Goal: Contribute content: Contribute content

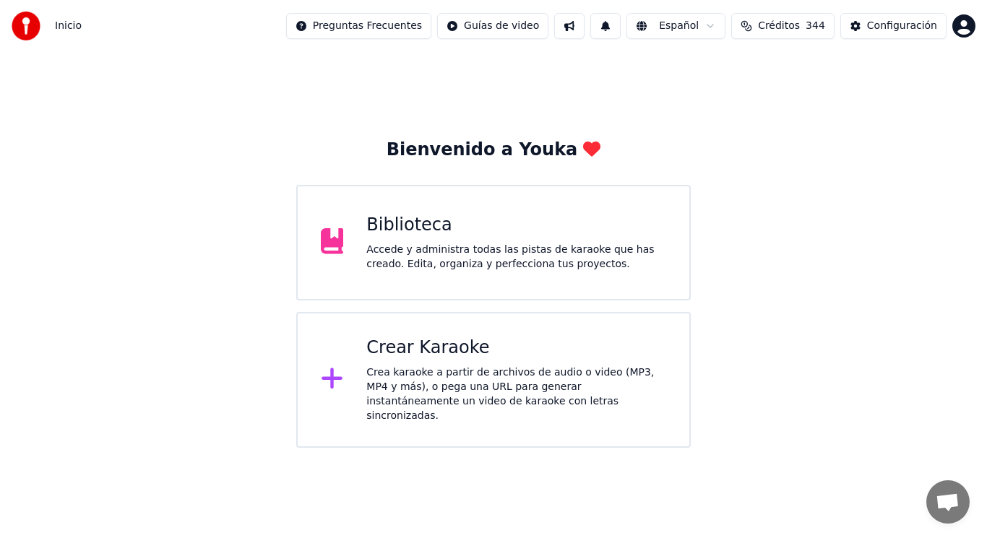
click at [418, 254] on div "Accede y administra todas las pistas de karaoke que has creado. Edita, organiza…" at bounding box center [516, 257] width 300 height 29
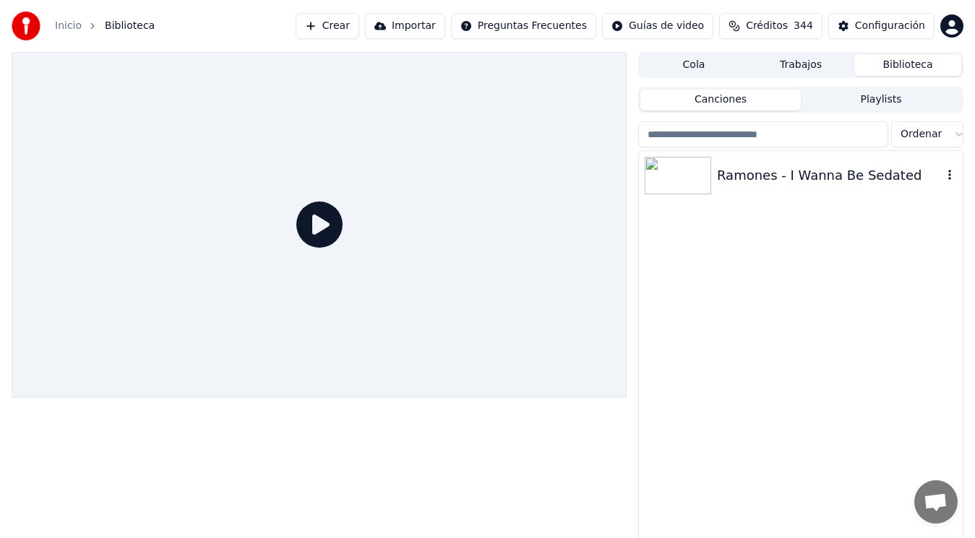
click at [806, 178] on div "Ramones - I Wanna Be Sedated" at bounding box center [829, 176] width 225 height 20
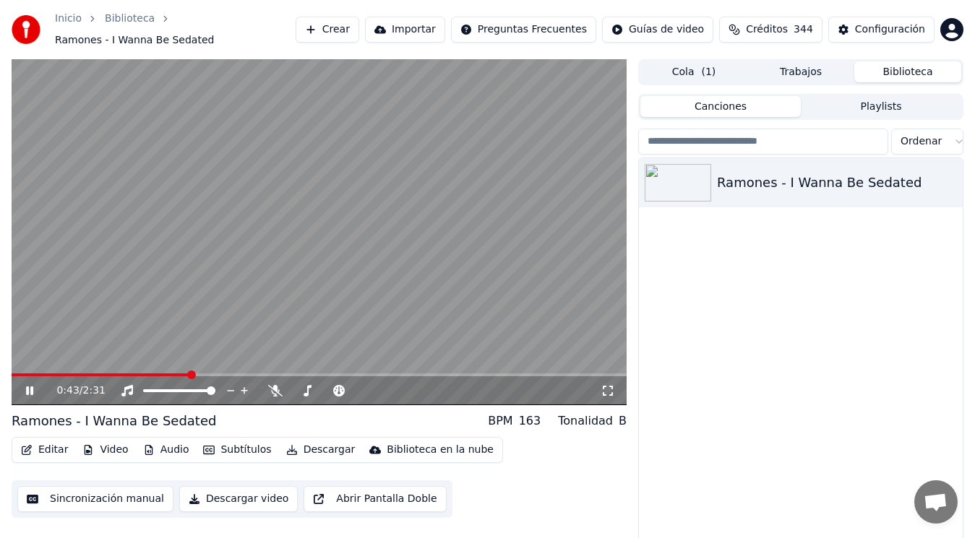
click at [30, 392] on icon at bounding box center [39, 391] width 33 height 12
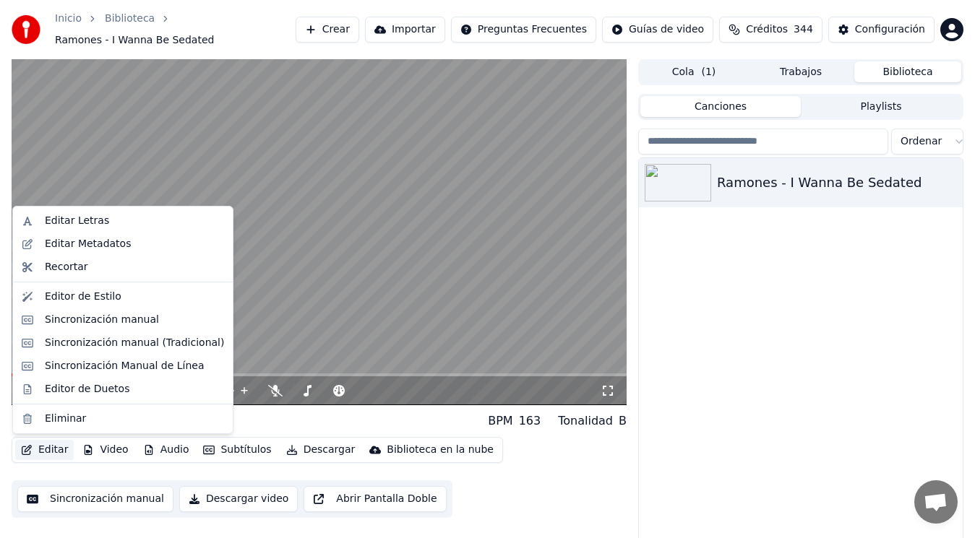
click at [44, 451] on button "Editar" at bounding box center [44, 450] width 59 height 20
click at [117, 340] on div "Sincronización manual (Tradicional)" at bounding box center [134, 343] width 179 height 14
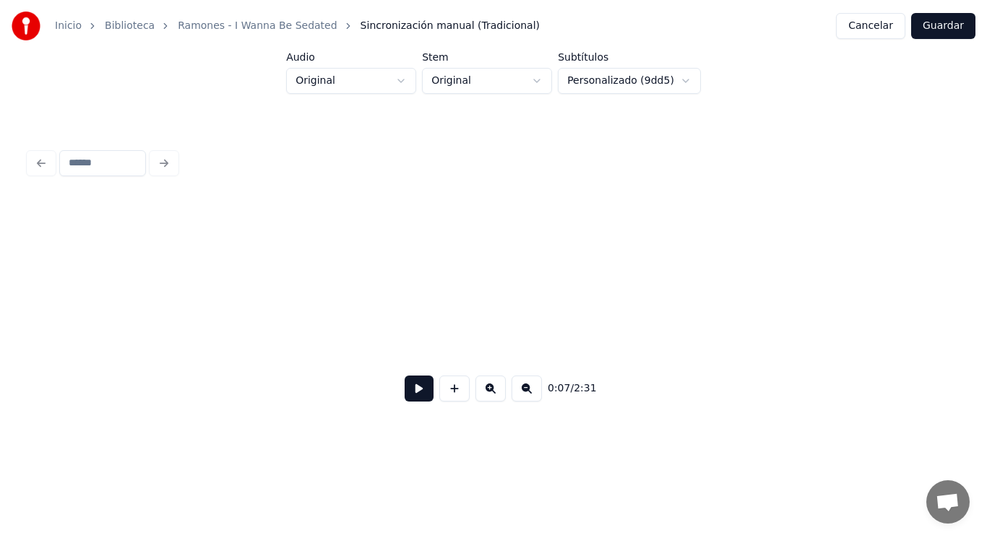
scroll to position [0, 7228]
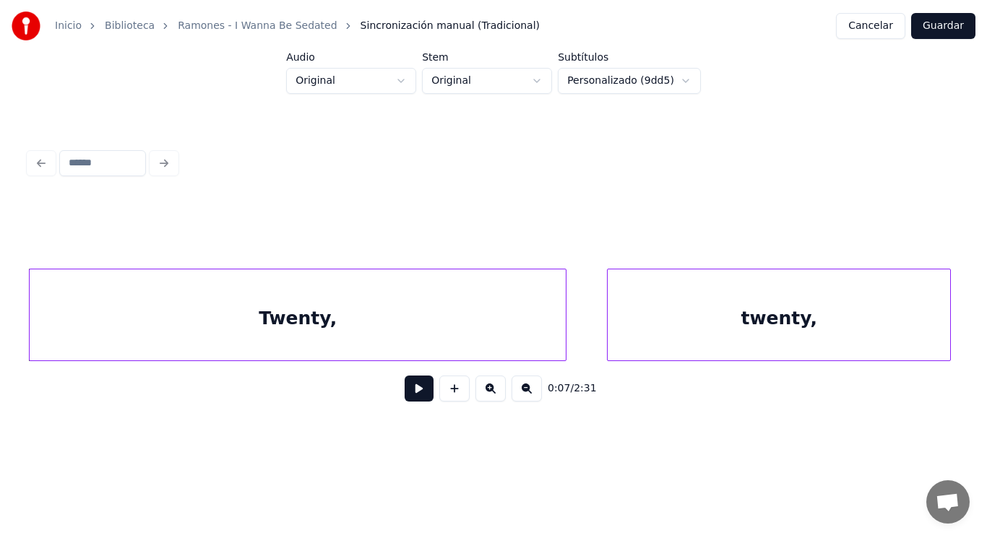
click at [151, 330] on div "Twenty," at bounding box center [298, 319] width 536 height 98
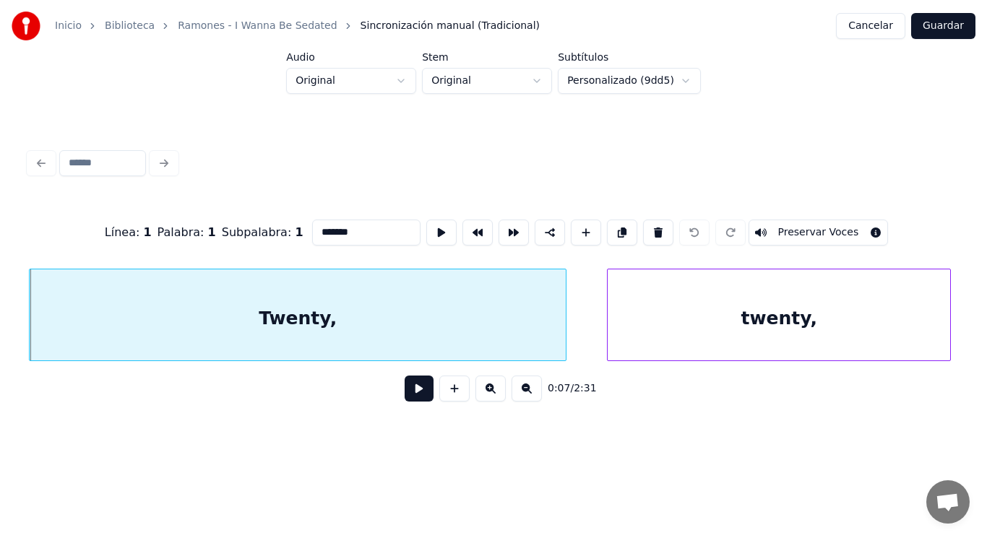
click at [411, 395] on button at bounding box center [419, 389] width 29 height 26
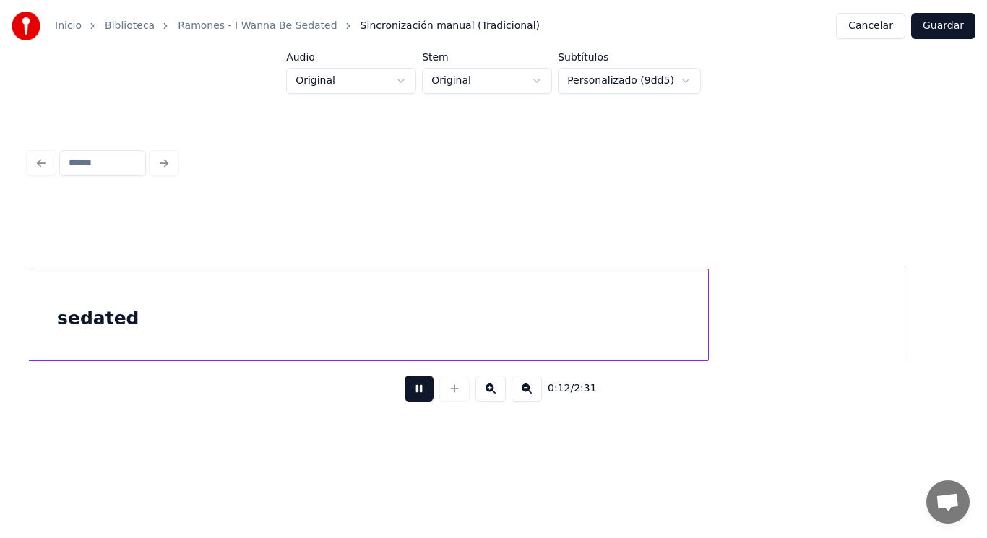
scroll to position [0, 12869]
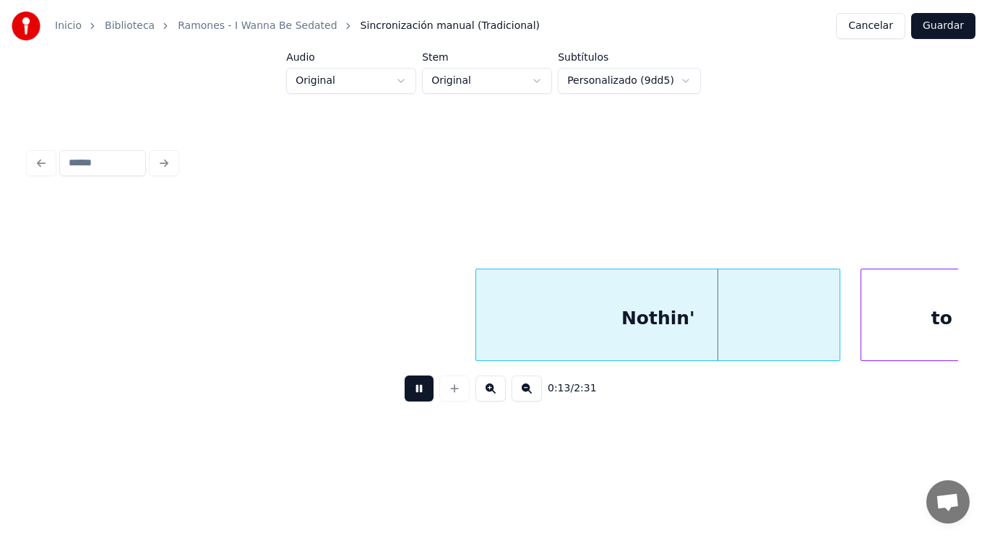
click at [411, 395] on button at bounding box center [419, 389] width 29 height 26
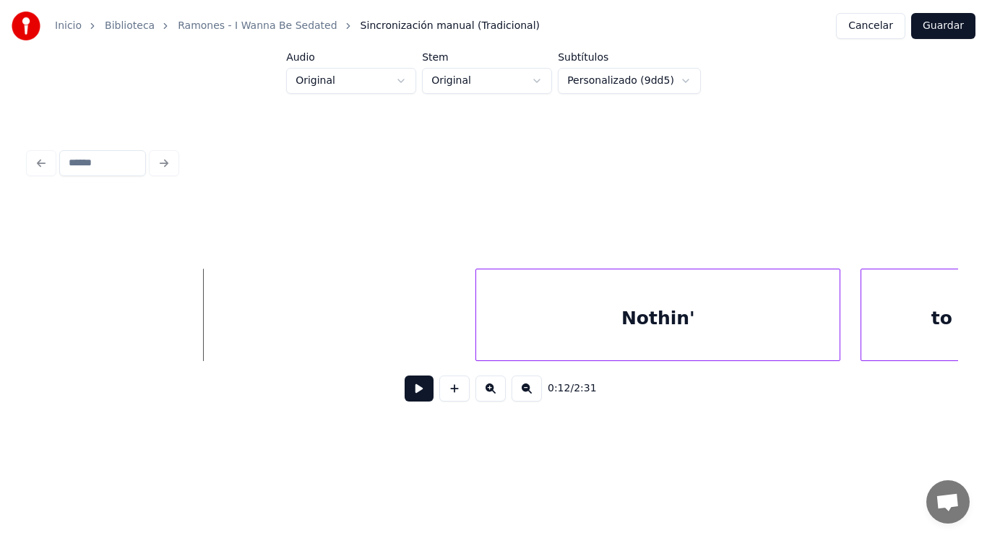
click at [410, 400] on button at bounding box center [419, 389] width 29 height 26
click at [457, 331] on div at bounding box center [457, 315] width 4 height 91
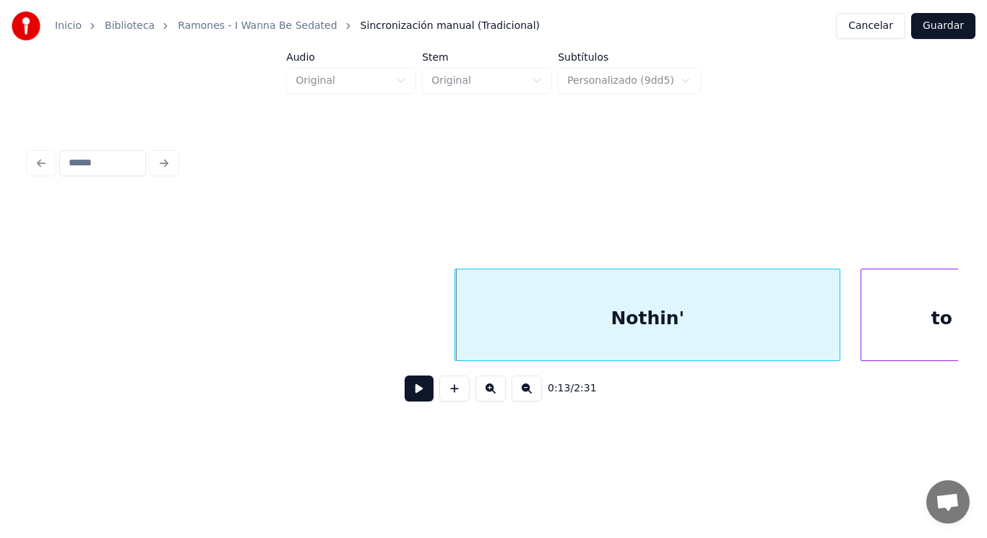
click at [412, 379] on div "0:13 / 2:31" at bounding box center [493, 389] width 906 height 32
click at [409, 392] on button at bounding box center [419, 389] width 29 height 26
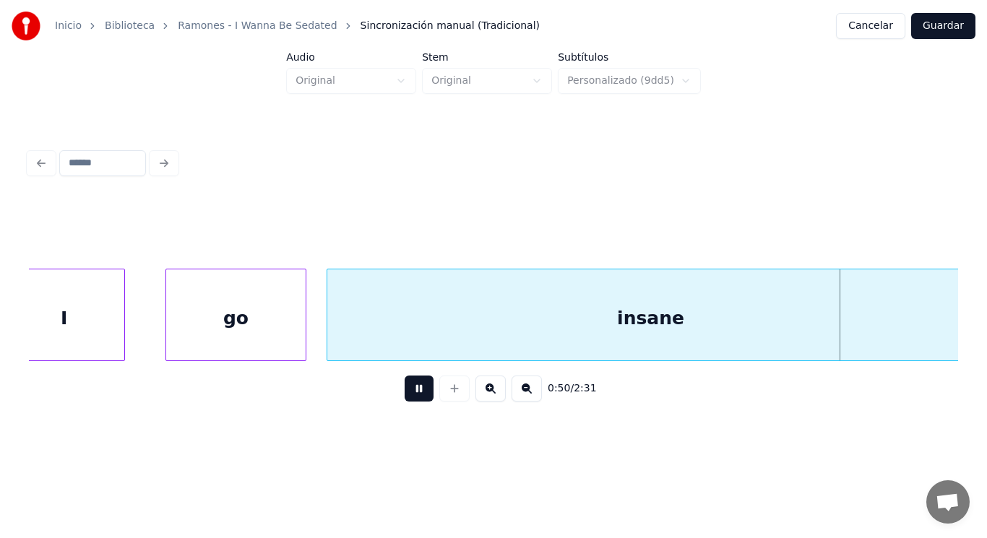
scroll to position [0, 51463]
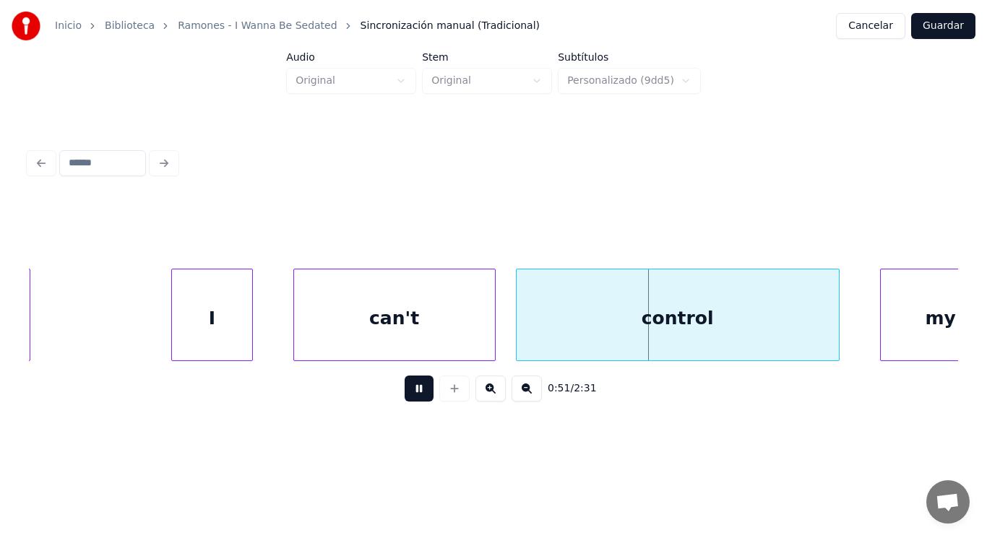
click at [405, 397] on button at bounding box center [419, 389] width 29 height 26
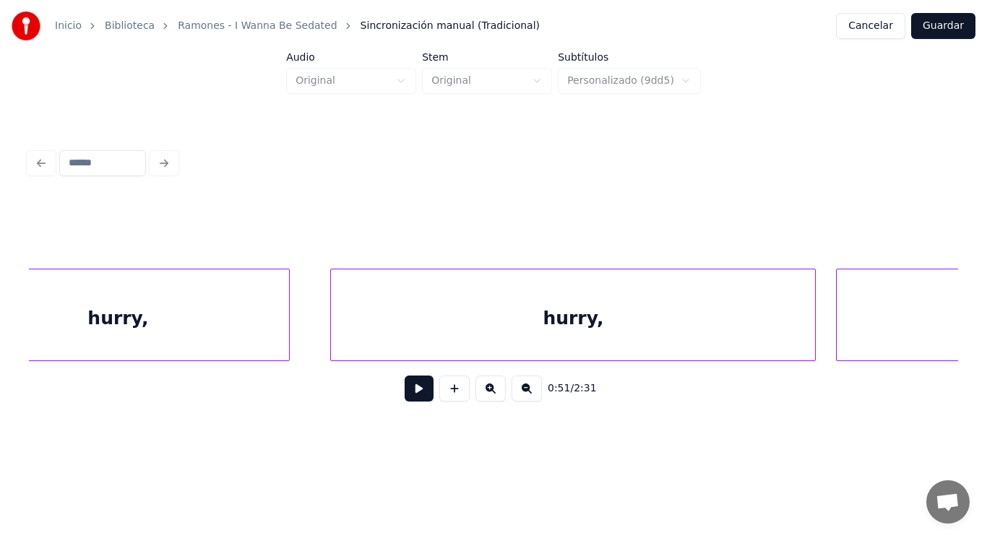
scroll to position [0, 49383]
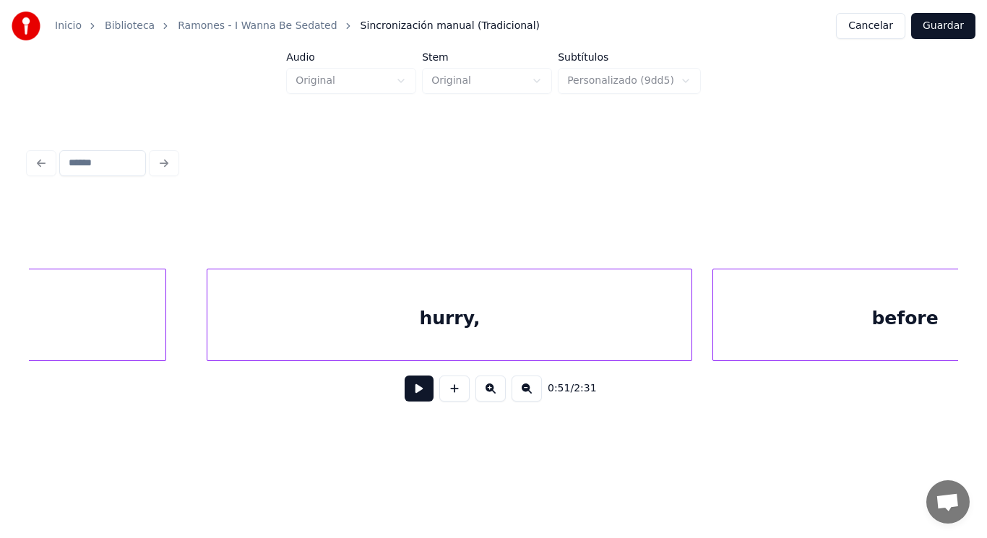
click at [335, 325] on div "hurry," at bounding box center [449, 319] width 484 height 98
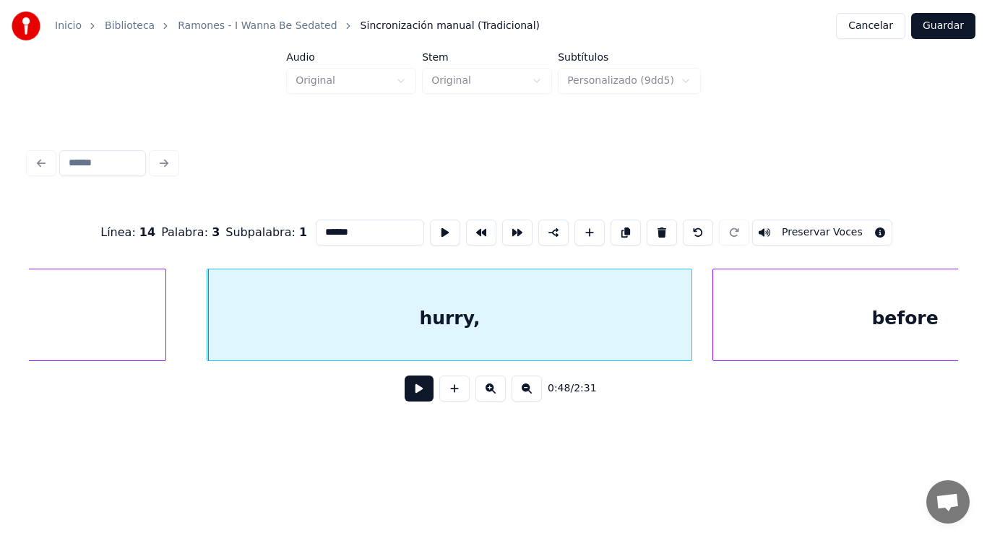
click at [409, 392] on button at bounding box center [419, 389] width 29 height 26
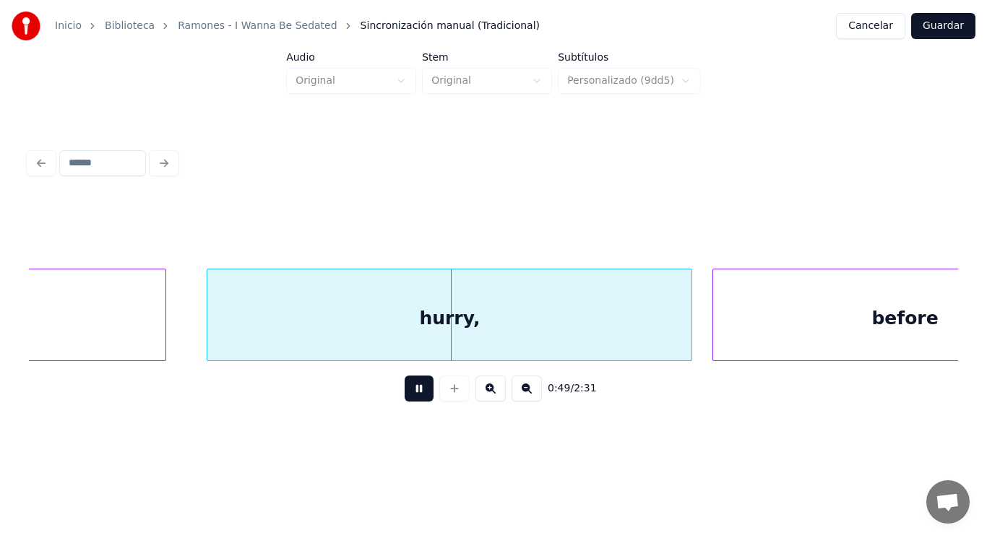
click at [409, 392] on button at bounding box center [419, 389] width 29 height 26
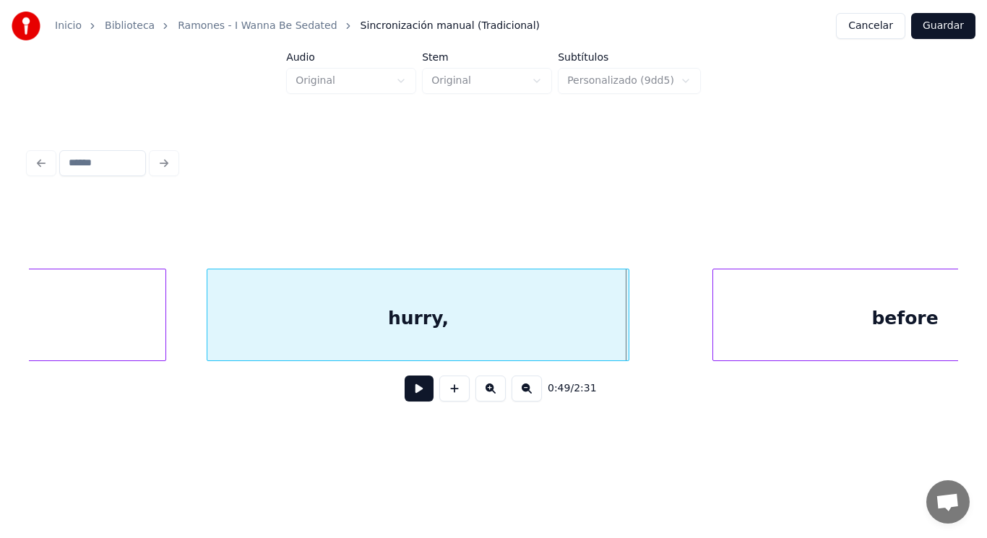
click at [625, 330] on div at bounding box center [626, 315] width 4 height 91
click at [407, 395] on button at bounding box center [419, 389] width 29 height 26
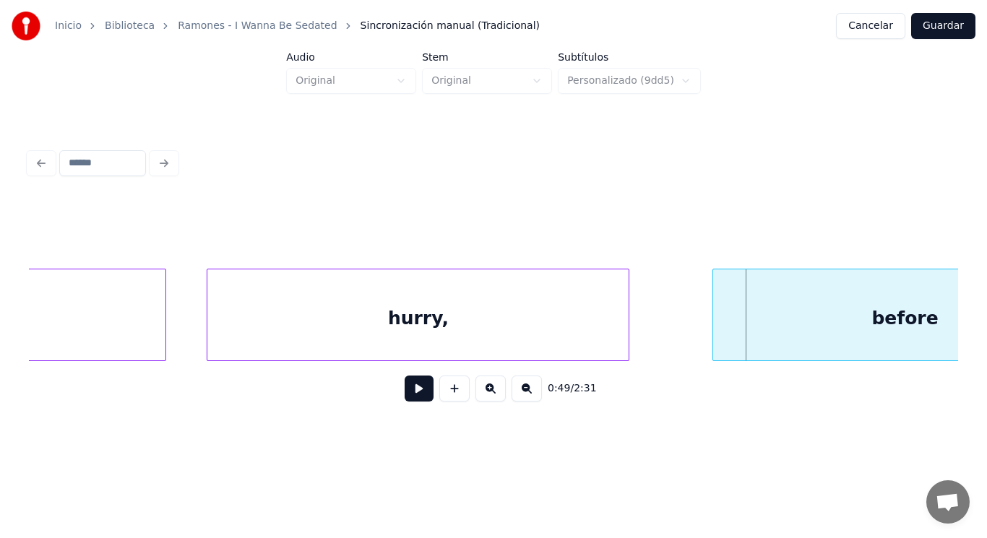
click at [732, 318] on div "before" at bounding box center [904, 319] width 383 height 98
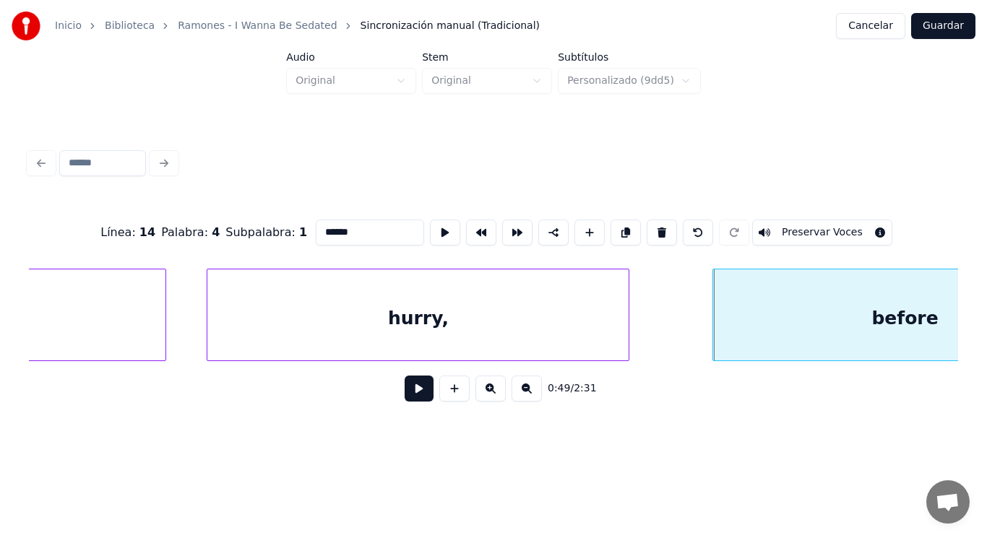
click at [405, 395] on button at bounding box center [419, 389] width 29 height 26
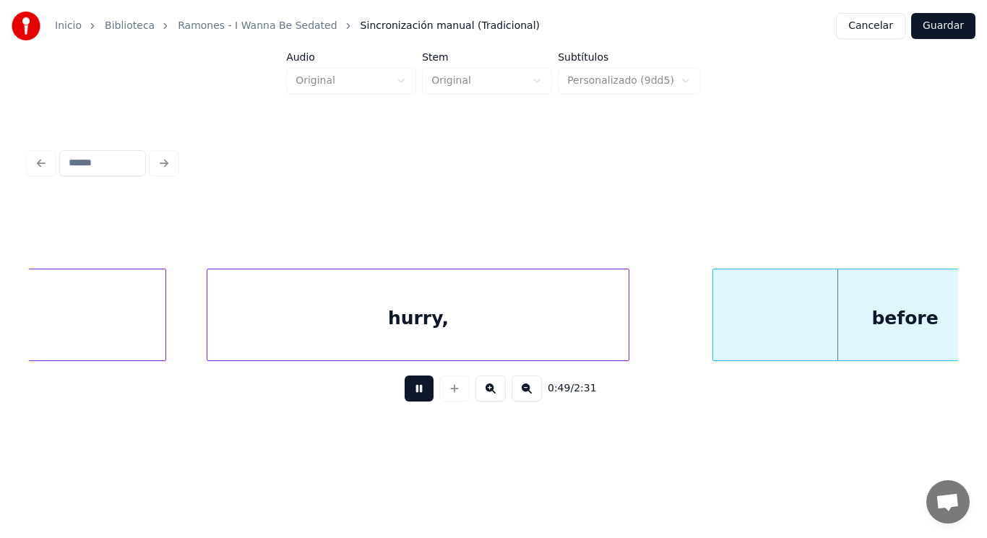
scroll to position [0, 50318]
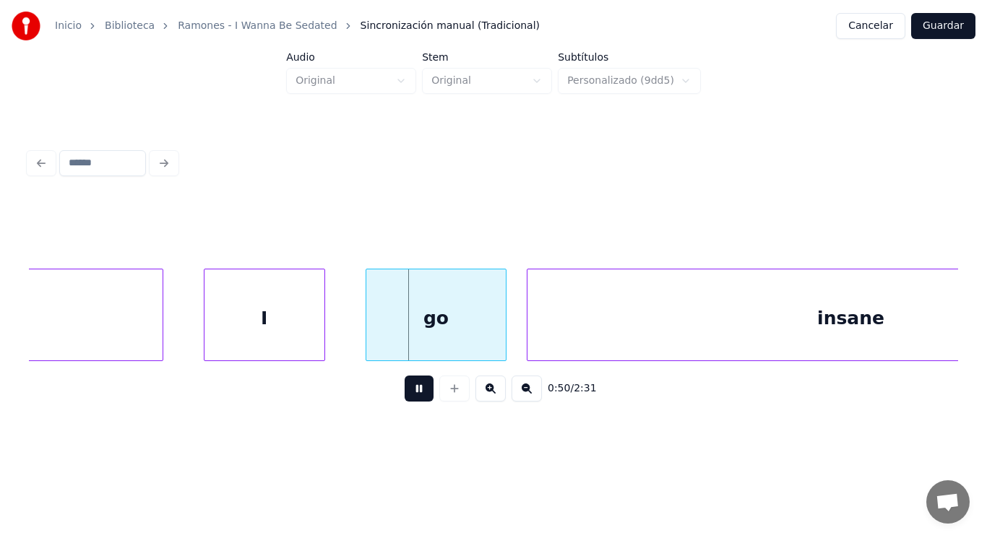
click at [405, 395] on button at bounding box center [419, 389] width 29 height 26
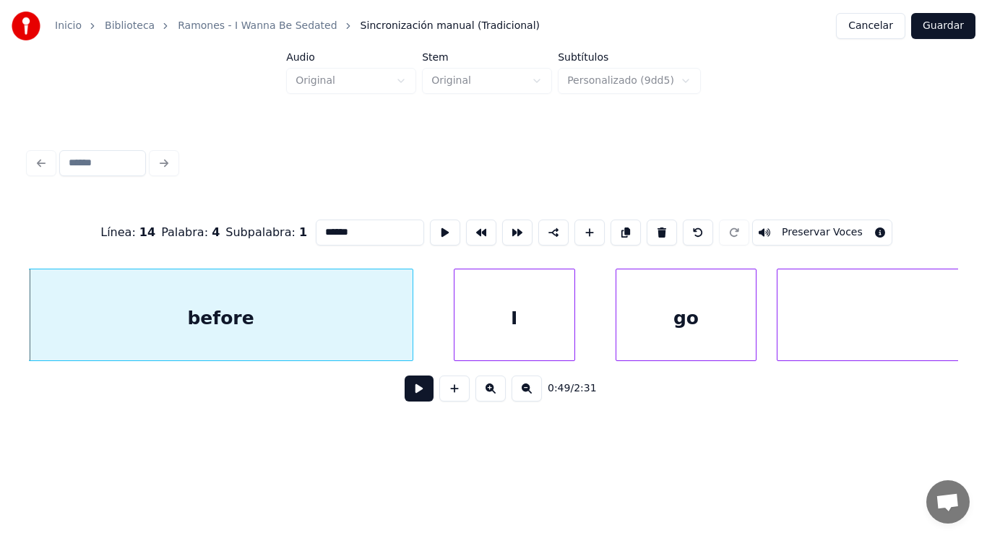
click at [405, 390] on button at bounding box center [419, 389] width 29 height 26
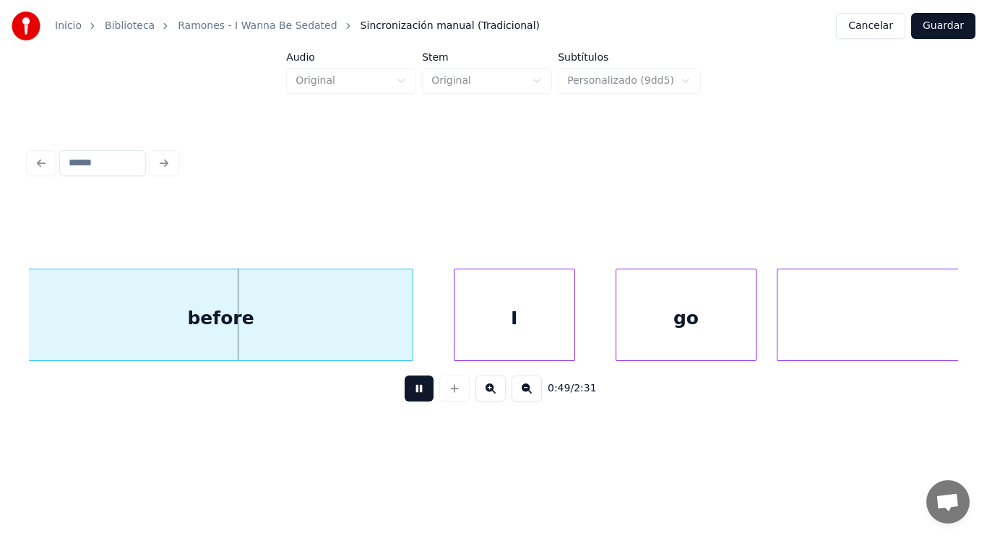
click at [405, 390] on button at bounding box center [419, 389] width 29 height 26
click at [379, 340] on div at bounding box center [380, 315] width 4 height 91
click at [405, 382] on button at bounding box center [419, 389] width 29 height 26
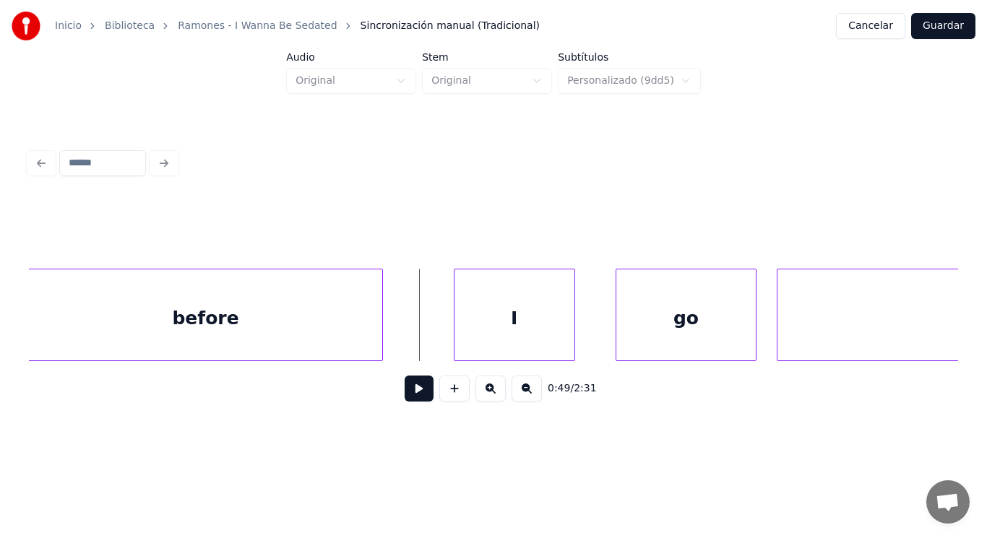
click at [405, 392] on button at bounding box center [419, 389] width 29 height 26
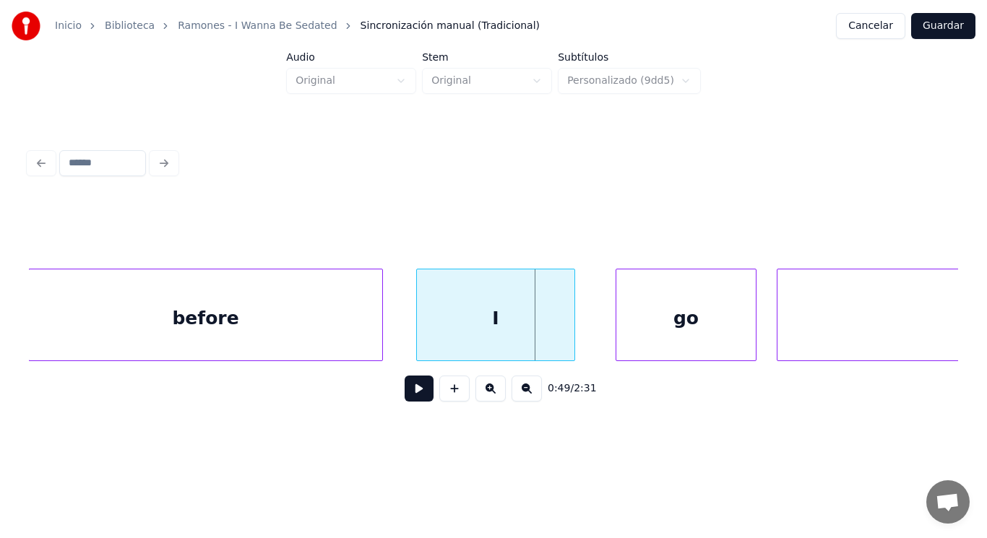
click at [421, 339] on div at bounding box center [419, 315] width 4 height 91
click at [409, 395] on button at bounding box center [419, 389] width 29 height 26
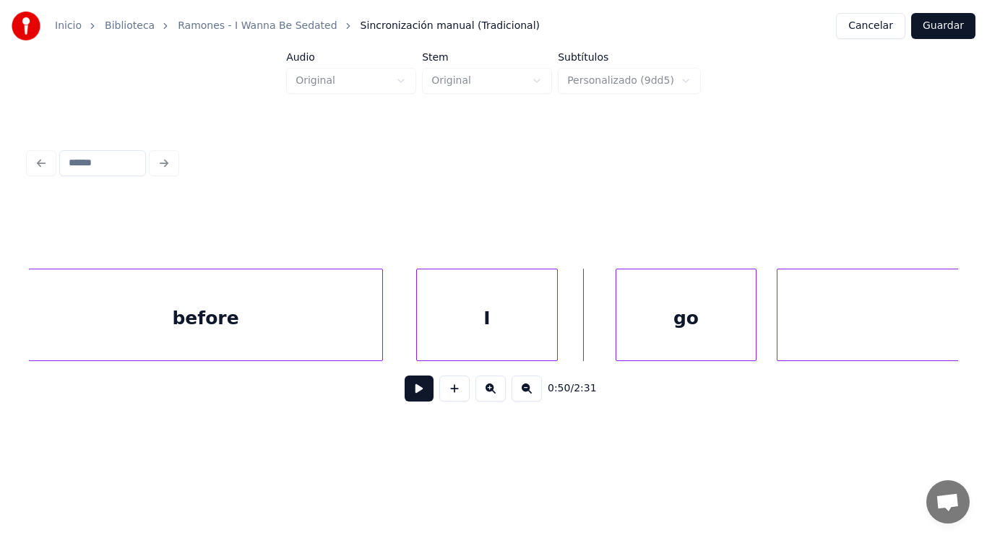
click at [553, 330] on div at bounding box center [555, 315] width 4 height 91
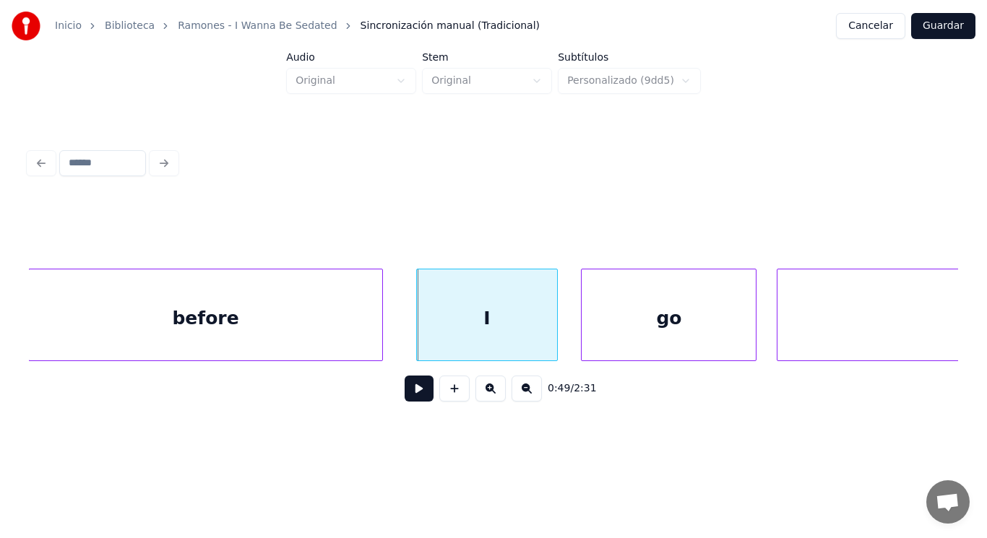
click at [585, 324] on div at bounding box center [584, 315] width 4 height 91
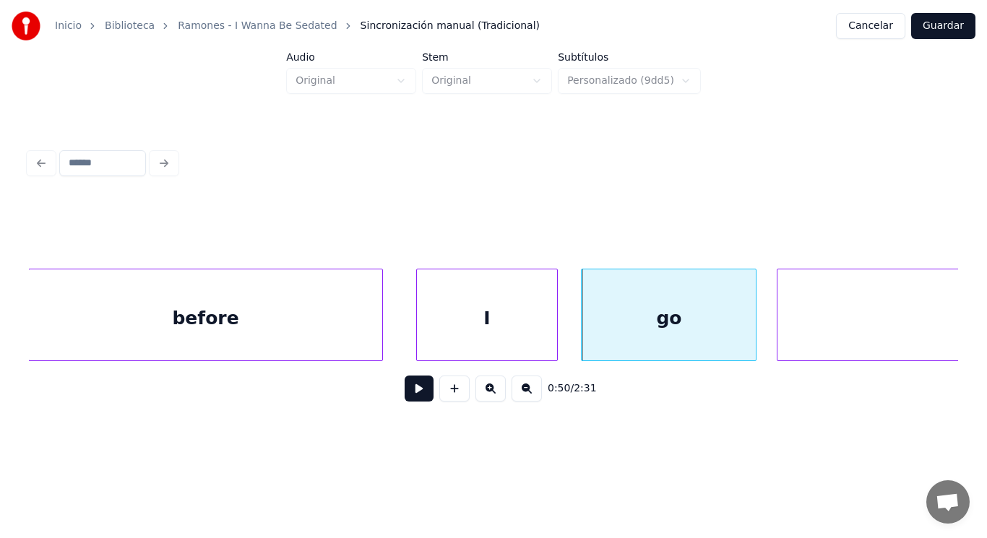
click at [411, 398] on button at bounding box center [419, 389] width 29 height 26
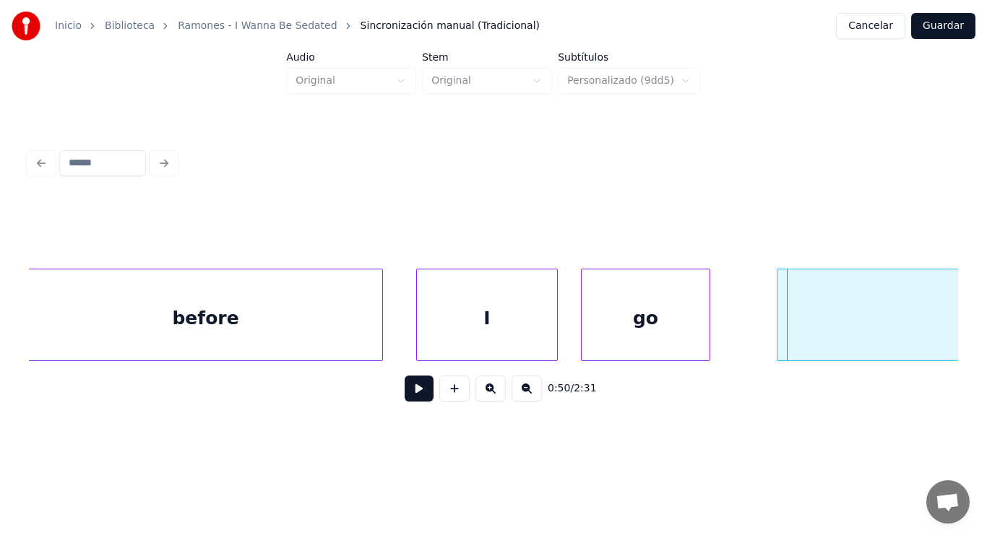
click at [708, 330] on div at bounding box center [707, 315] width 4 height 91
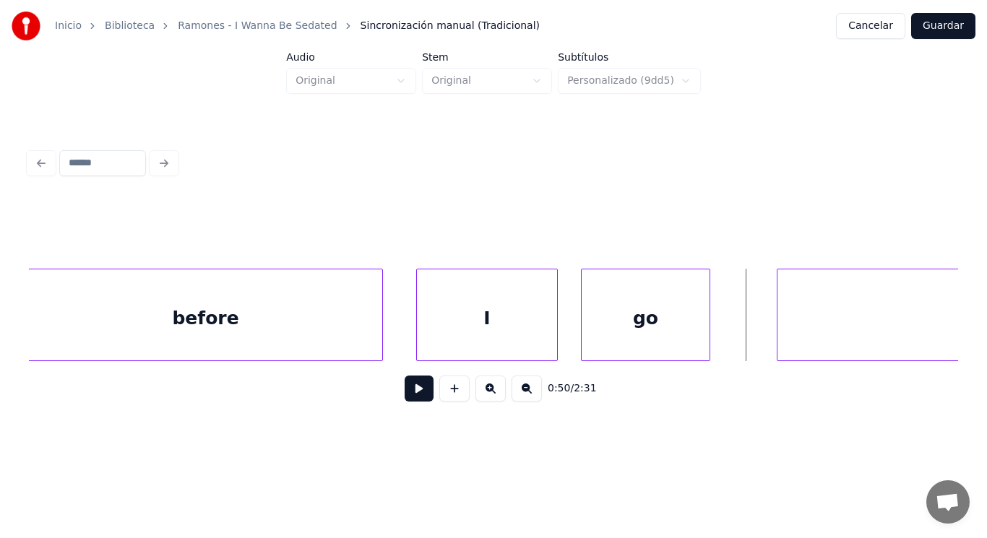
click at [416, 395] on button at bounding box center [419, 389] width 29 height 26
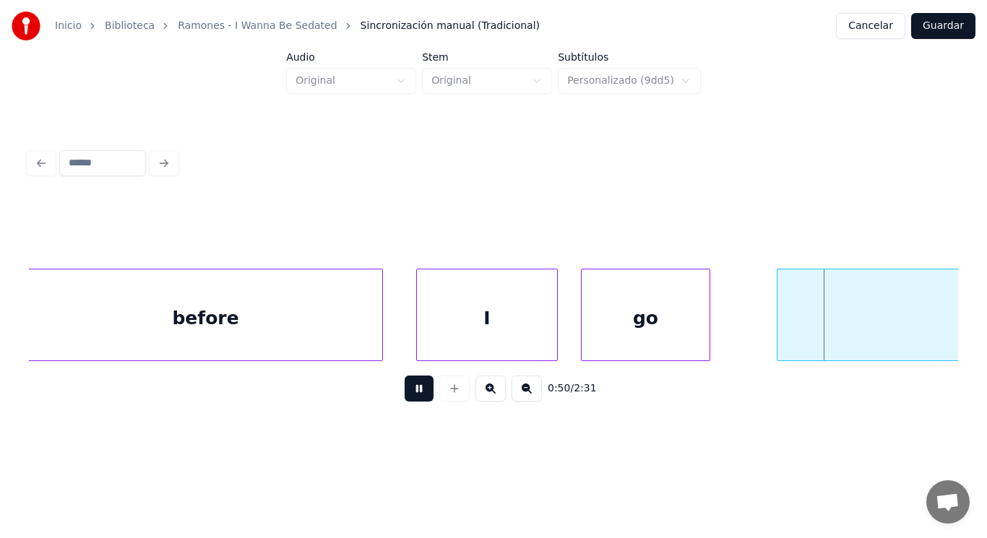
click at [416, 395] on button at bounding box center [419, 389] width 29 height 26
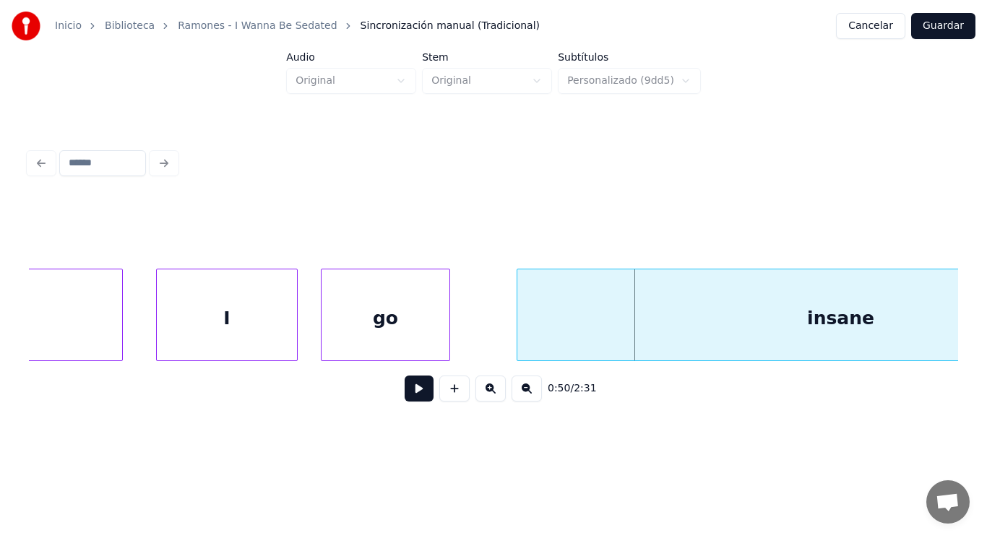
scroll to position [0, 50357]
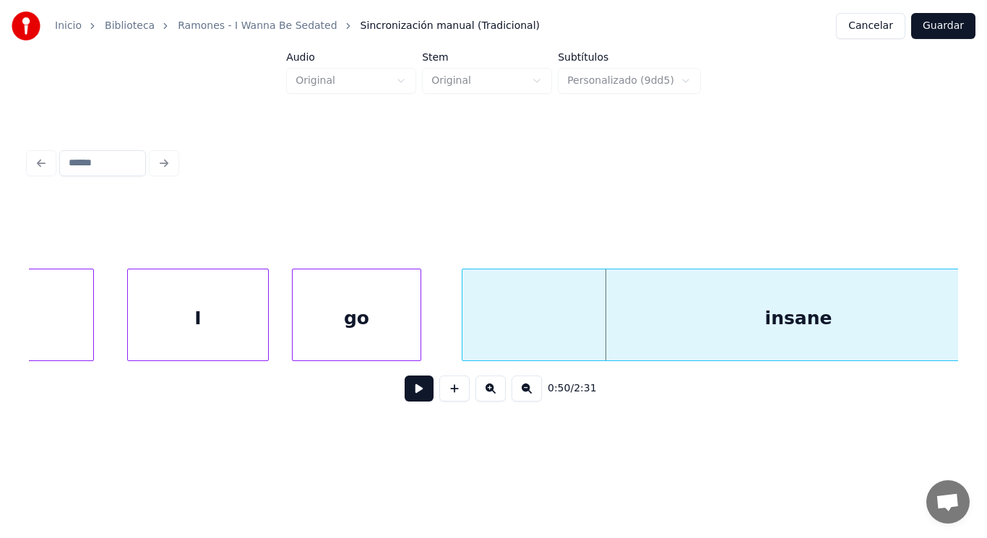
click at [465, 333] on div at bounding box center [465, 315] width 4 height 91
click at [409, 391] on button at bounding box center [419, 389] width 29 height 26
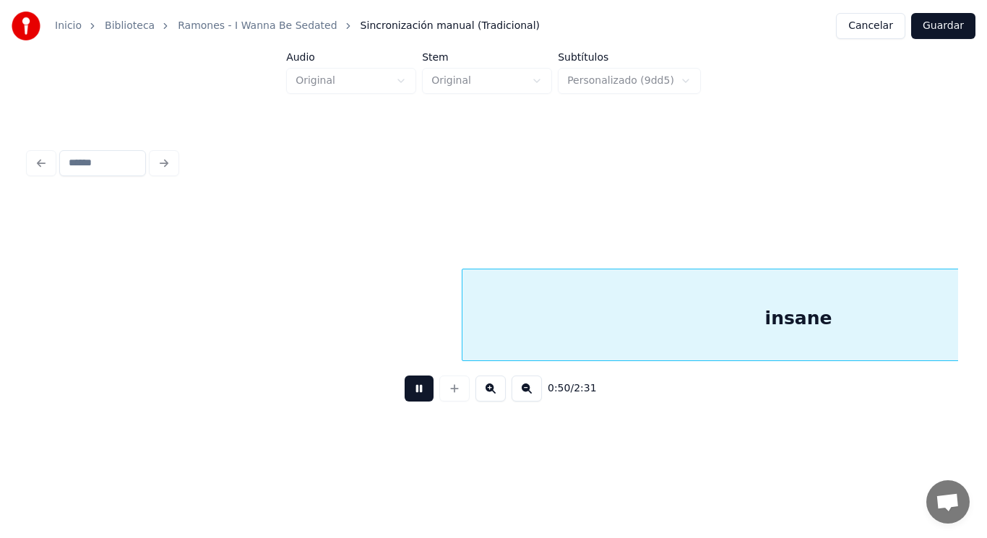
scroll to position [0, 51295]
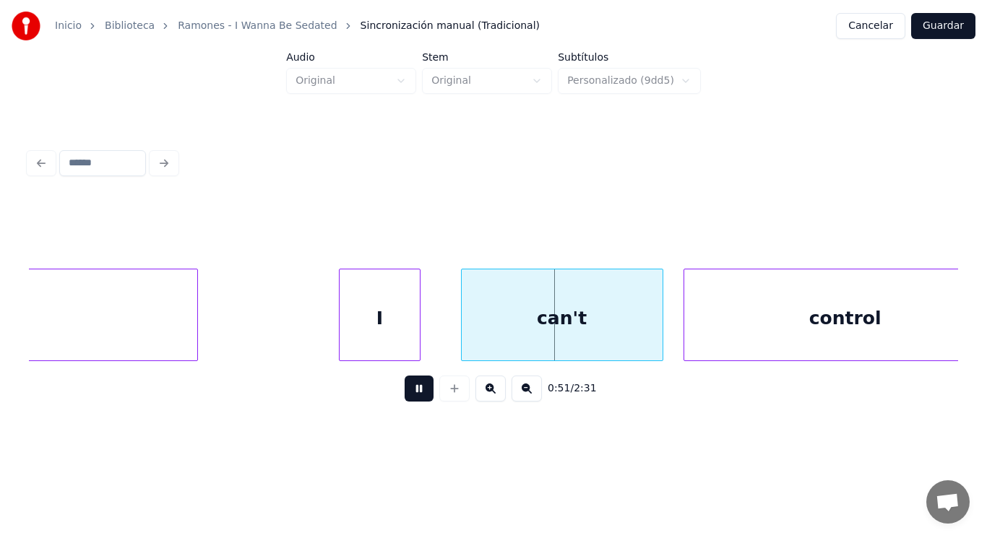
click at [409, 391] on button at bounding box center [419, 389] width 29 height 26
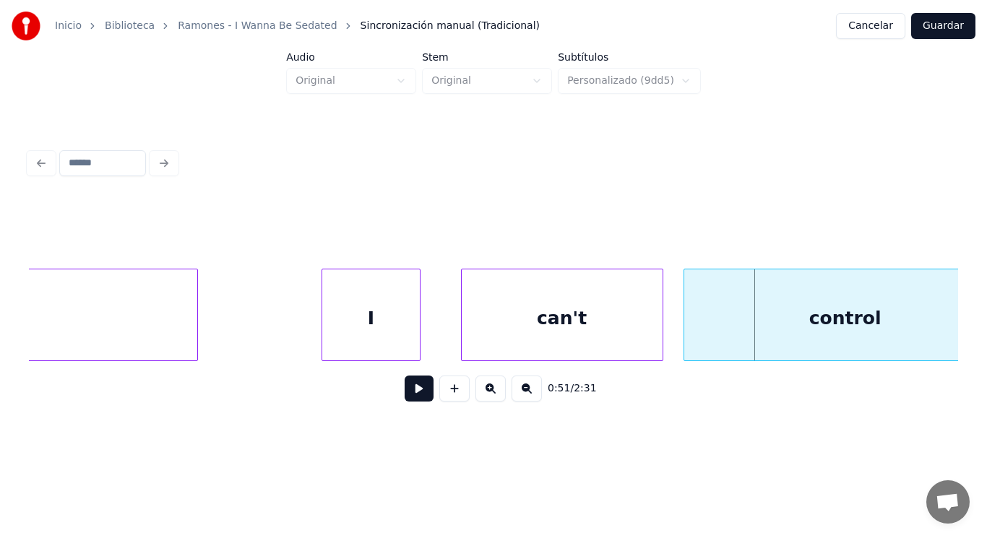
click at [326, 330] on div at bounding box center [324, 315] width 4 height 91
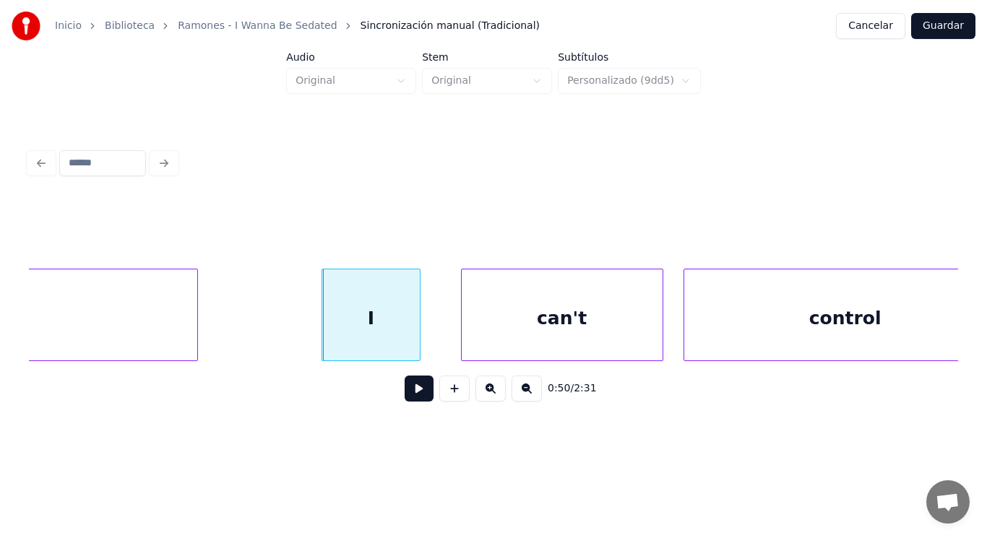
click at [408, 396] on button at bounding box center [419, 389] width 29 height 26
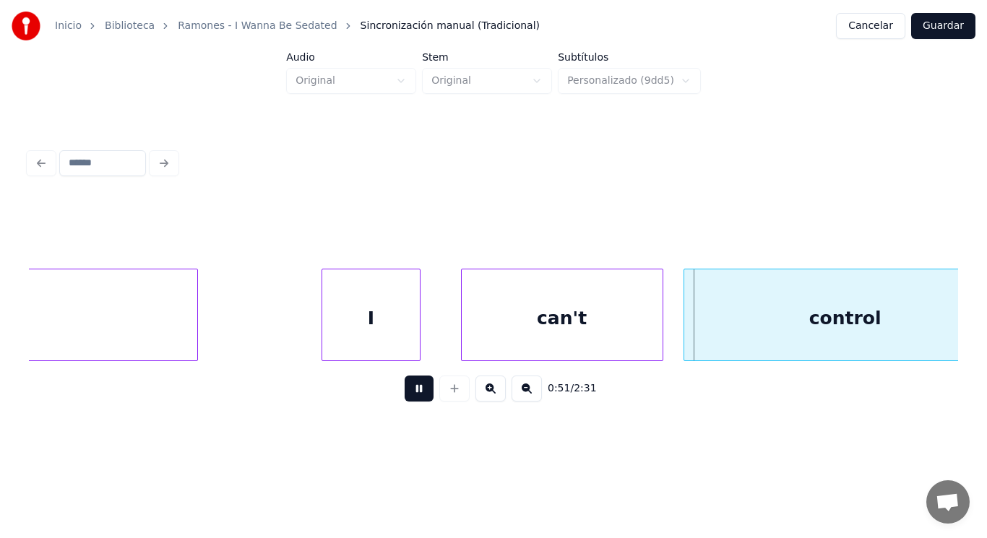
click at [408, 396] on button at bounding box center [419, 389] width 29 height 26
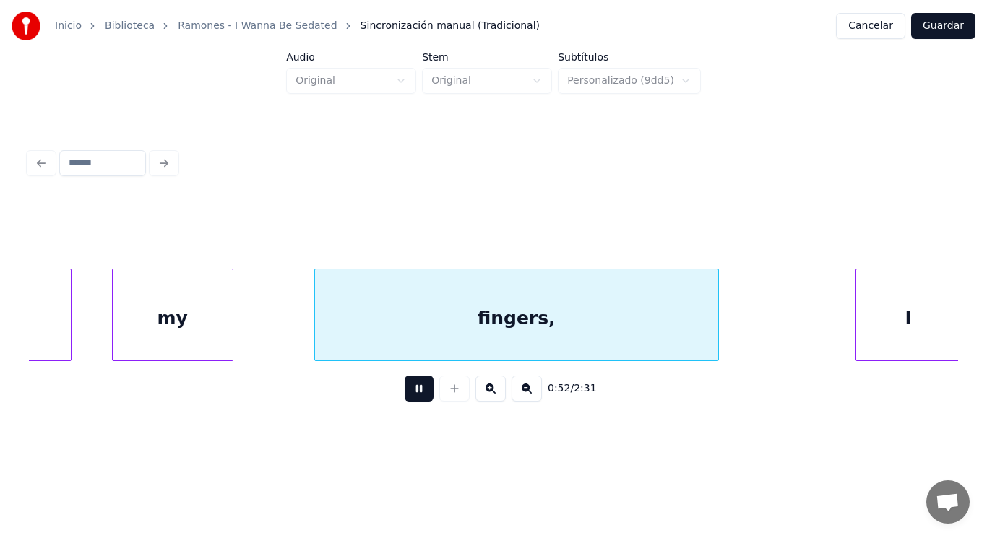
click at [408, 396] on button at bounding box center [419, 389] width 29 height 26
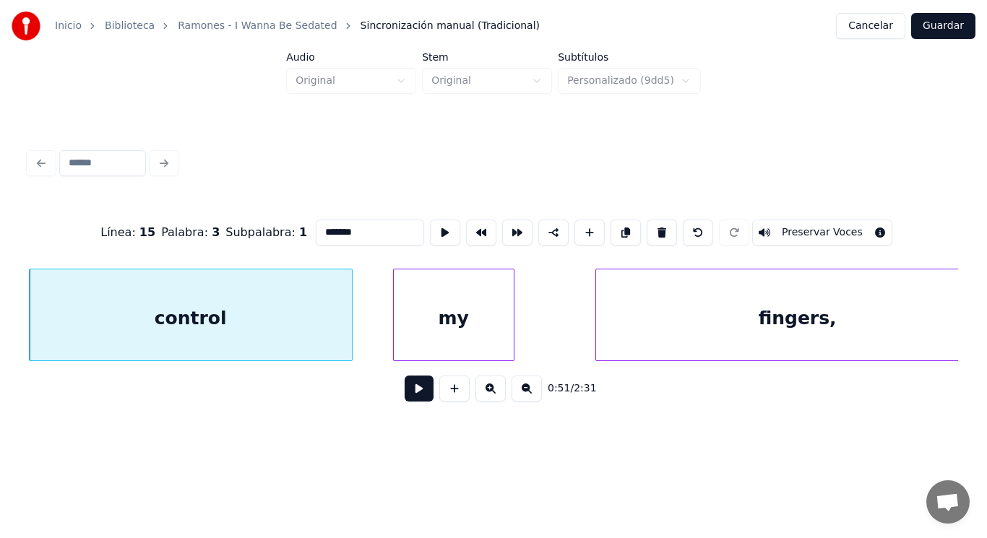
click at [406, 392] on button at bounding box center [419, 389] width 29 height 26
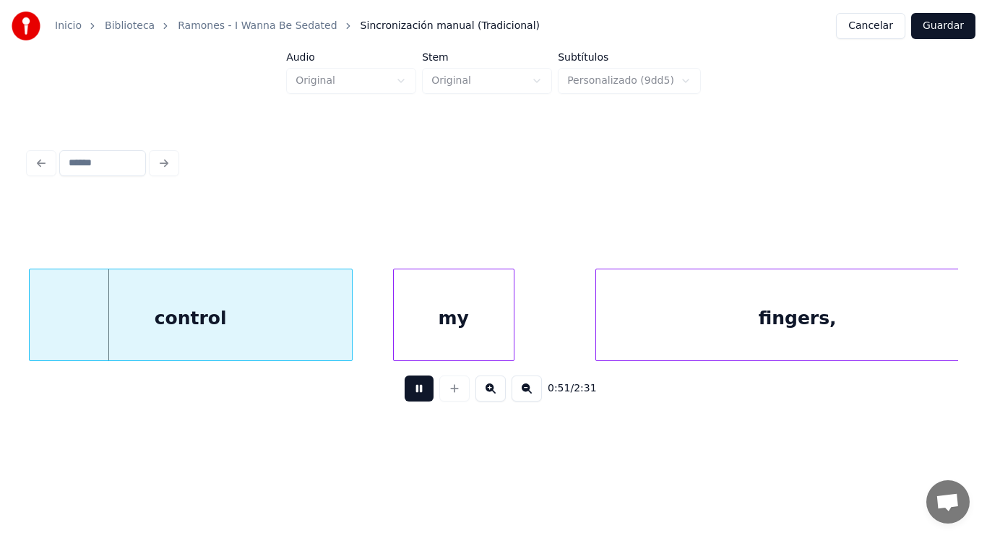
click at [406, 392] on button at bounding box center [419, 389] width 29 height 26
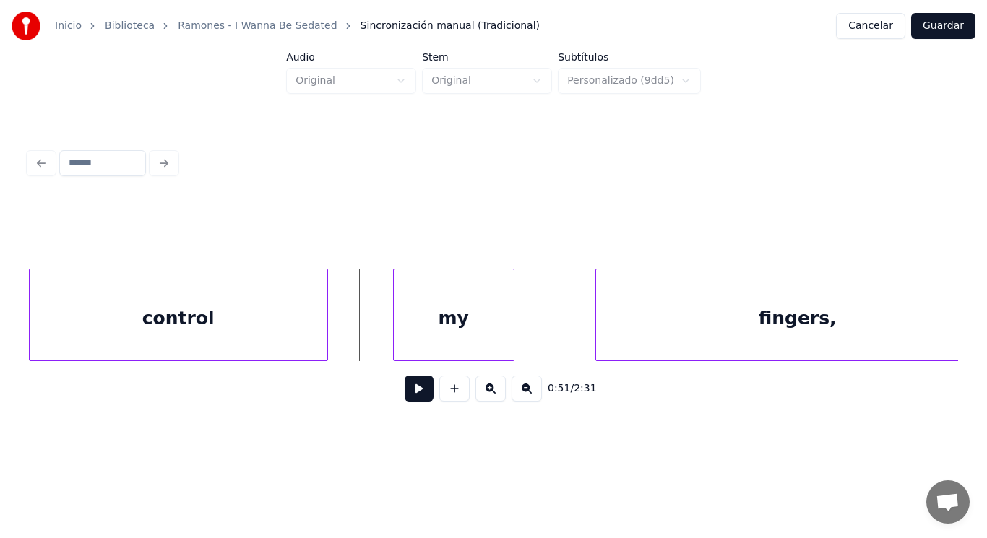
click at [323, 335] on div at bounding box center [325, 315] width 4 height 91
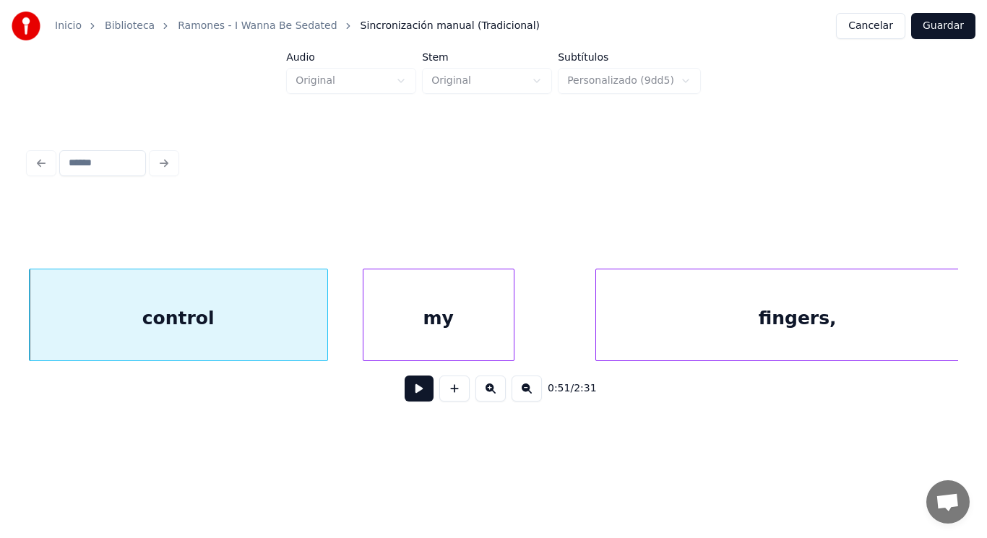
click at [364, 331] on div at bounding box center [366, 315] width 4 height 91
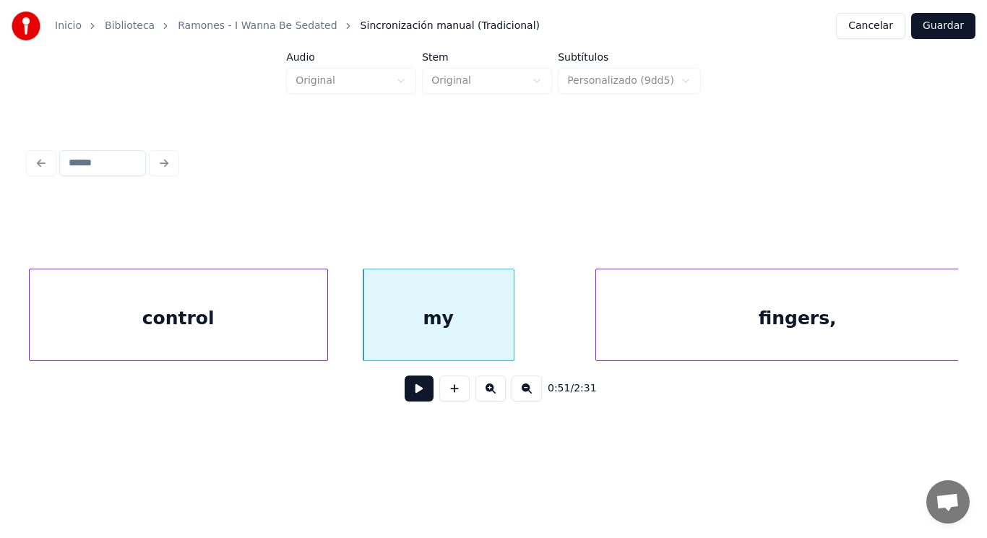
click at [408, 389] on button at bounding box center [419, 389] width 29 height 26
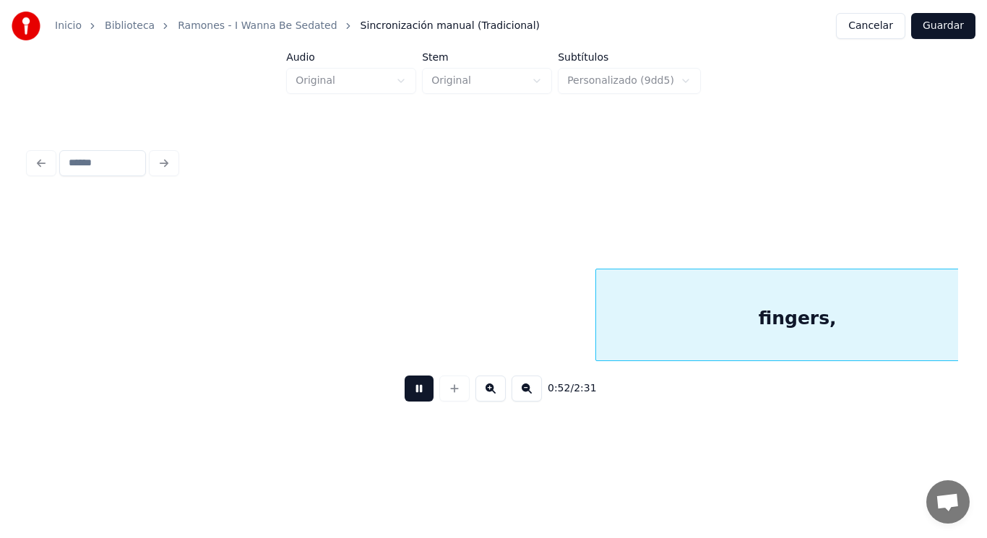
scroll to position [0, 52881]
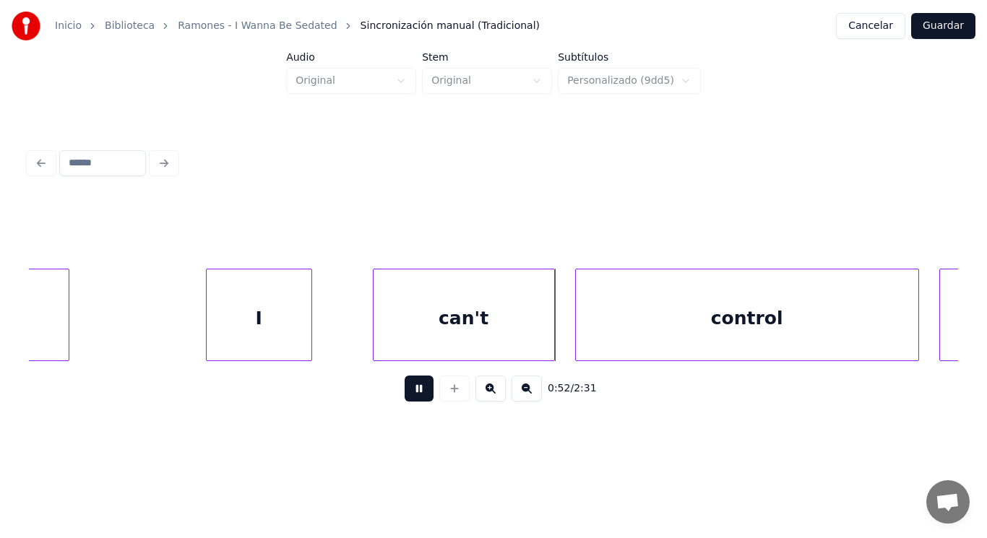
click at [408, 389] on button at bounding box center [419, 389] width 29 height 26
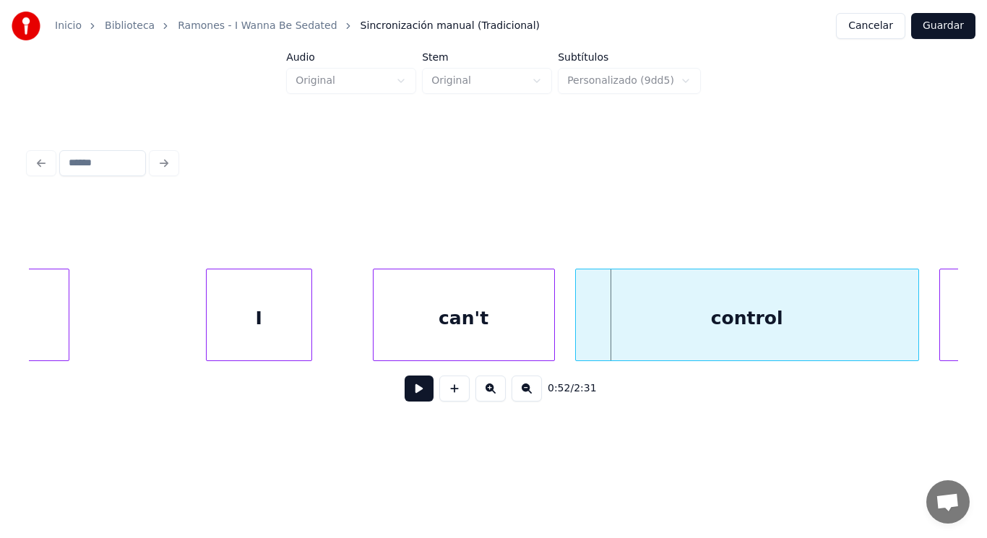
click at [430, 341] on div "can't" at bounding box center [464, 319] width 181 height 98
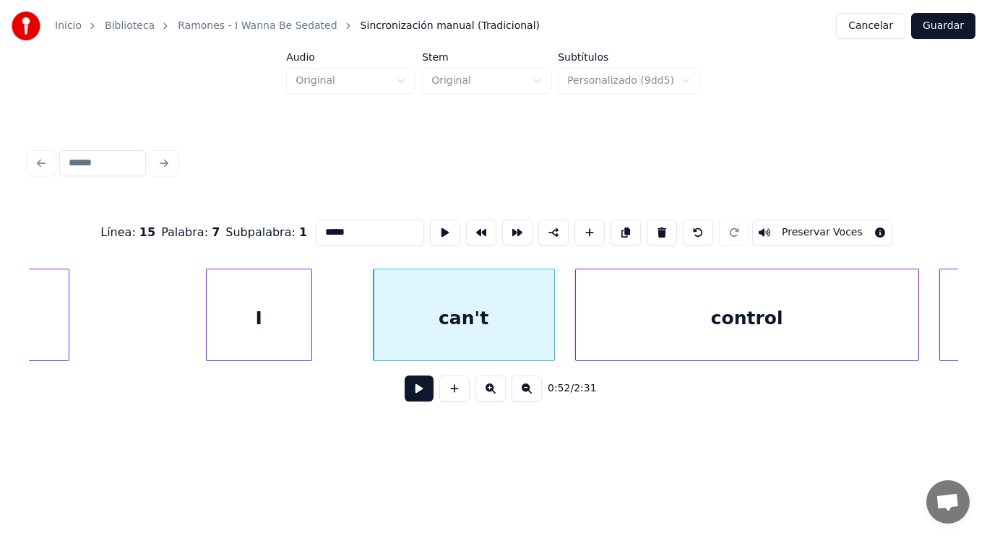
click at [405, 391] on button at bounding box center [419, 389] width 29 height 26
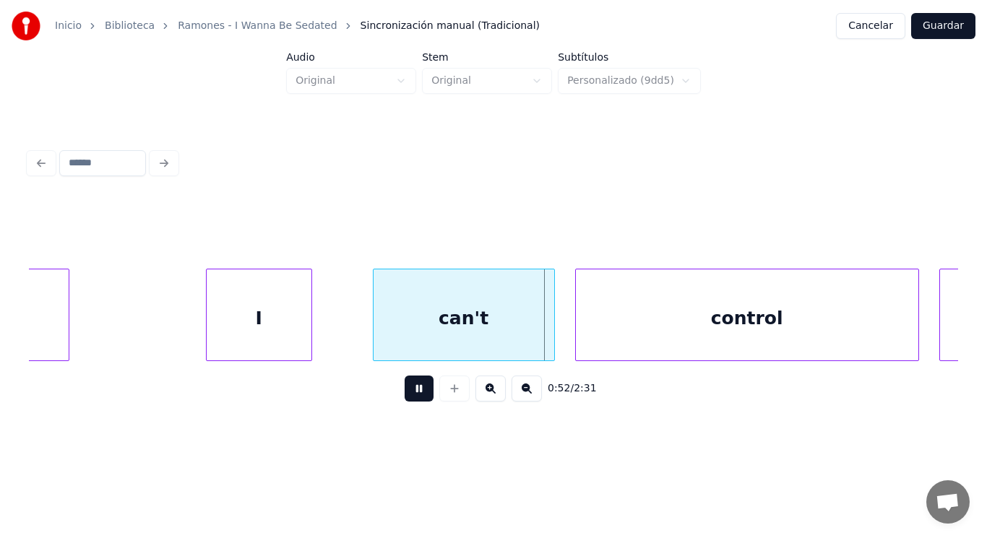
click at [405, 391] on button at bounding box center [419, 389] width 29 height 26
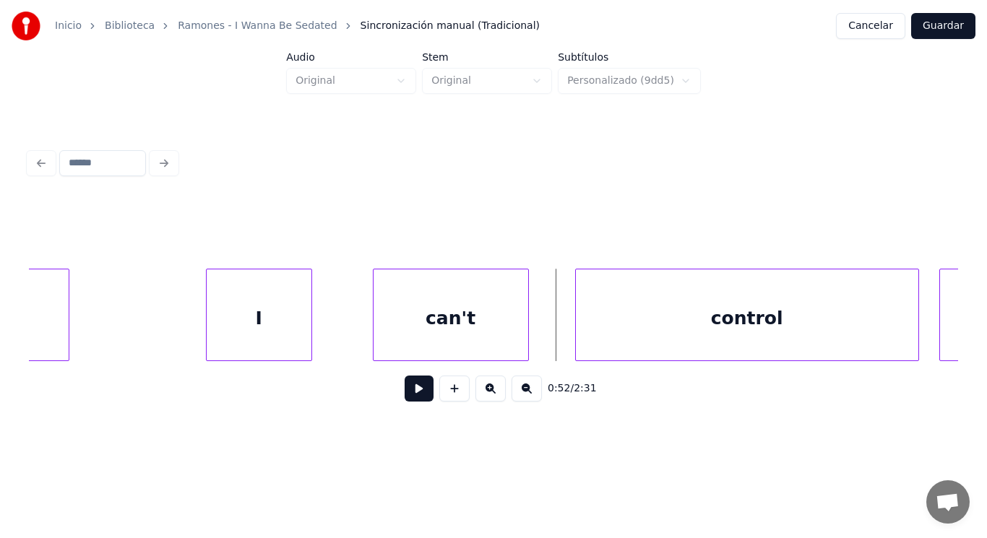
click at [527, 345] on div at bounding box center [526, 315] width 4 height 91
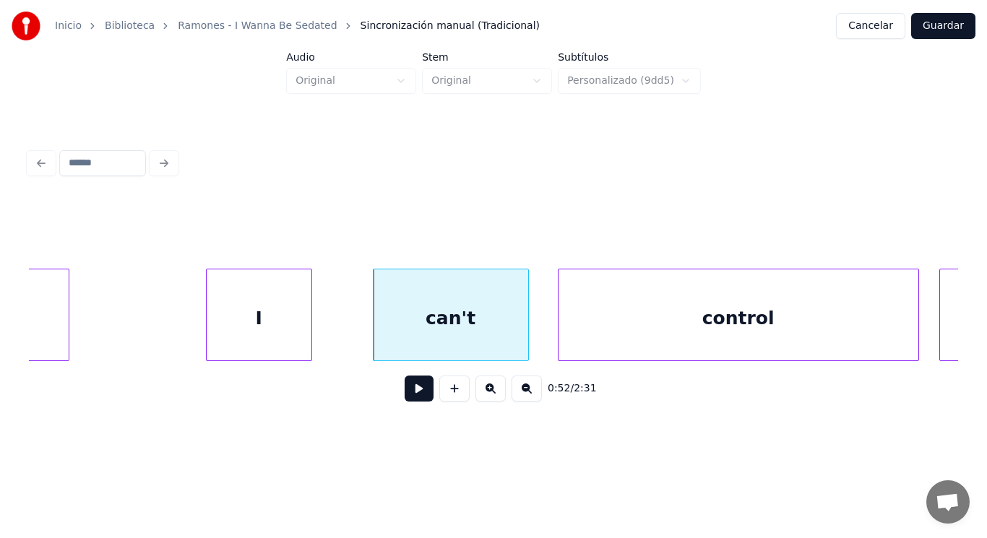
click at [560, 337] on div at bounding box center [561, 315] width 4 height 91
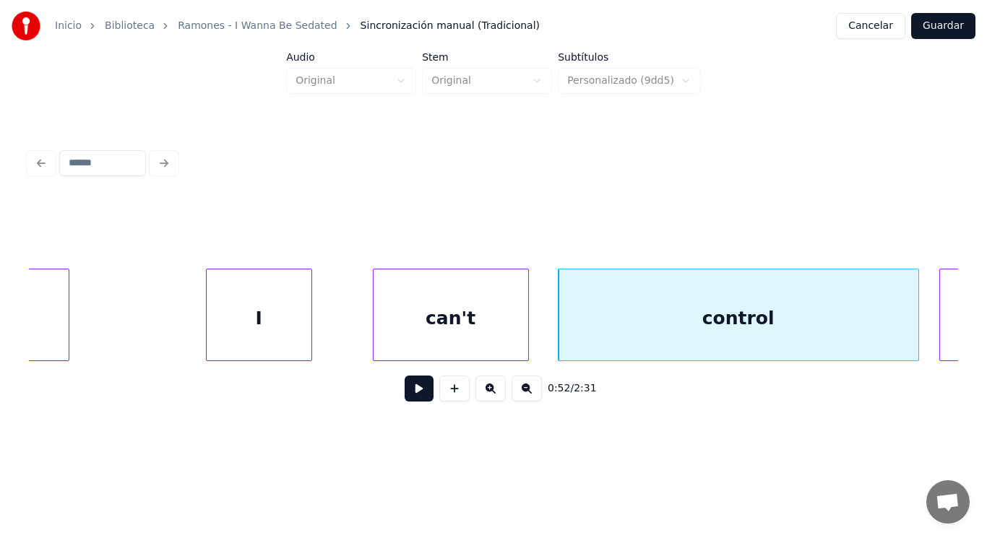
click at [405, 397] on button at bounding box center [419, 389] width 29 height 26
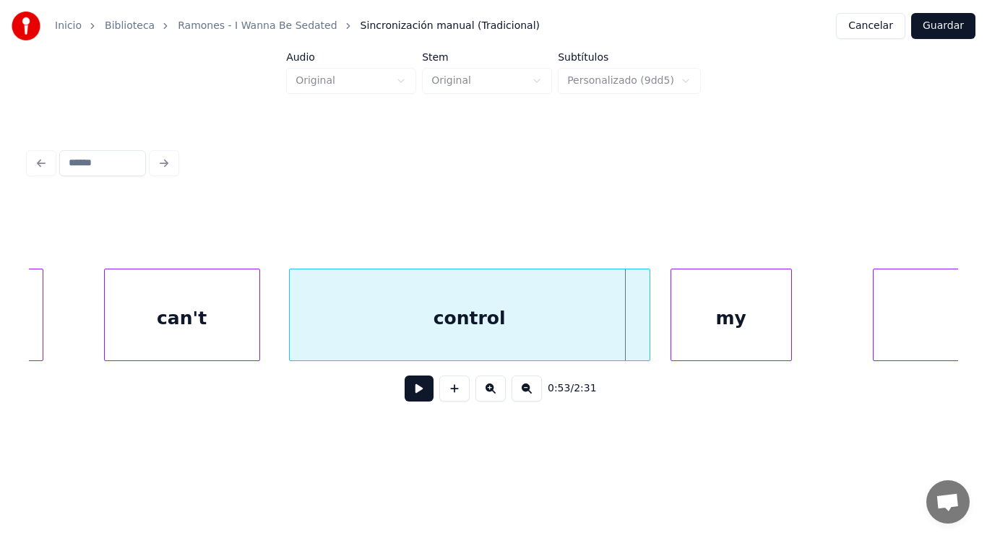
scroll to position [0, 53257]
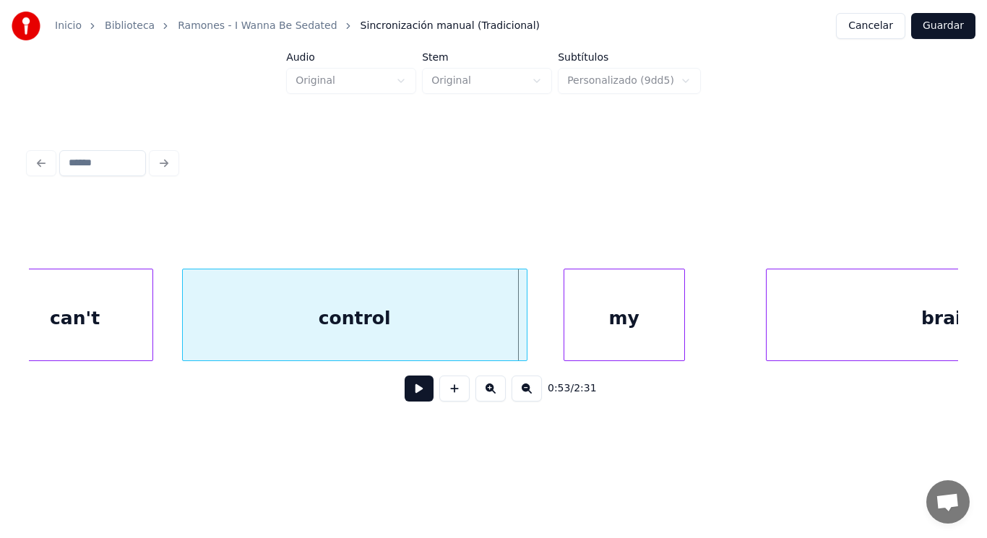
click at [525, 332] on div at bounding box center [525, 315] width 4 height 91
click at [554, 334] on div at bounding box center [554, 315] width 4 height 91
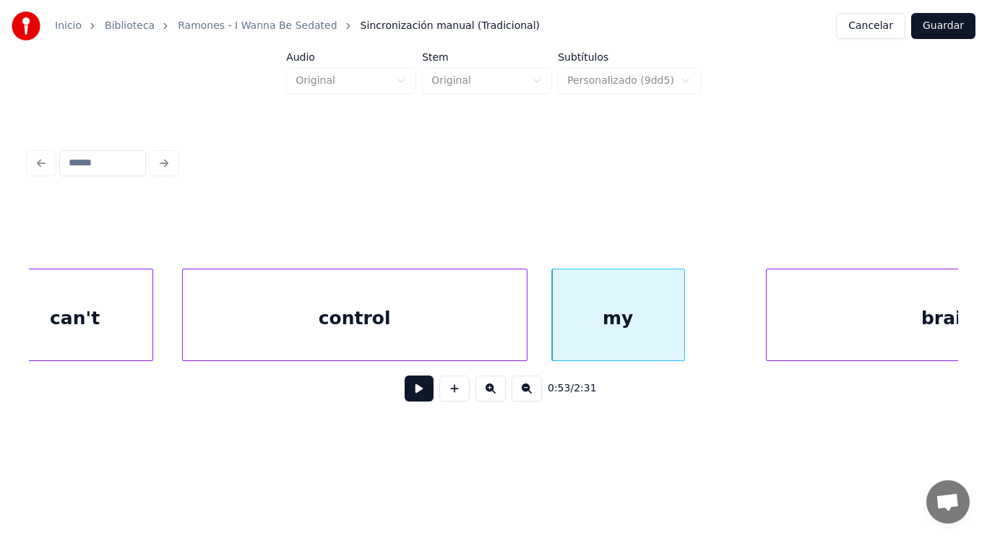
click at [405, 396] on button at bounding box center [419, 389] width 29 height 26
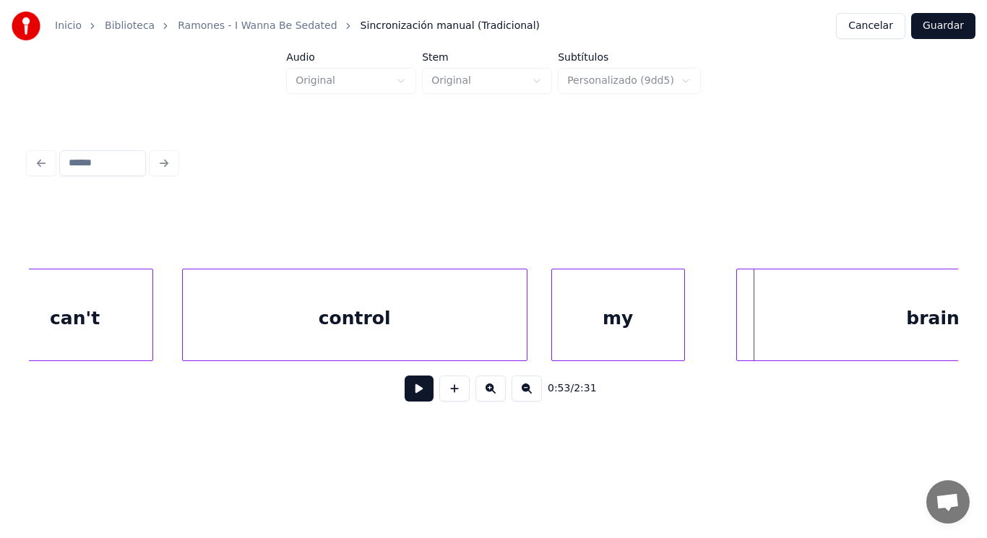
click at [737, 332] on div at bounding box center [739, 315] width 4 height 91
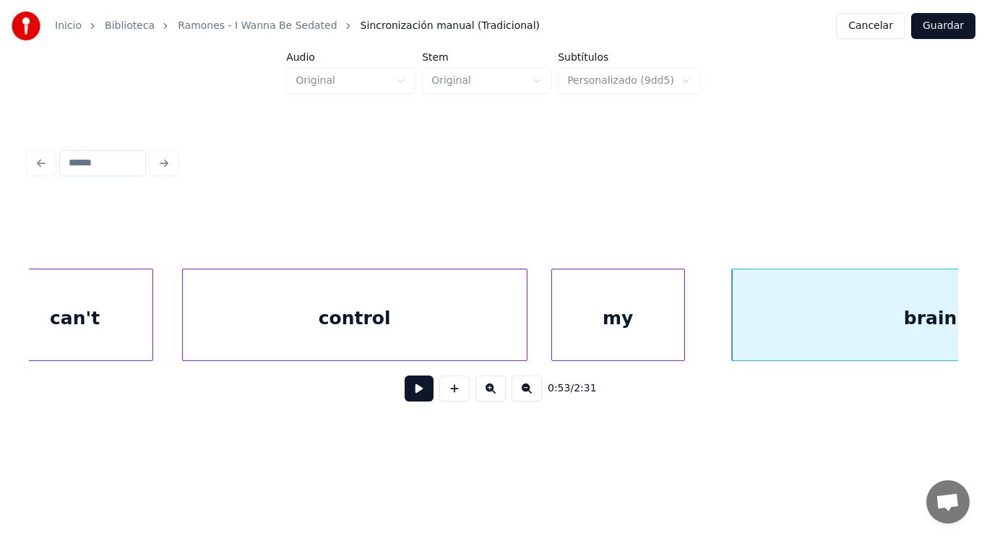
click at [408, 394] on button at bounding box center [419, 389] width 29 height 26
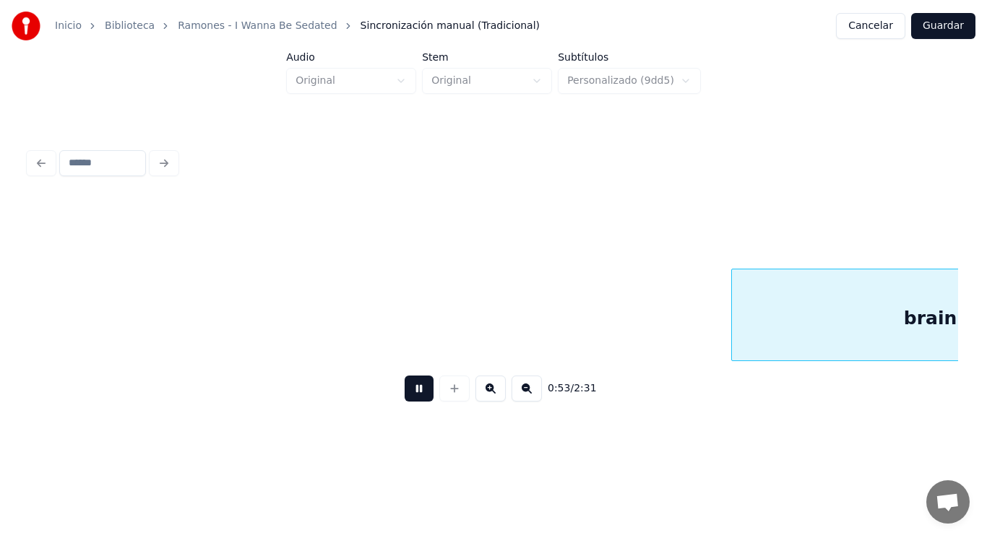
scroll to position [0, 54189]
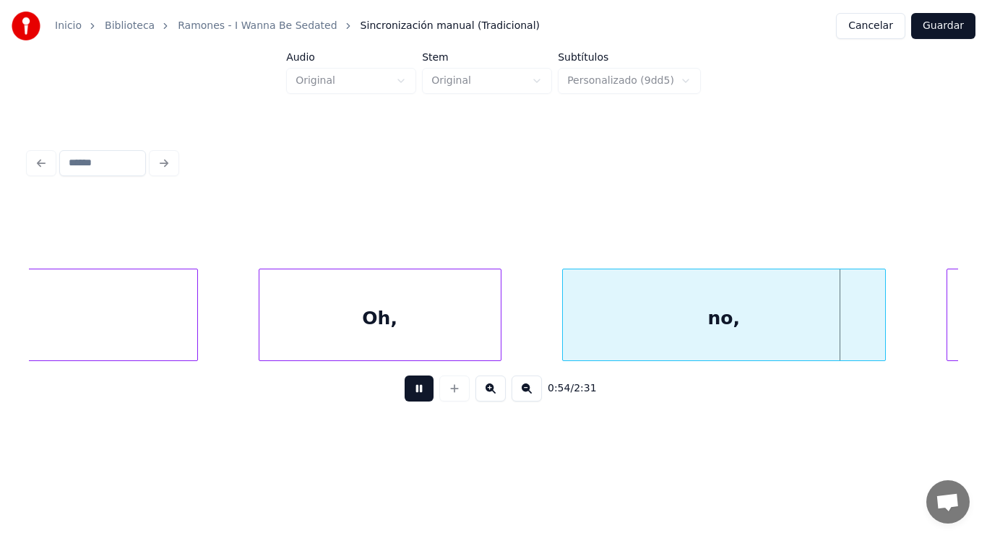
click at [408, 394] on button at bounding box center [419, 389] width 29 height 26
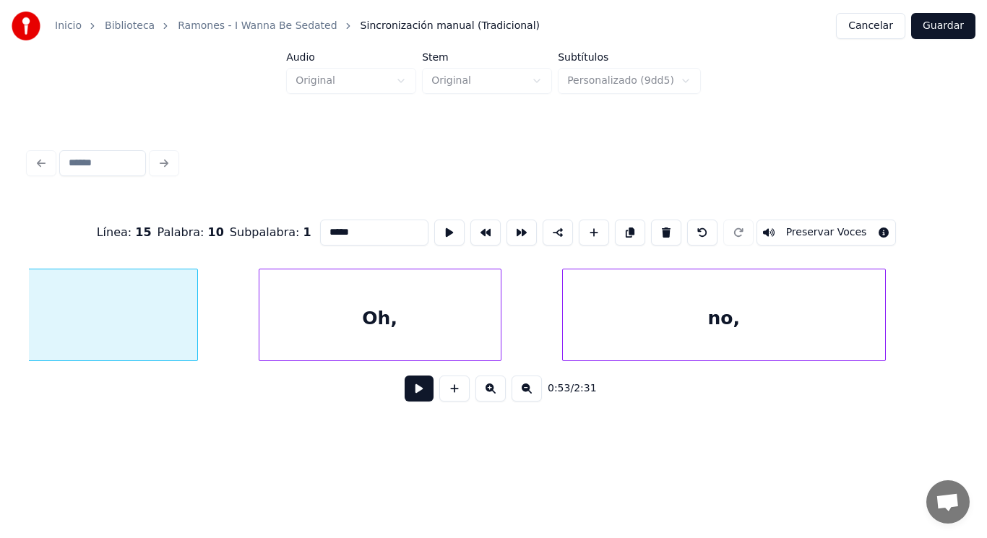
scroll to position [0, 53960]
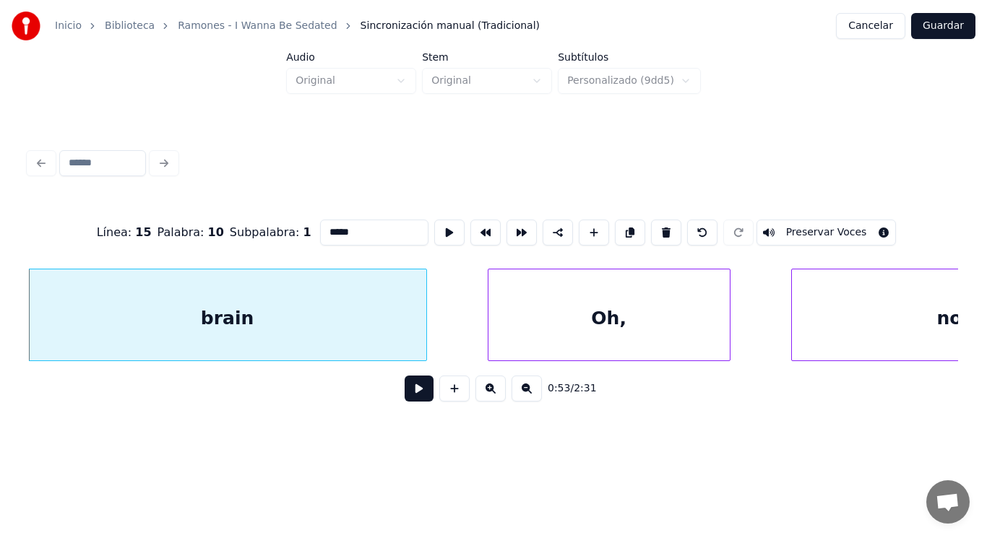
click at [332, 228] on input "*****" at bounding box center [374, 233] width 108 height 26
type input "******"
click at [408, 393] on button at bounding box center [419, 389] width 29 height 26
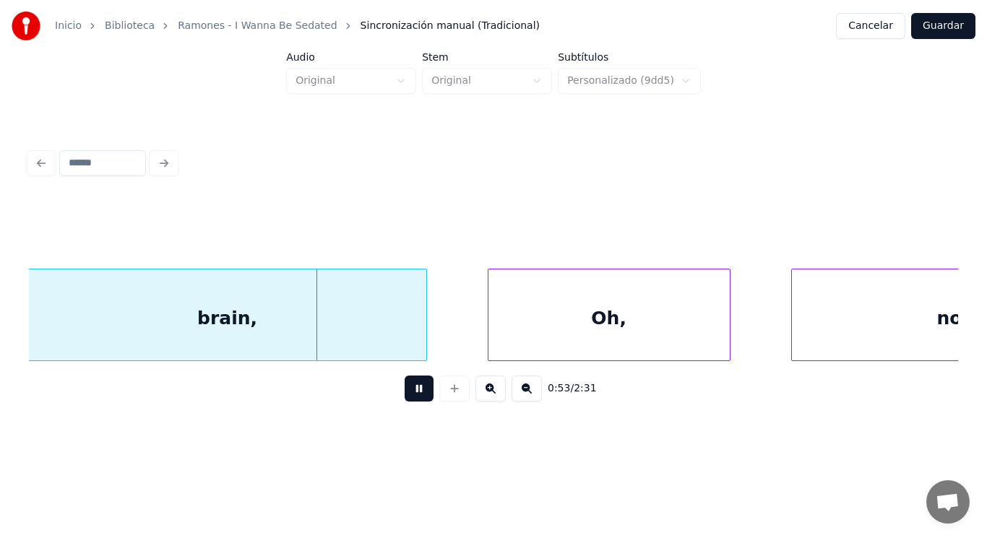
click at [408, 393] on button at bounding box center [419, 389] width 29 height 26
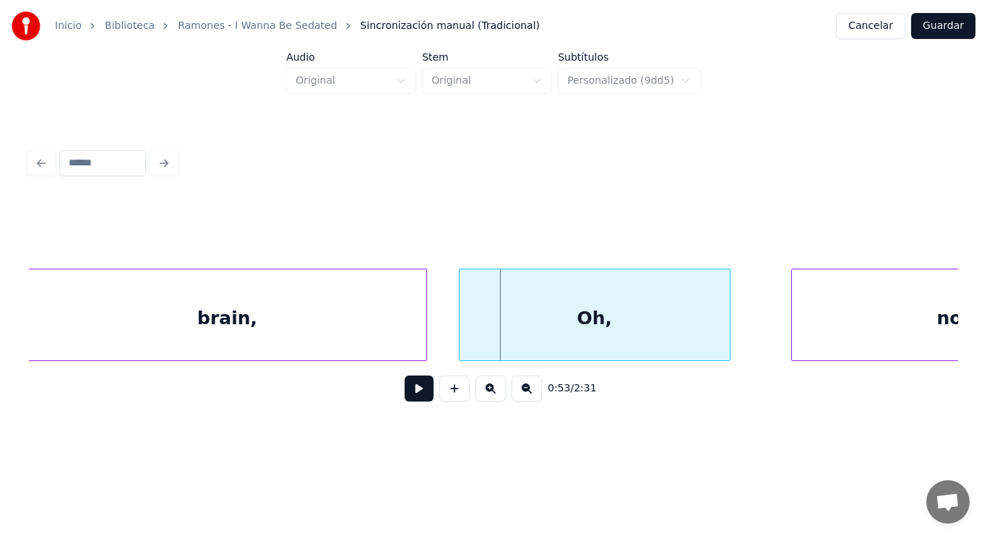
click at [460, 334] on div at bounding box center [462, 315] width 4 height 91
click at [415, 384] on button at bounding box center [419, 389] width 29 height 26
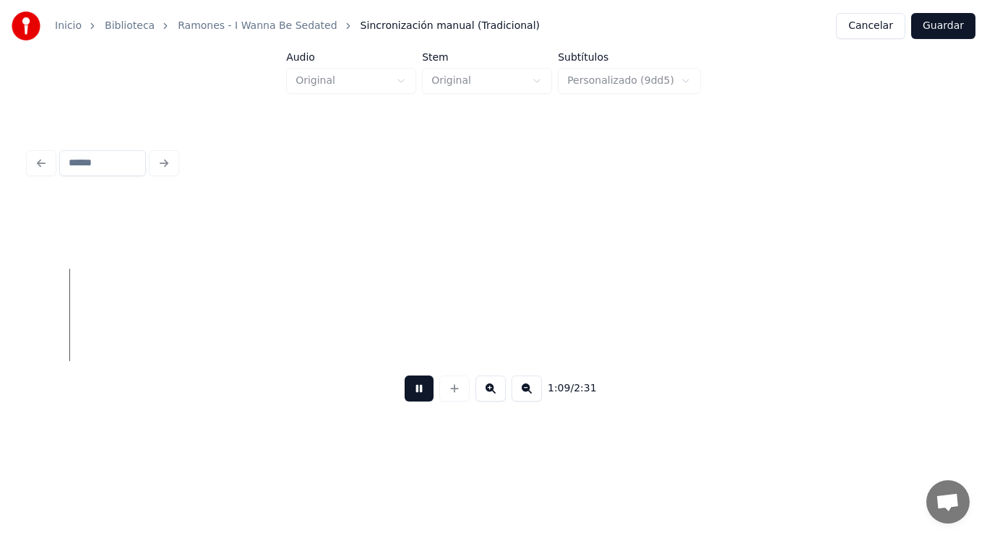
click at [408, 395] on button at bounding box center [419, 389] width 29 height 26
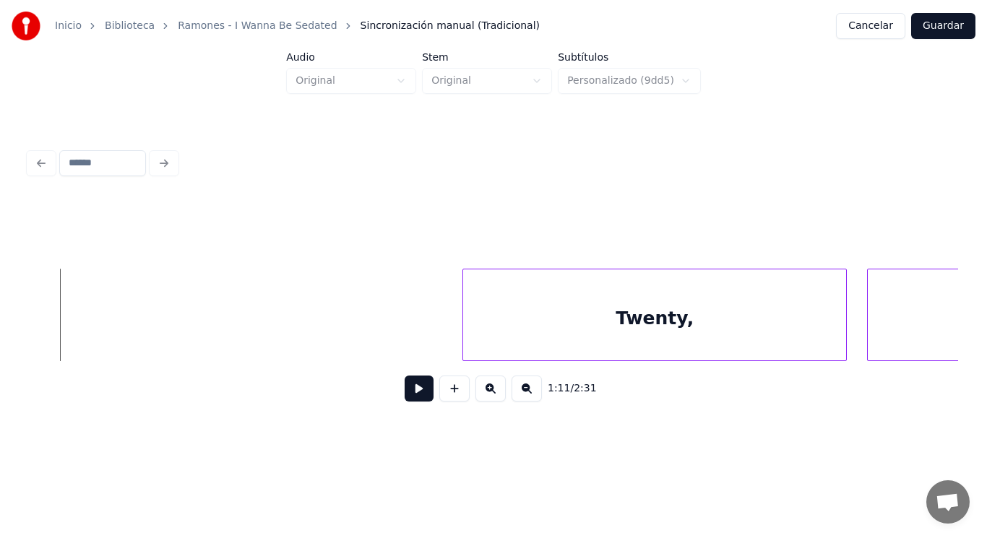
click at [405, 401] on button at bounding box center [419, 389] width 29 height 26
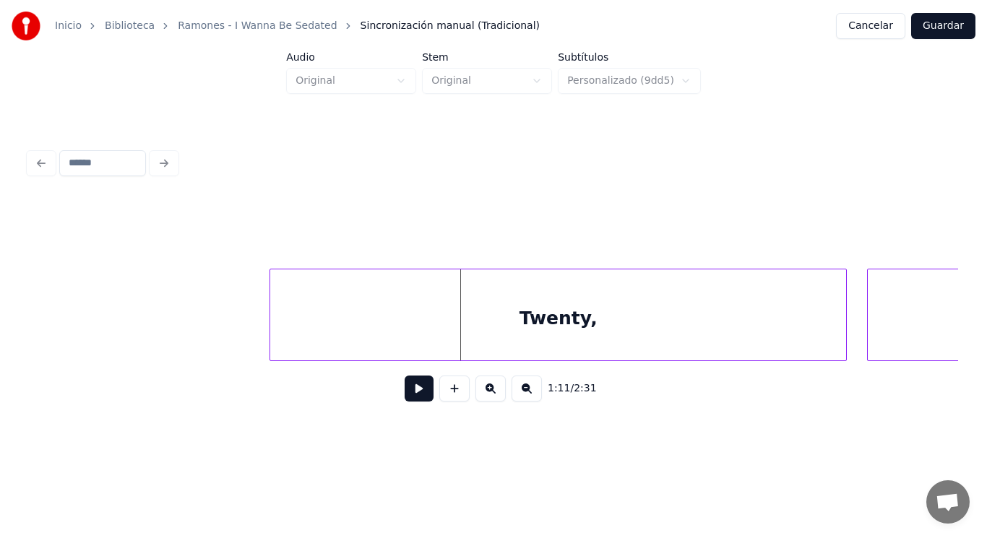
click at [270, 327] on div at bounding box center [272, 315] width 4 height 91
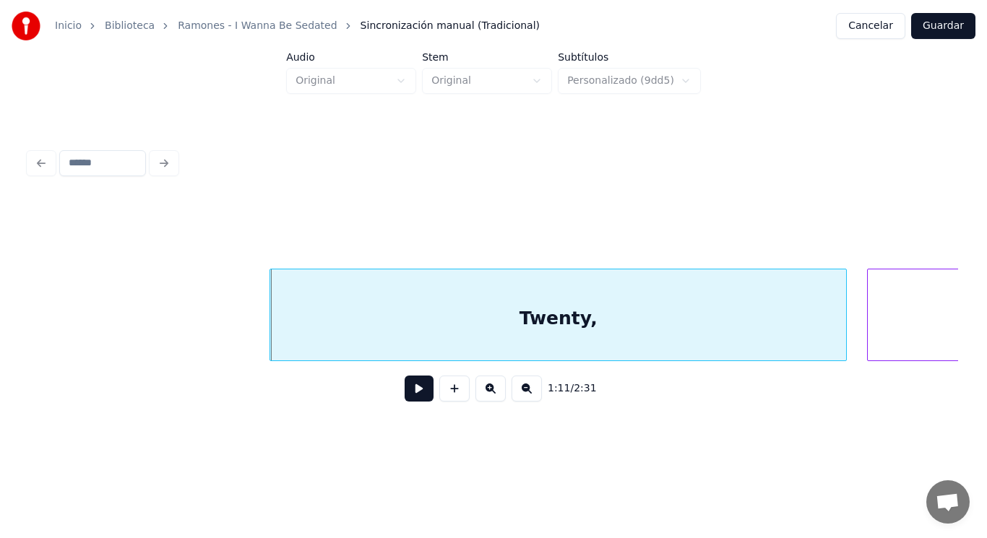
click at [406, 392] on button at bounding box center [419, 389] width 29 height 26
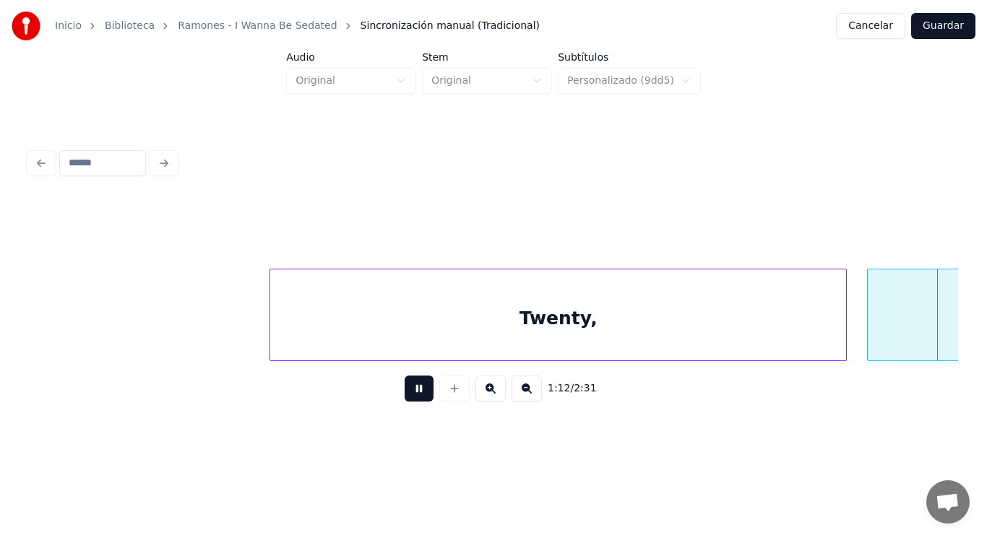
click at [406, 392] on button at bounding box center [419, 389] width 29 height 26
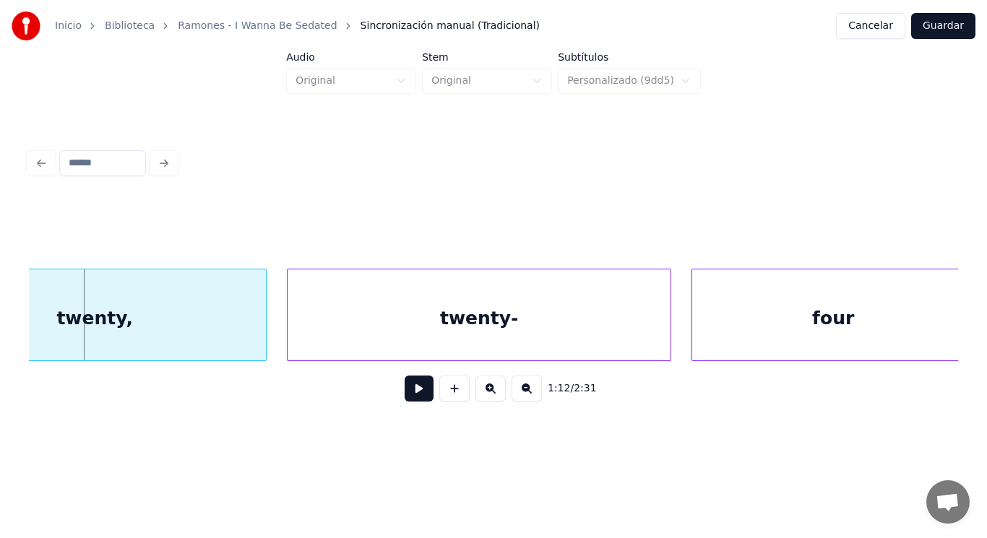
click at [227, 309] on div "twenty," at bounding box center [94, 319] width 343 height 98
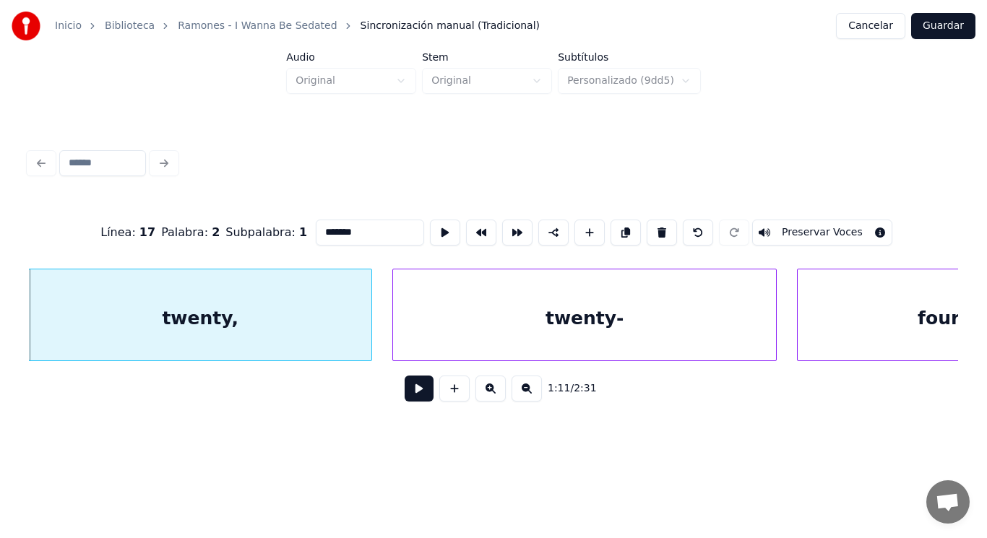
click at [405, 393] on button at bounding box center [419, 389] width 29 height 26
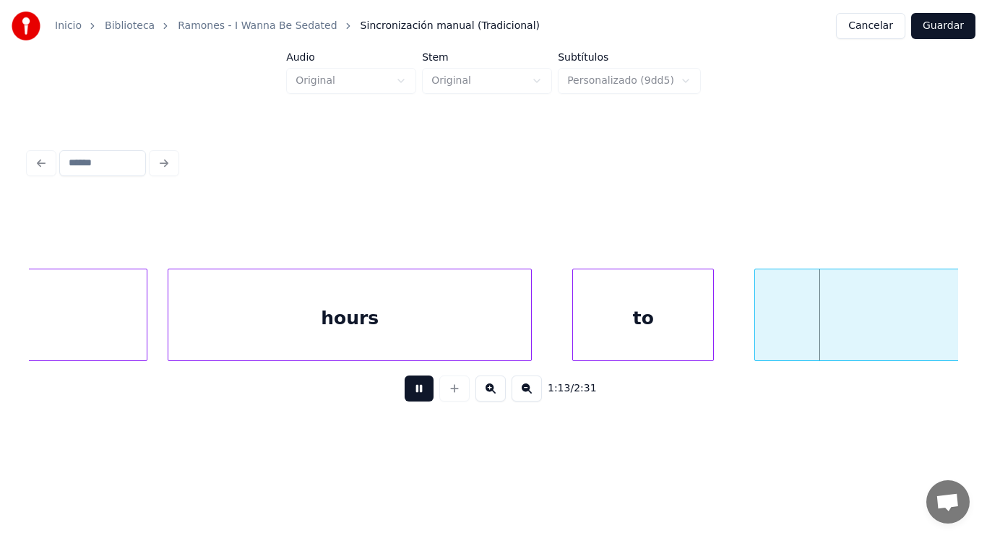
click at [405, 393] on button at bounding box center [419, 389] width 29 height 26
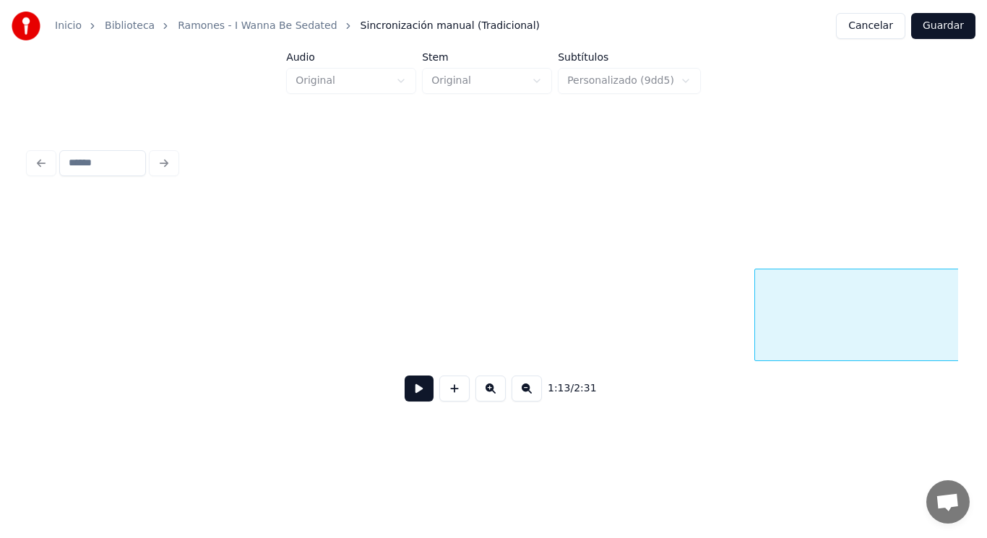
scroll to position [0, 74691]
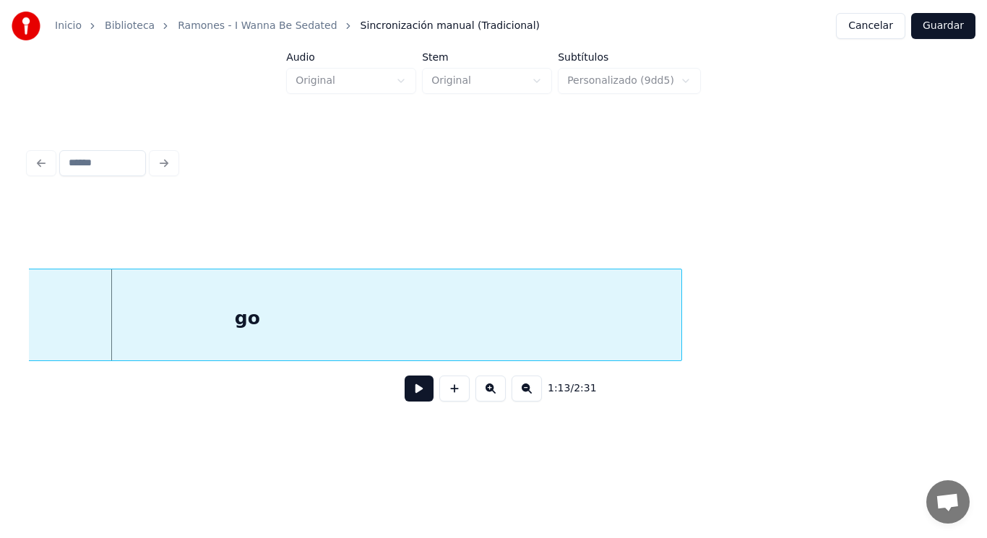
click at [405, 393] on button at bounding box center [419, 389] width 29 height 26
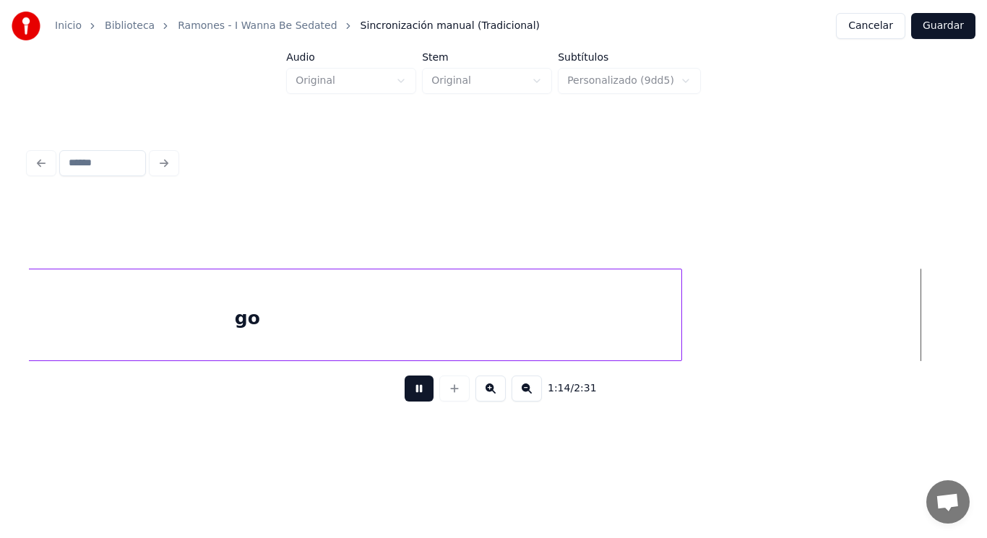
click at [405, 393] on button at bounding box center [419, 389] width 29 height 26
click at [607, 307] on div "go" at bounding box center [247, 319] width 869 height 98
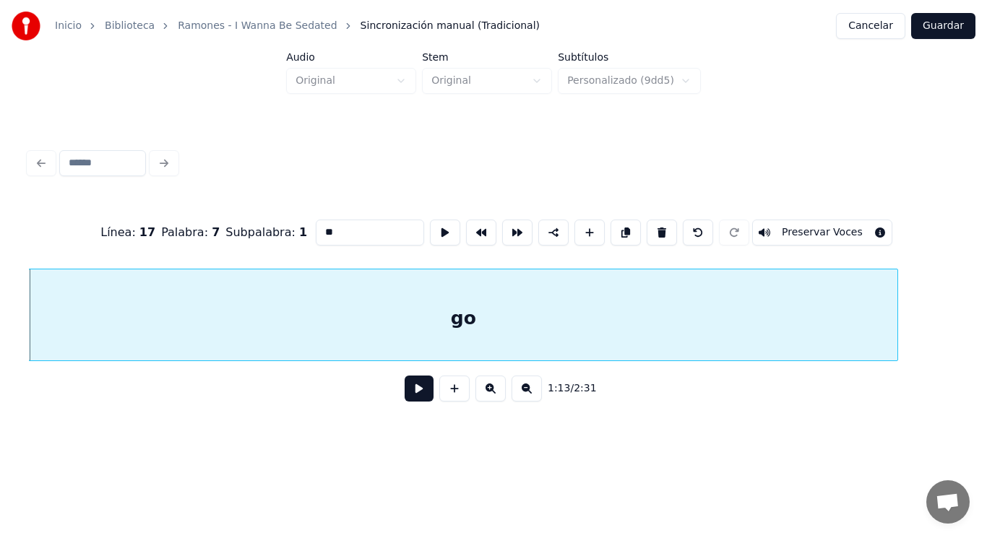
click at [405, 395] on button at bounding box center [419, 389] width 29 height 26
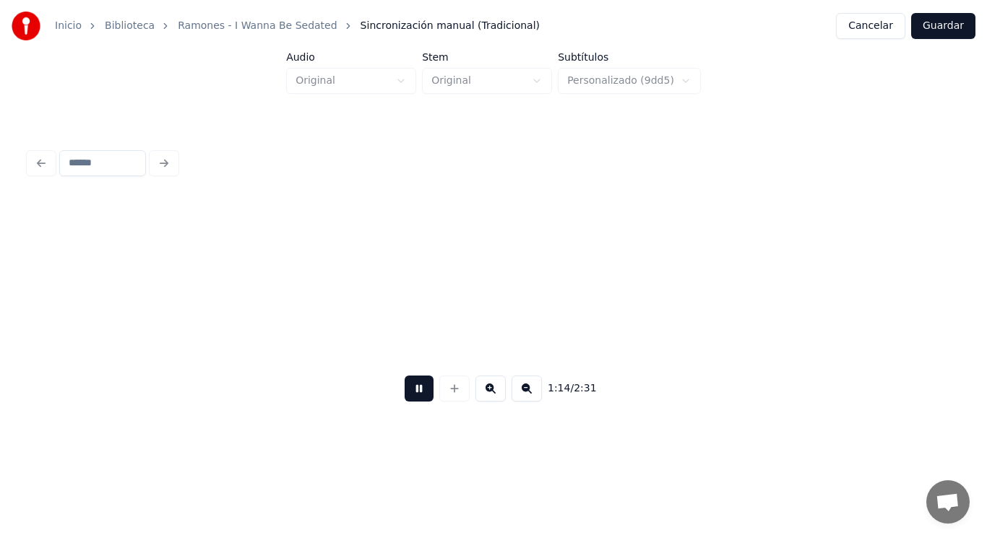
scroll to position [0, 75416]
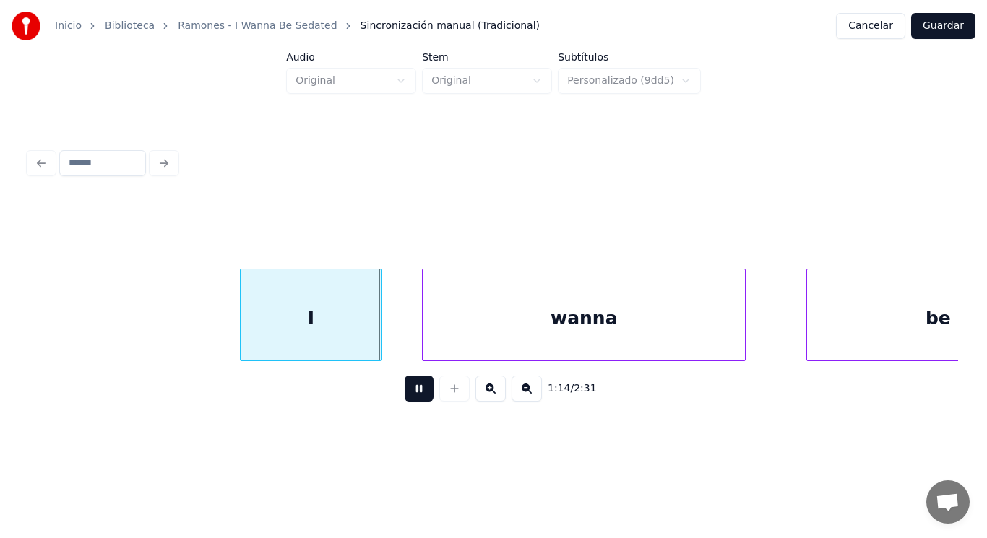
click at [405, 395] on button at bounding box center [419, 389] width 29 height 26
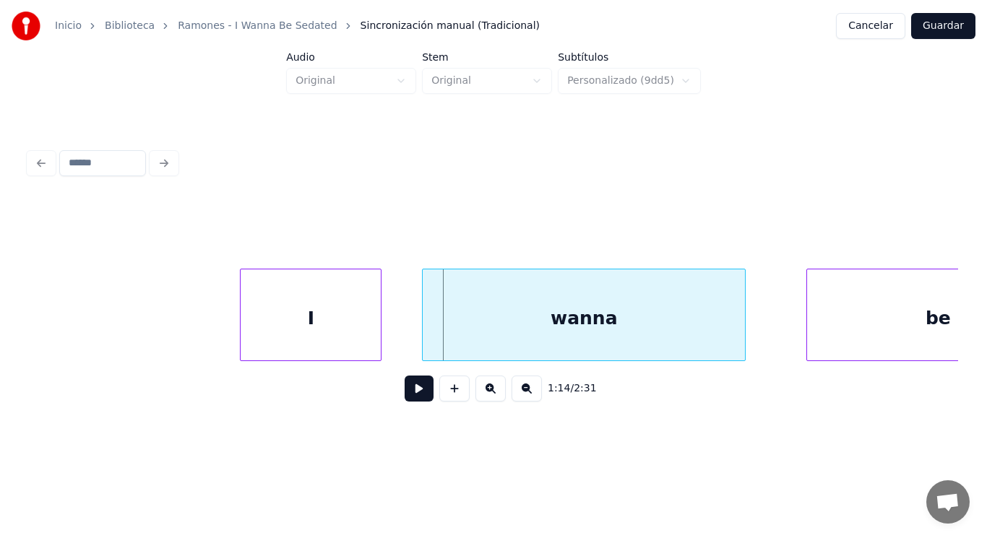
click at [405, 395] on button at bounding box center [419, 389] width 29 height 26
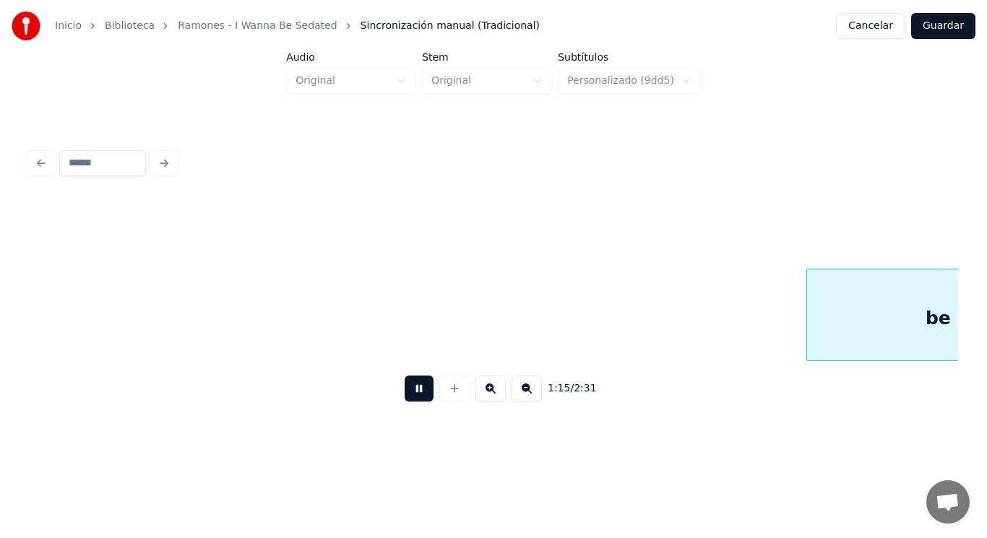
scroll to position [0, 76352]
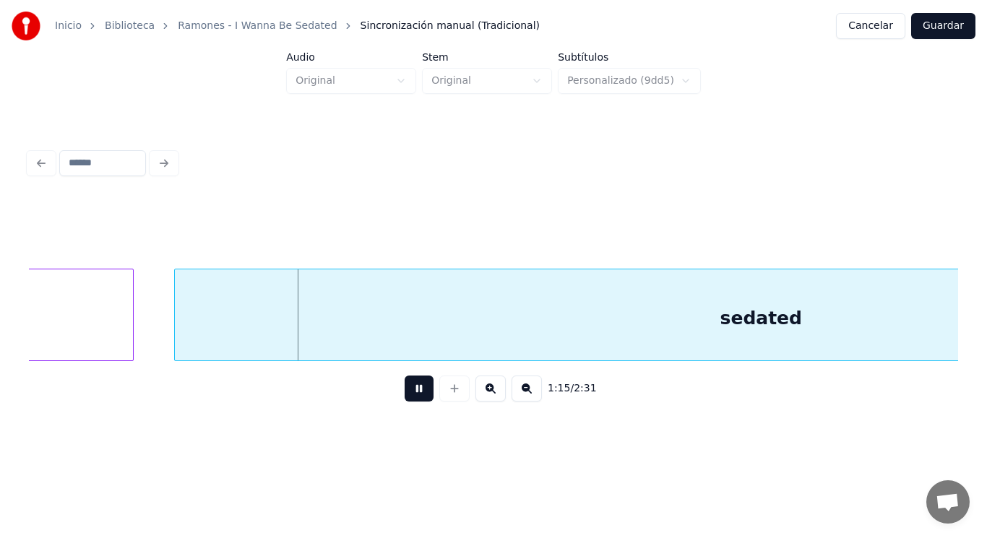
click at [405, 395] on button at bounding box center [419, 389] width 29 height 26
click at [369, 334] on div "sedated" at bounding box center [761, 319] width 1172 height 98
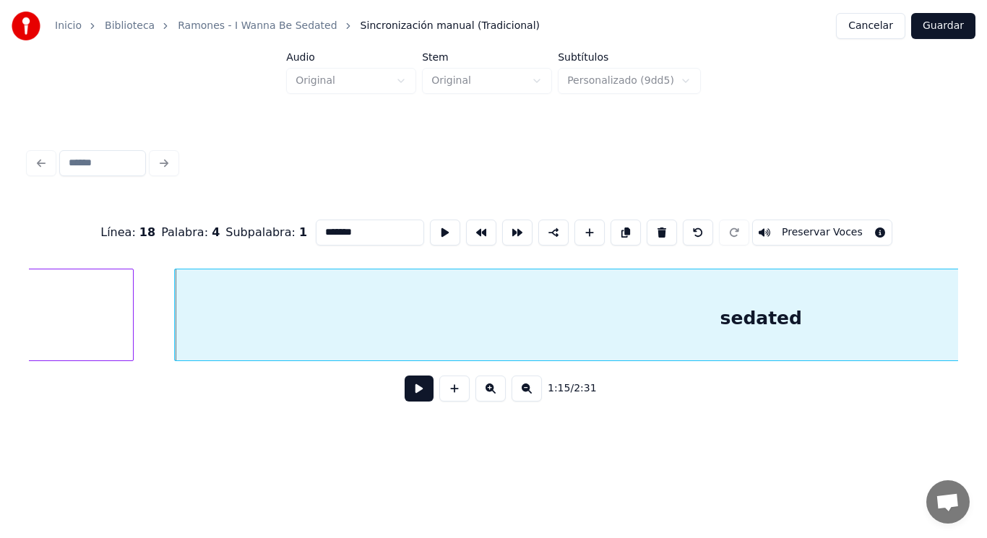
click at [405, 386] on button at bounding box center [419, 389] width 29 height 26
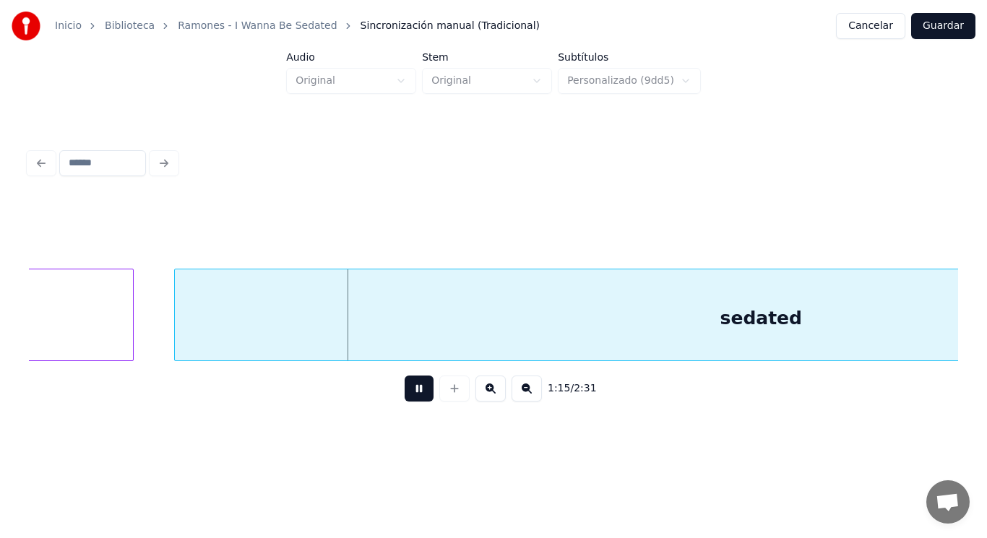
click at [405, 386] on button at bounding box center [419, 389] width 29 height 26
click at [33, 328] on div "be" at bounding box center [2, 319] width 262 height 98
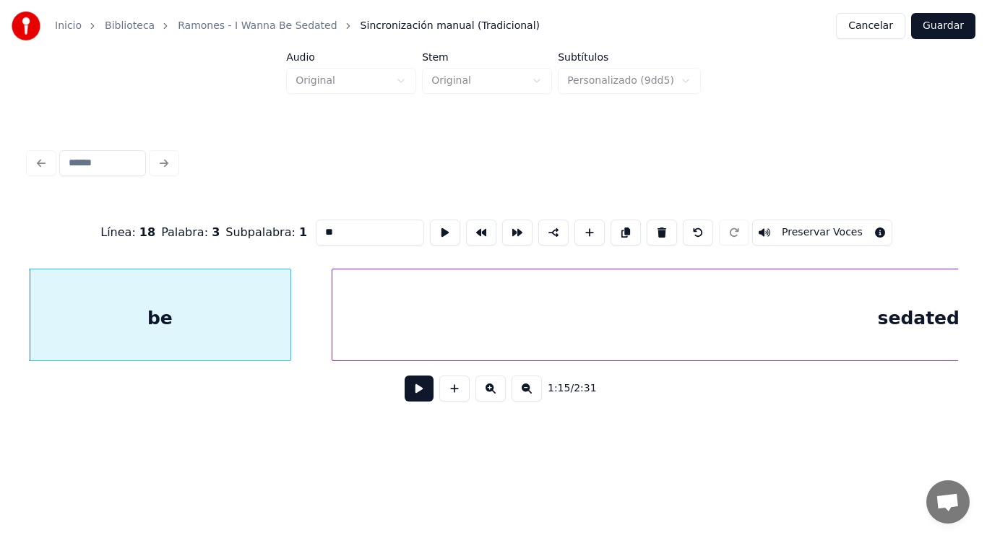
click at [411, 396] on button at bounding box center [419, 389] width 29 height 26
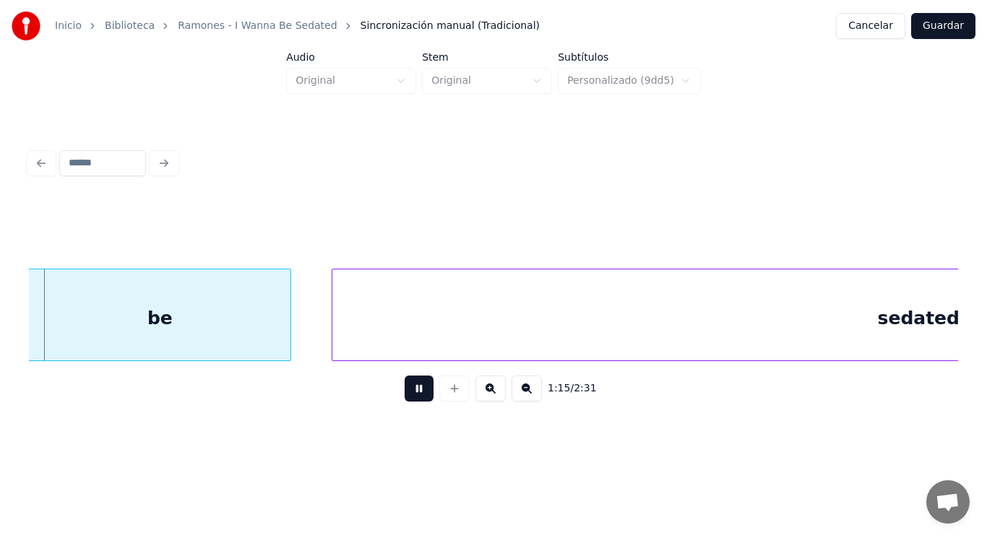
click at [411, 396] on button at bounding box center [419, 389] width 29 height 26
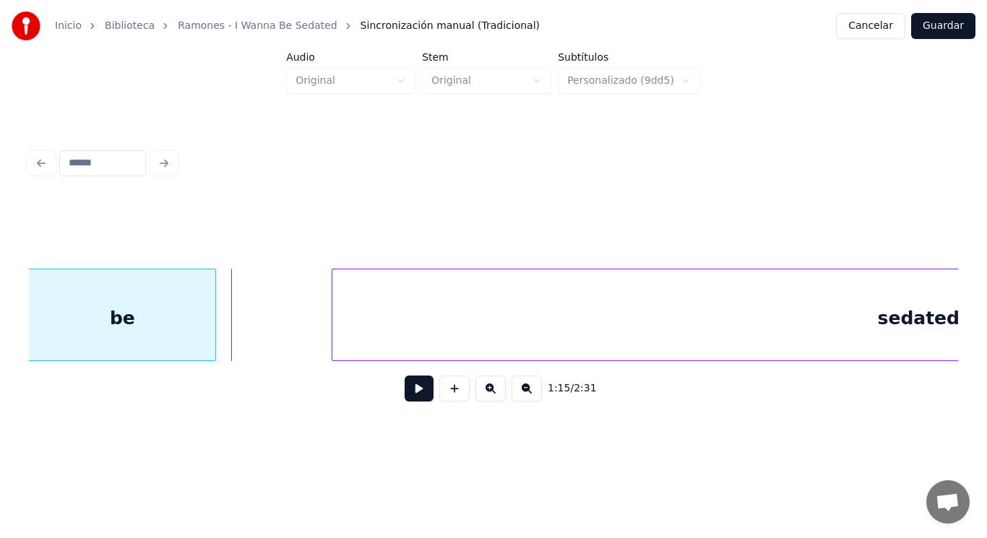
click at [215, 334] on div at bounding box center [213, 315] width 4 height 91
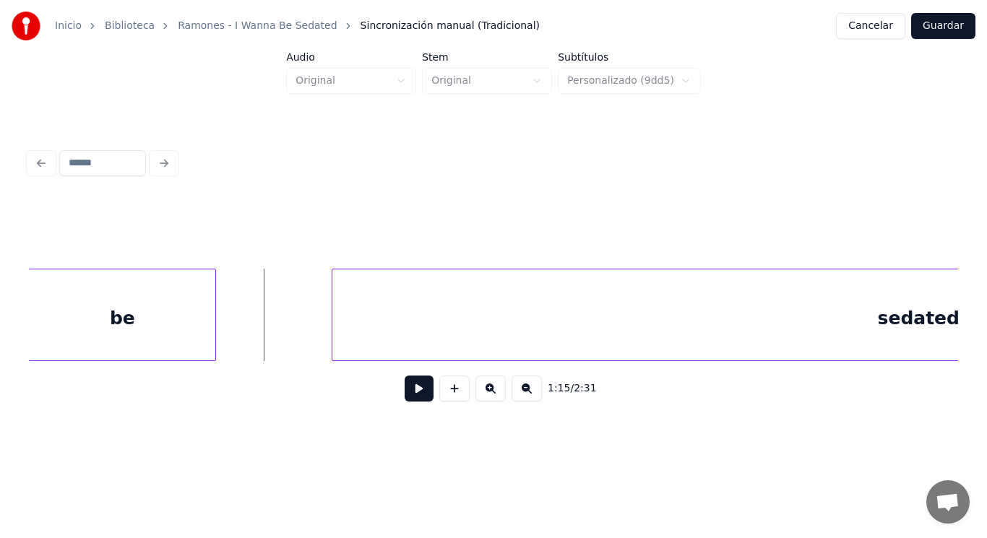
click at [414, 402] on button at bounding box center [419, 389] width 29 height 26
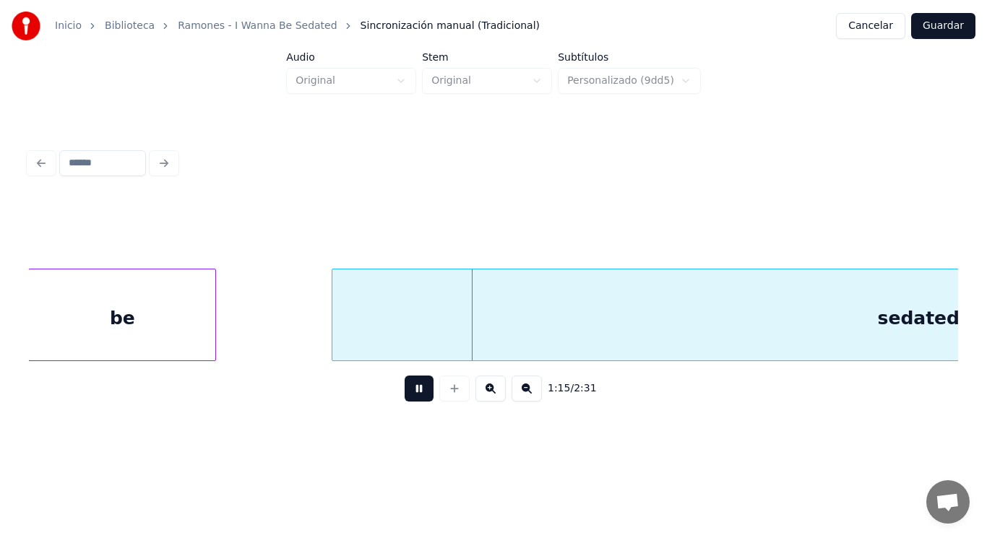
click at [414, 402] on button at bounding box center [419, 389] width 29 height 26
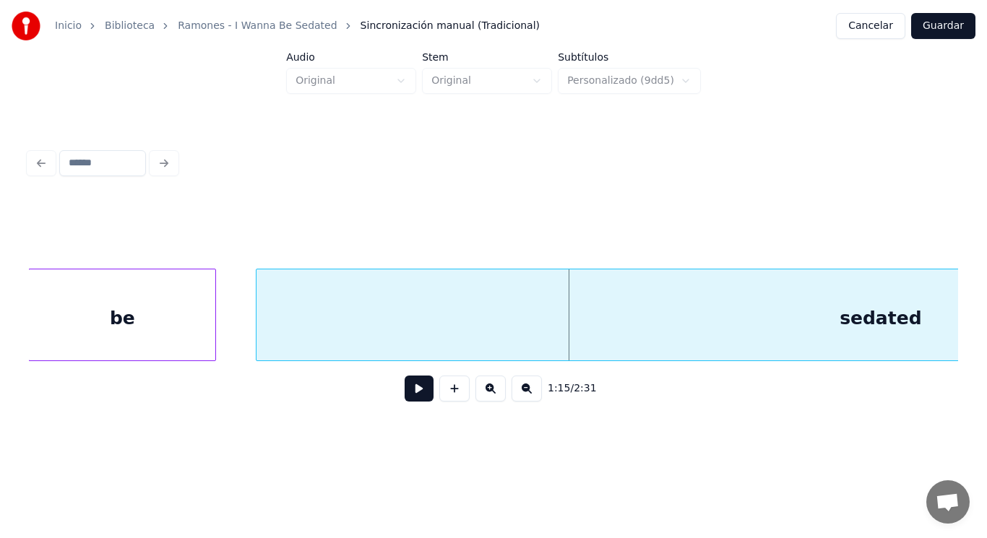
click at [257, 321] on div at bounding box center [259, 315] width 4 height 91
click at [405, 400] on button at bounding box center [419, 389] width 29 height 26
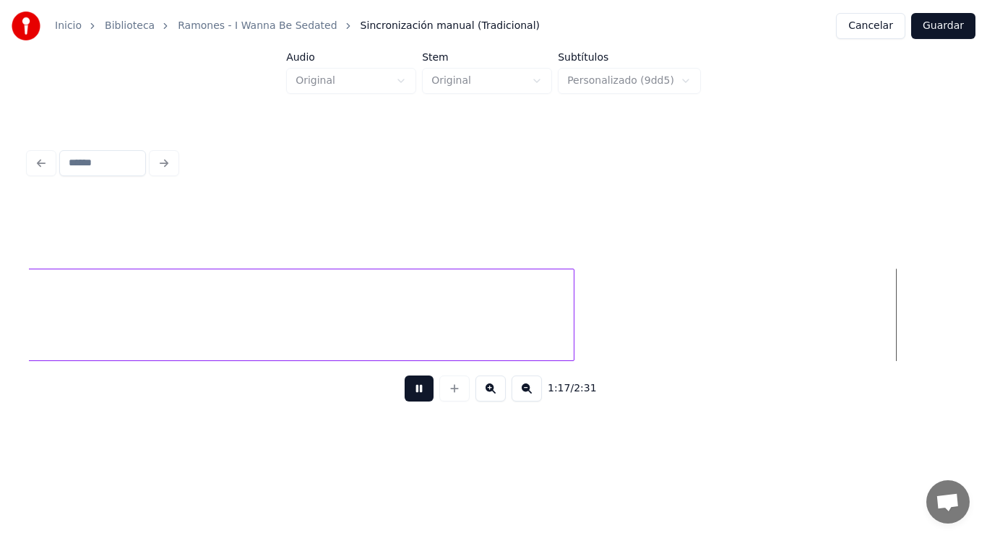
scroll to position [0, 78070]
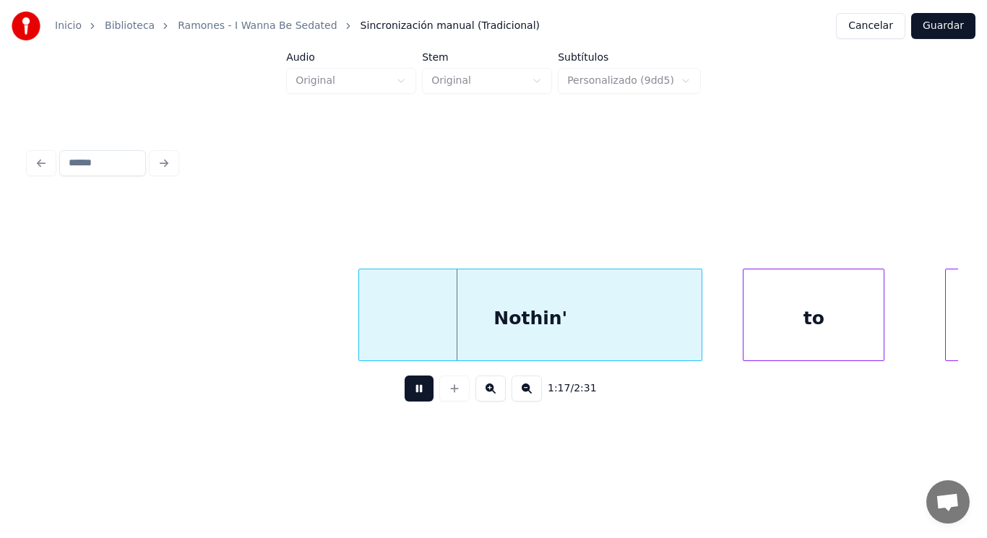
click at [405, 400] on button at bounding box center [419, 389] width 29 height 26
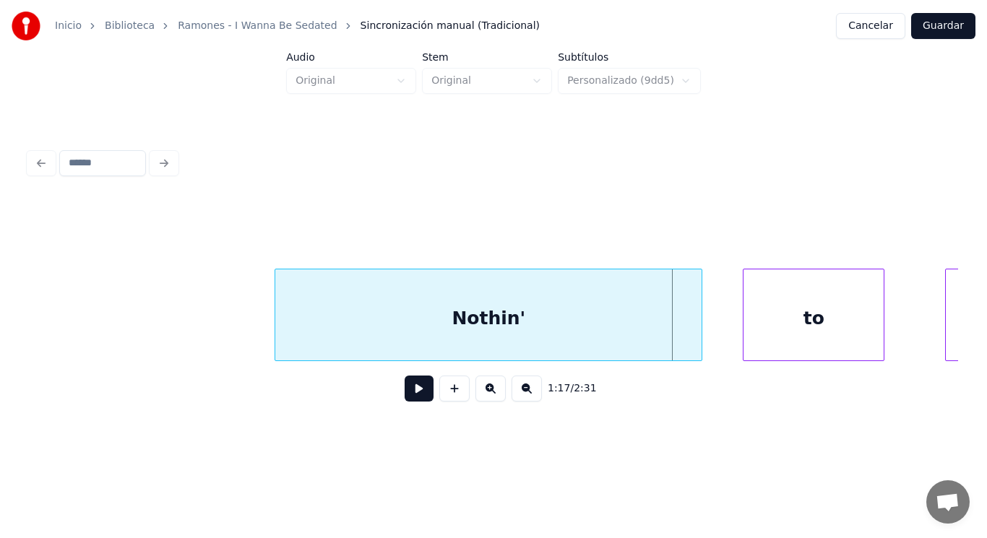
click at [276, 325] on div at bounding box center [277, 315] width 4 height 91
click at [412, 399] on button at bounding box center [419, 389] width 29 height 26
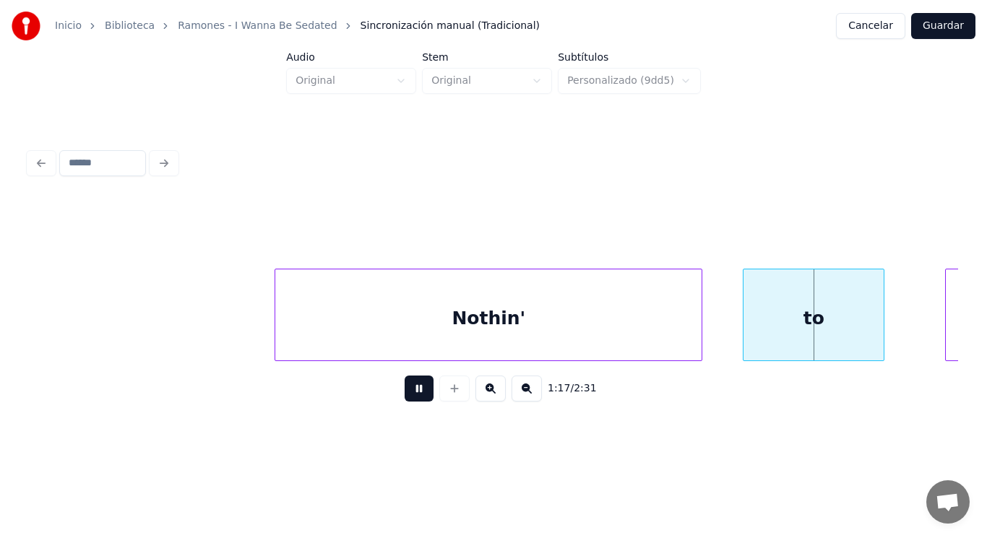
click at [412, 399] on button at bounding box center [419, 389] width 29 height 26
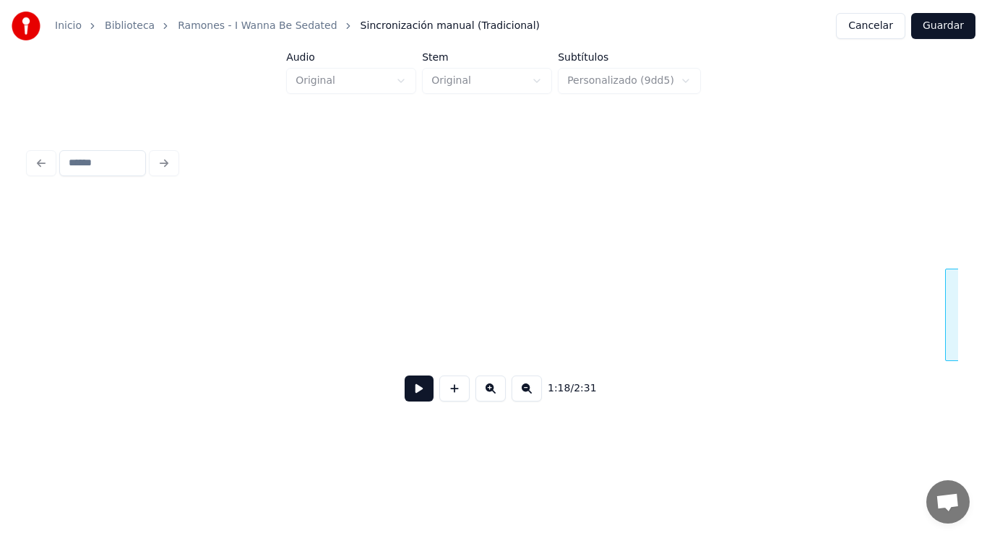
scroll to position [0, 79016]
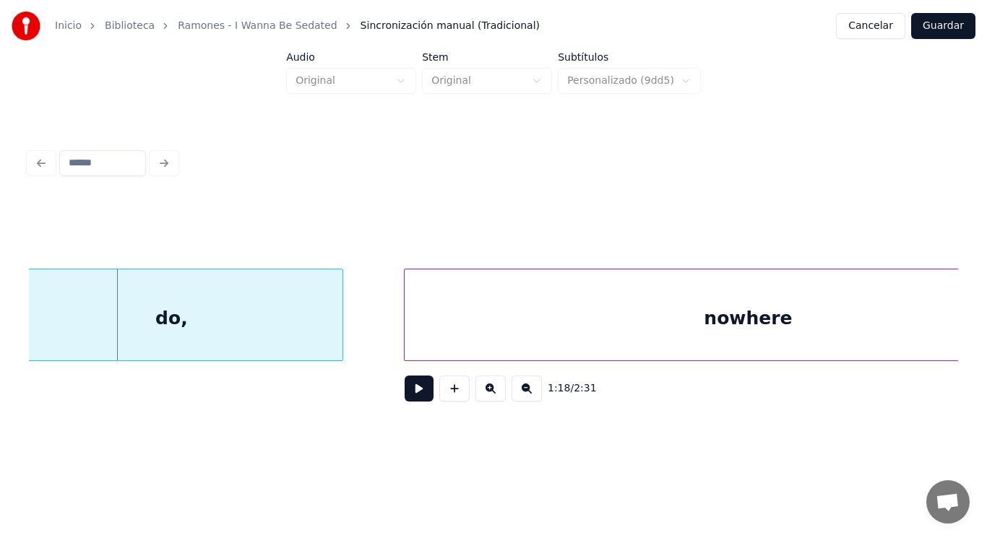
click at [412, 398] on button at bounding box center [419, 389] width 29 height 26
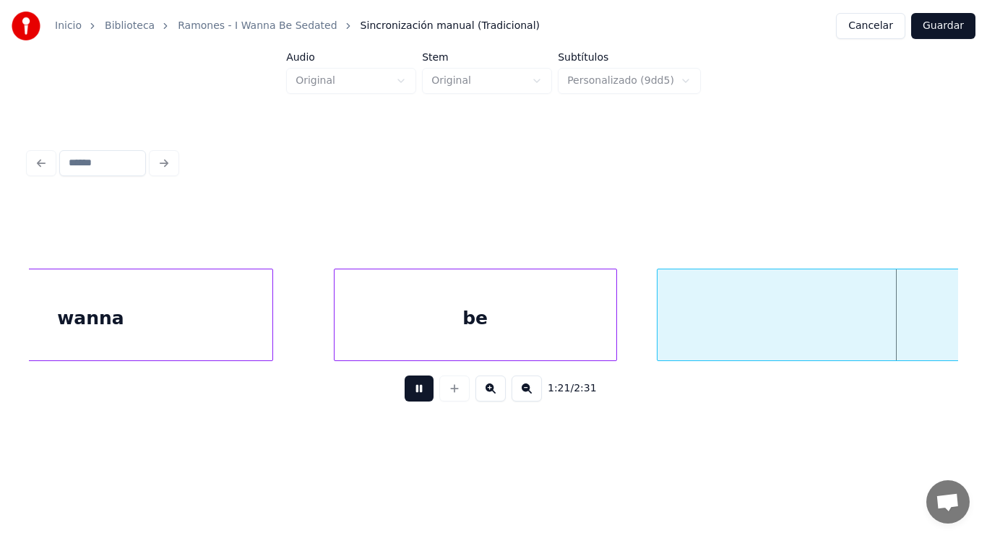
scroll to position [0, 82784]
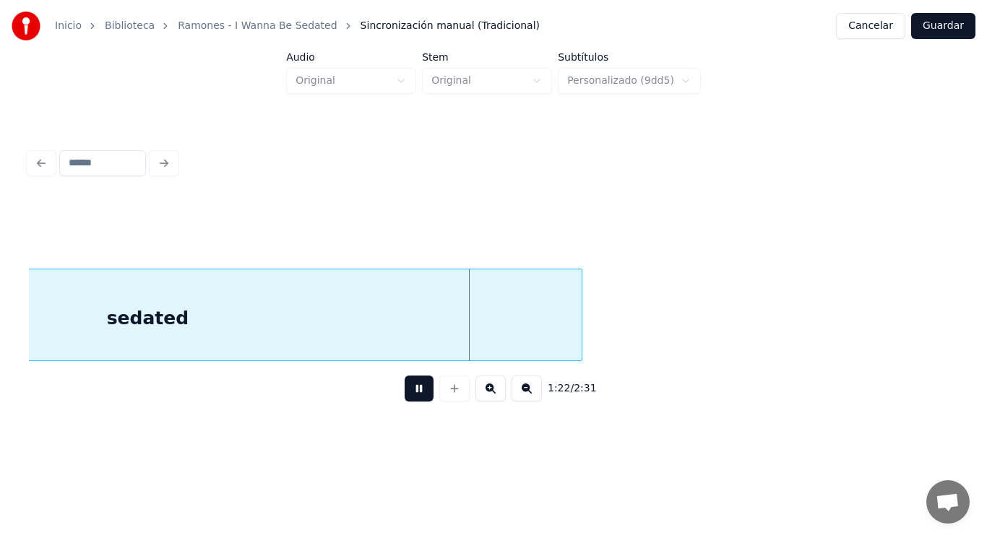
click at [412, 398] on button at bounding box center [419, 389] width 29 height 26
click at [397, 351] on div "sedated" at bounding box center [147, 319] width 869 height 98
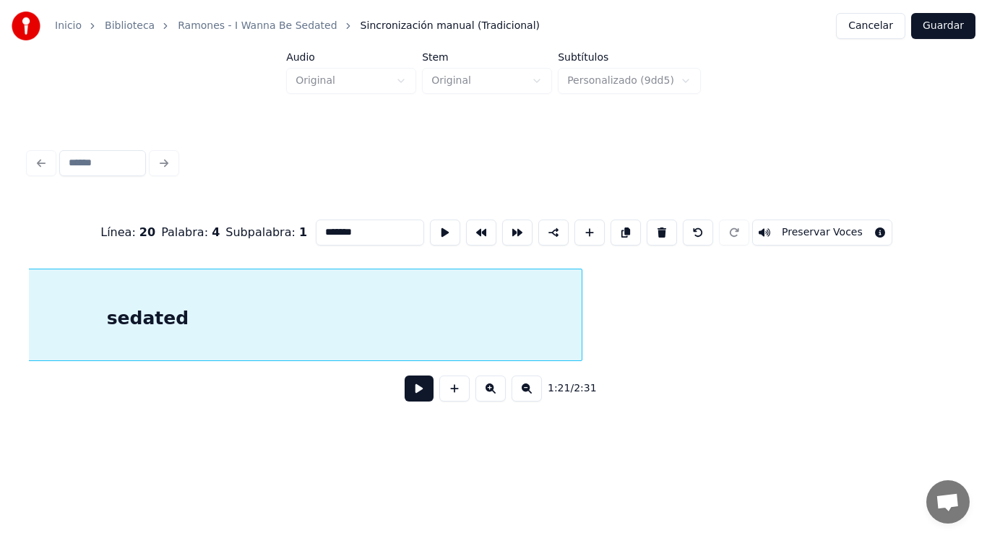
scroll to position [0, 82468]
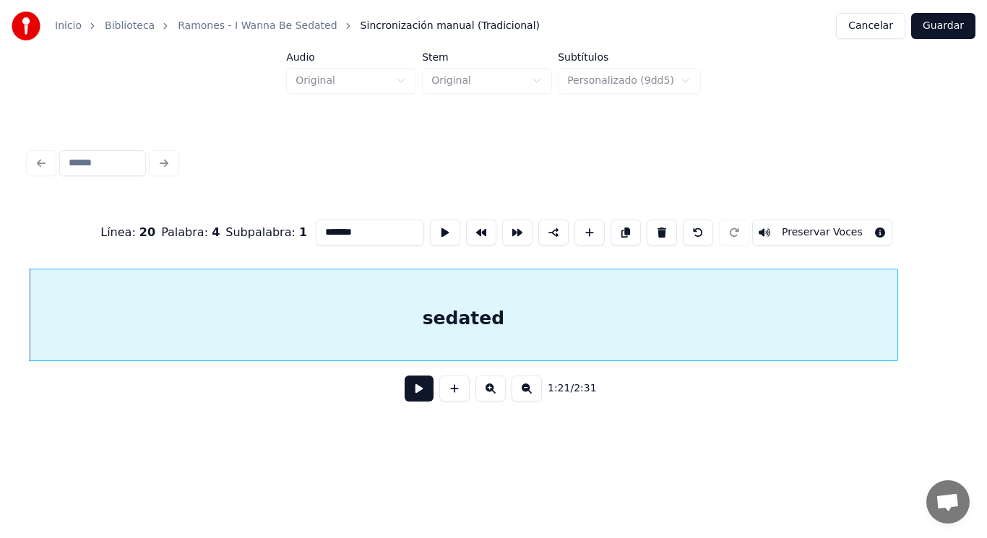
click at [405, 398] on button at bounding box center [419, 389] width 29 height 26
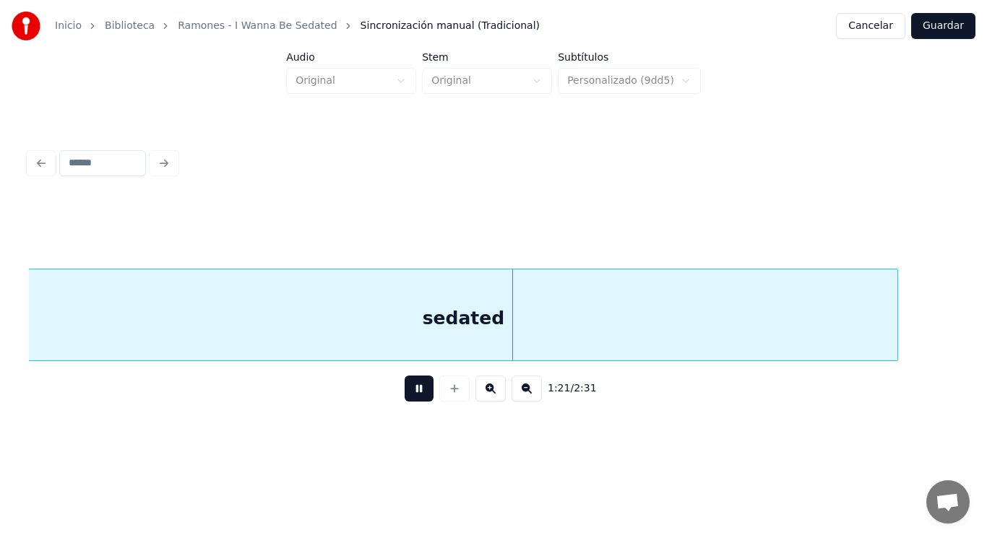
click at [405, 398] on button at bounding box center [419, 389] width 29 height 26
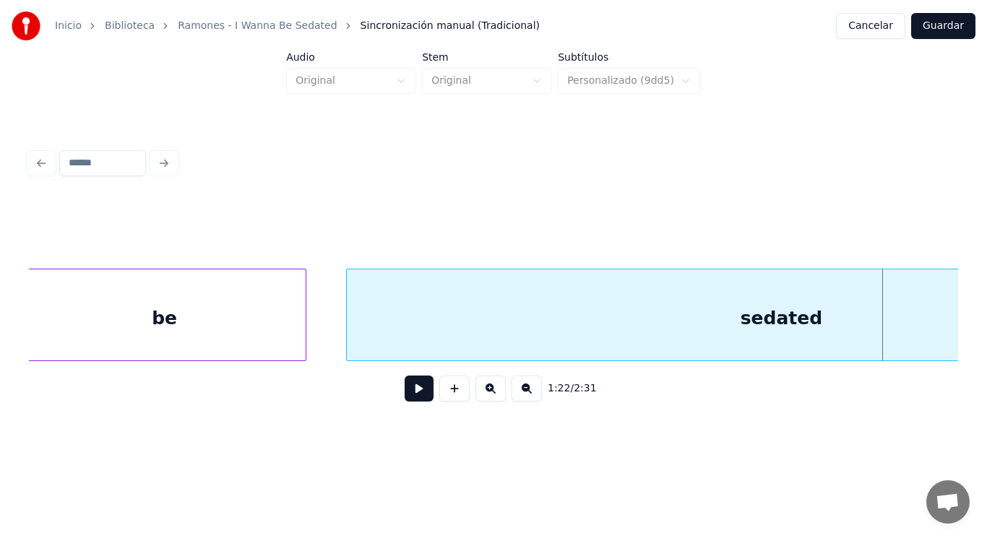
click at [134, 330] on div "be" at bounding box center [165, 319] width 282 height 98
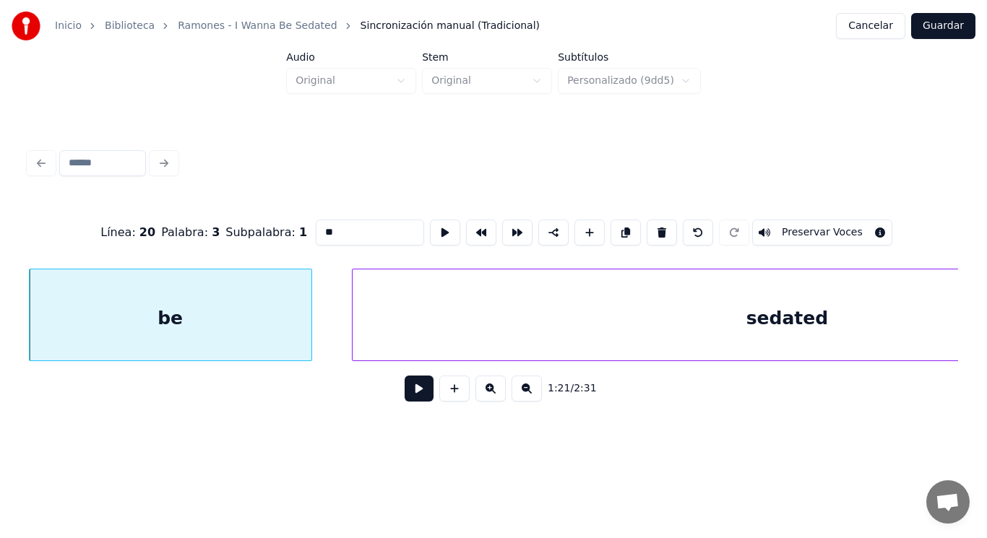
click at [411, 402] on button at bounding box center [419, 389] width 29 height 26
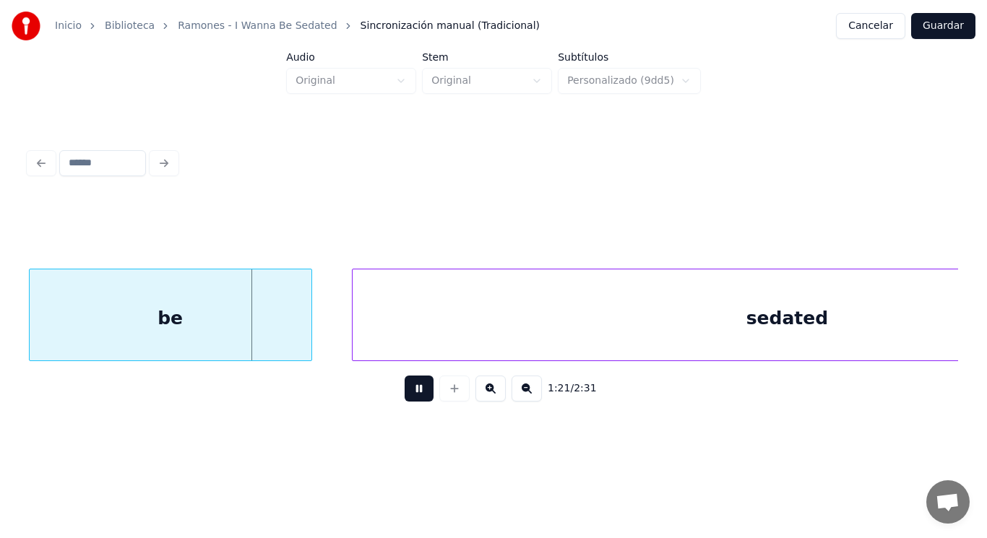
click at [411, 402] on button at bounding box center [419, 389] width 29 height 26
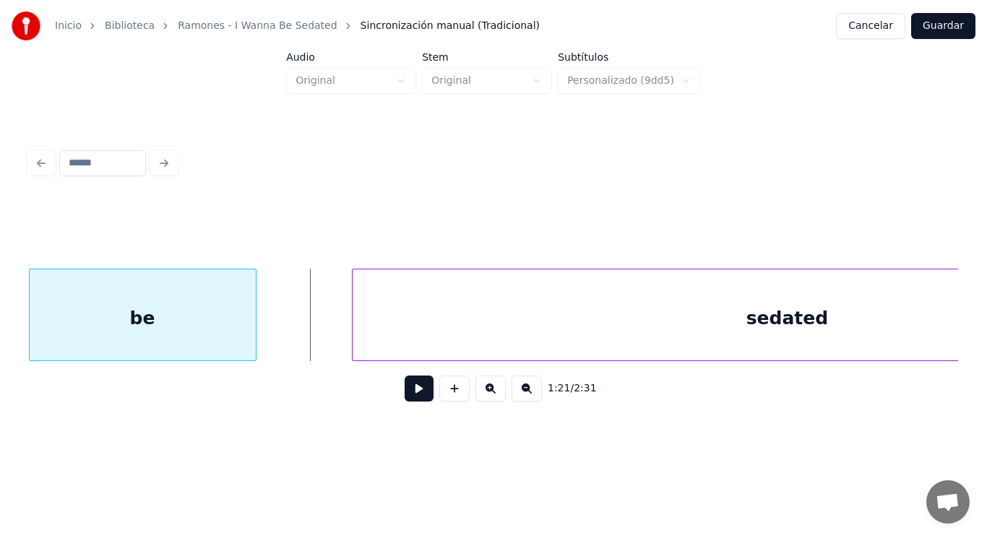
click at [254, 338] on div at bounding box center [254, 315] width 4 height 91
click at [296, 332] on div at bounding box center [295, 315] width 4 height 91
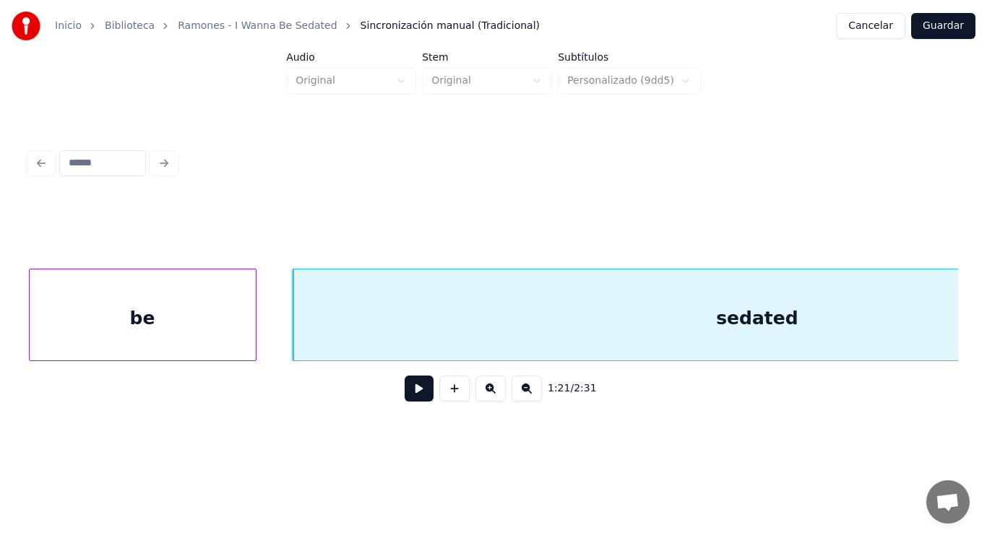
click at [405, 396] on button at bounding box center [419, 389] width 29 height 26
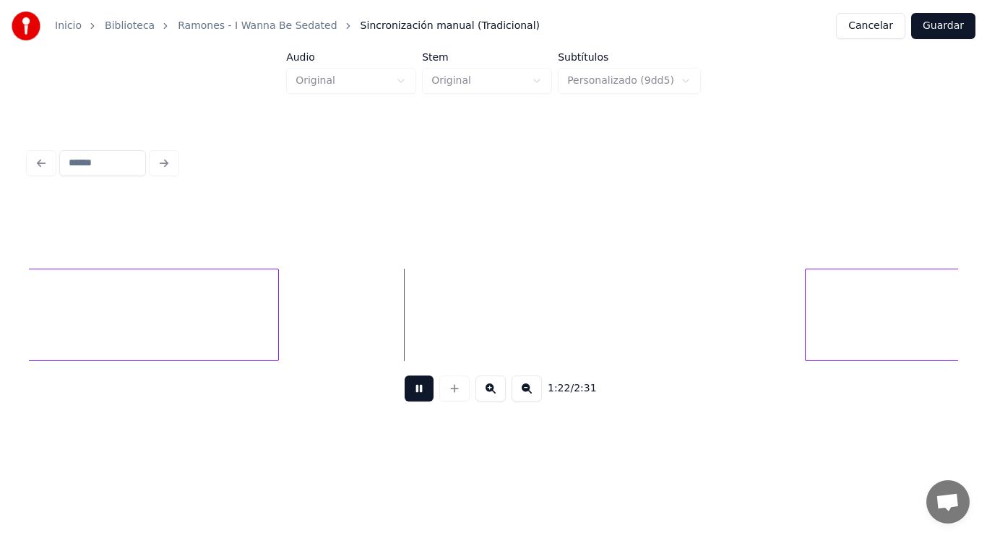
click at [405, 396] on button at bounding box center [419, 389] width 29 height 26
click at [330, 324] on div at bounding box center [328, 315] width 4 height 91
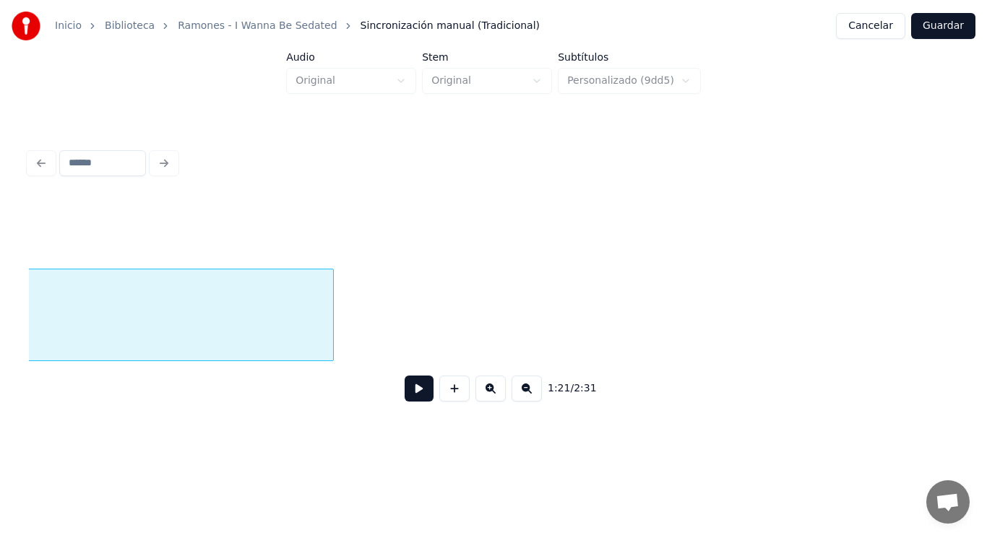
scroll to position [0, 82408]
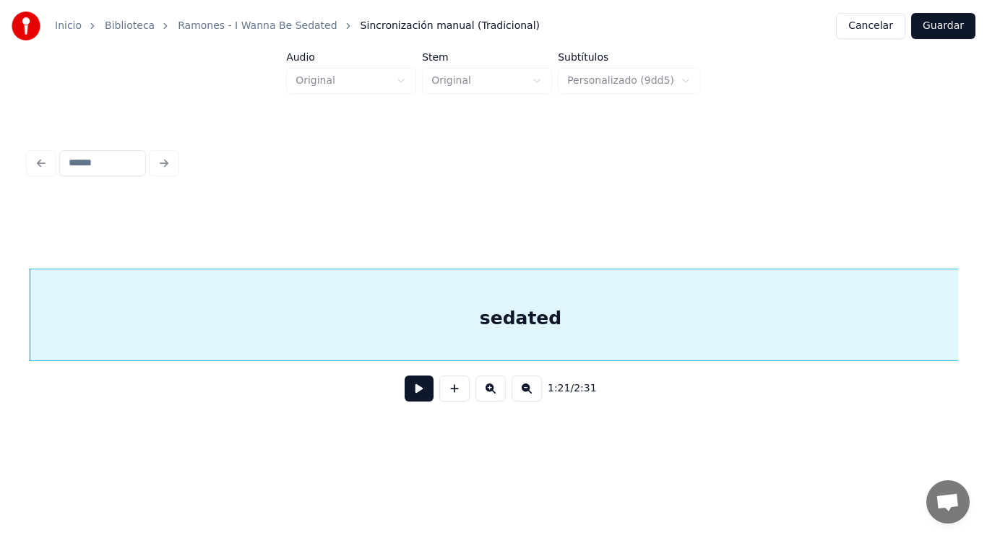
click at [408, 395] on button at bounding box center [419, 389] width 29 height 26
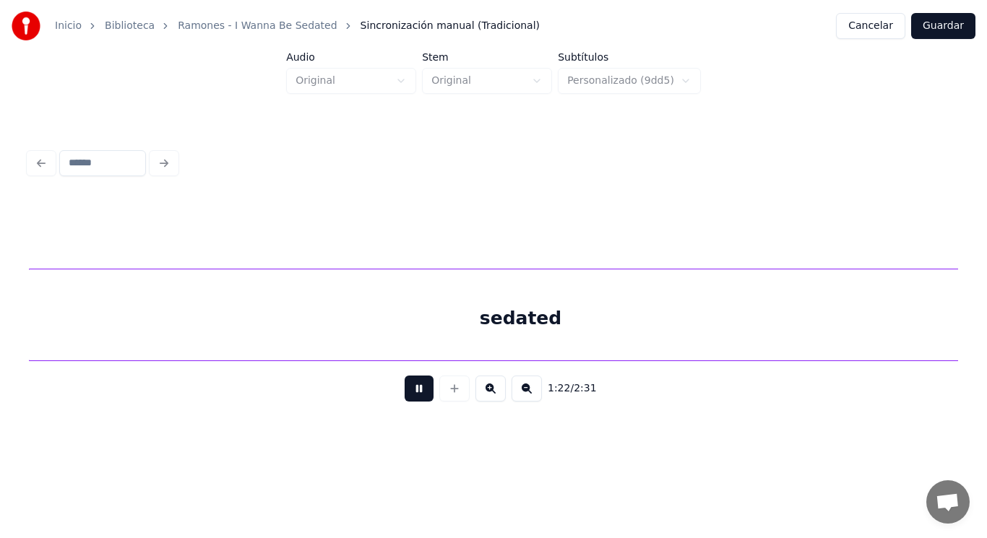
scroll to position [0, 83339]
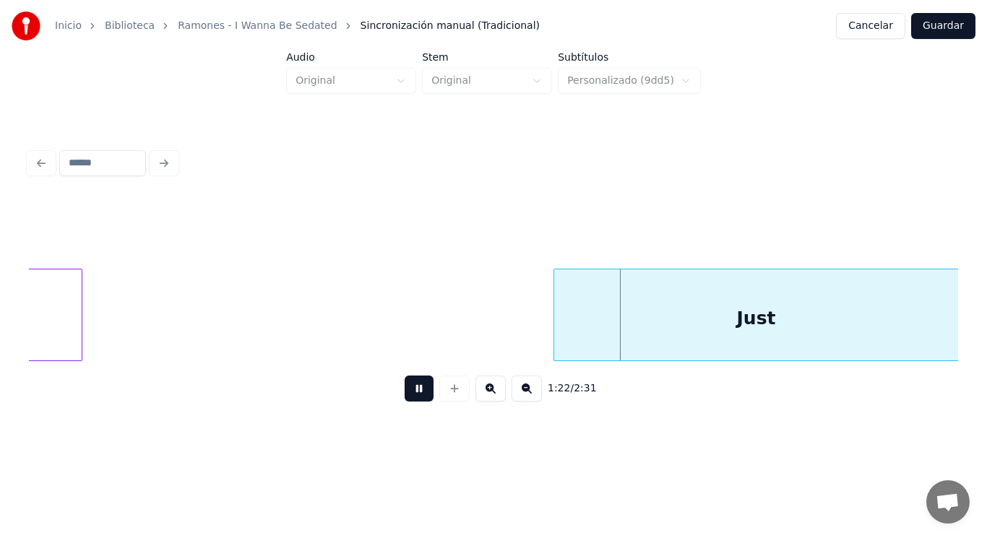
click at [408, 395] on button at bounding box center [419, 389] width 29 height 26
click at [537, 335] on div at bounding box center [538, 315] width 4 height 91
click at [405, 395] on button at bounding box center [419, 389] width 29 height 26
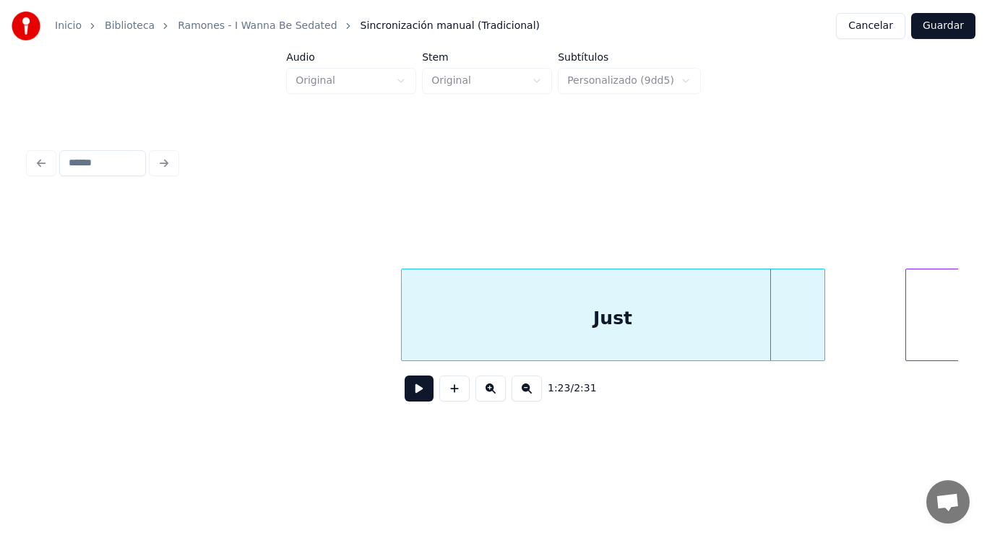
scroll to position [0, 83570]
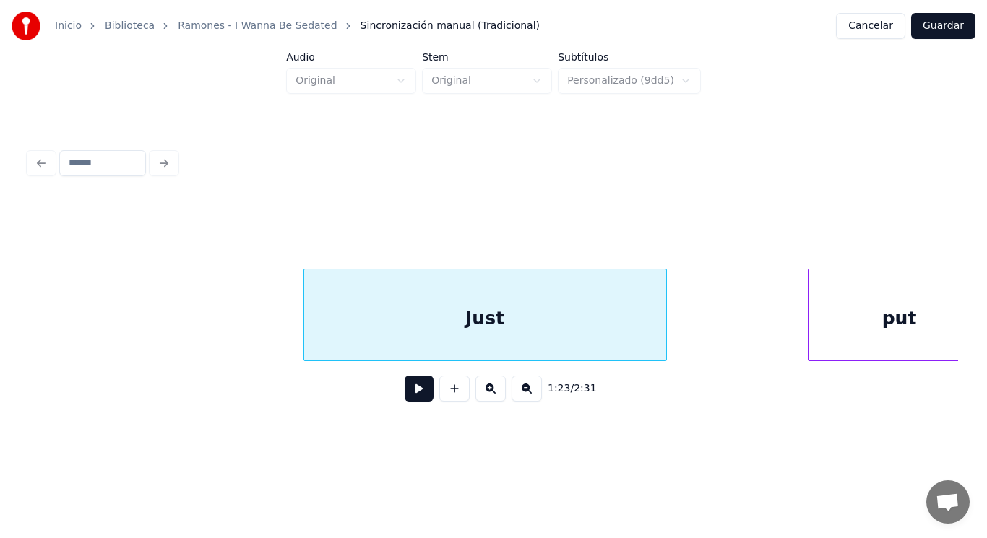
click at [665, 333] on div at bounding box center [664, 315] width 4 height 91
click at [408, 389] on button at bounding box center [419, 389] width 29 height 26
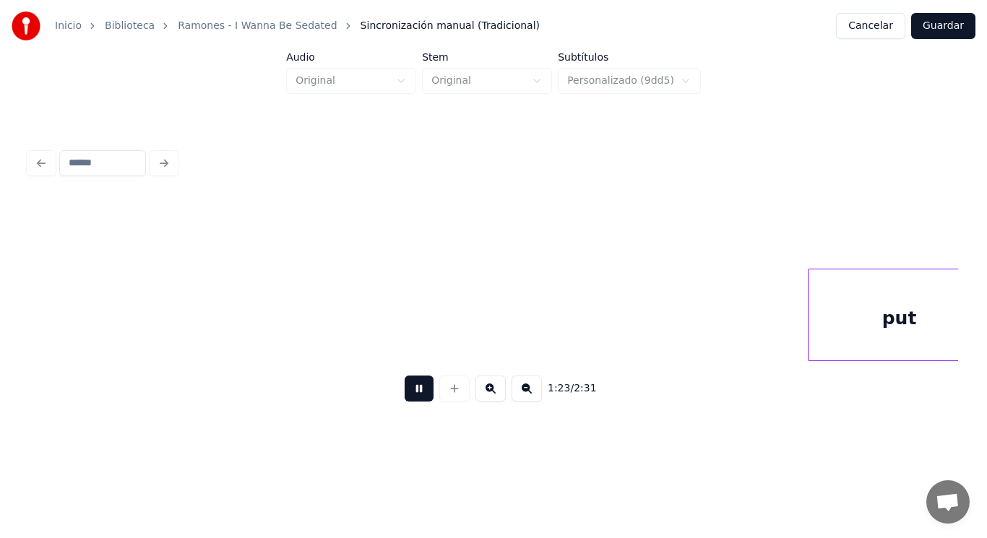
scroll to position [0, 84511]
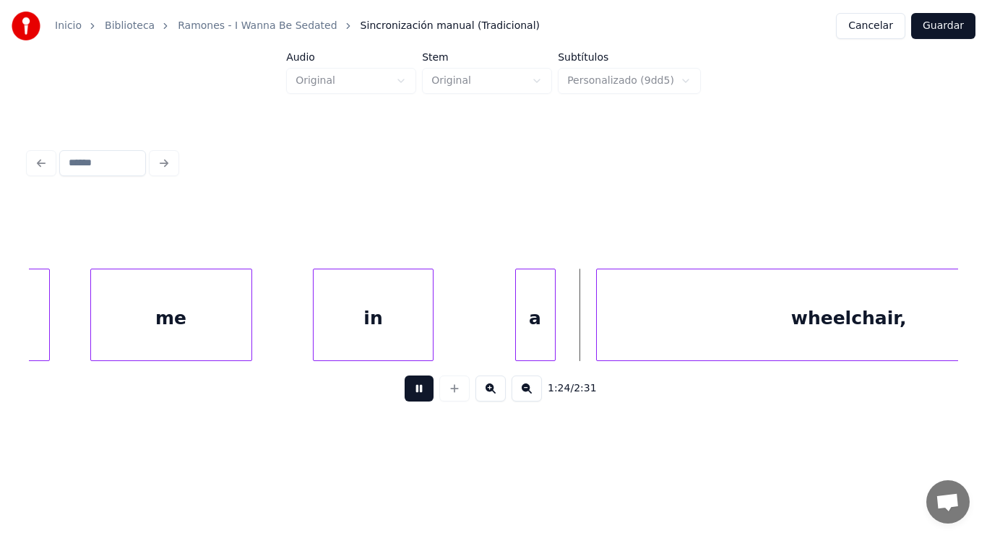
click at [408, 389] on button at bounding box center [419, 389] width 29 height 26
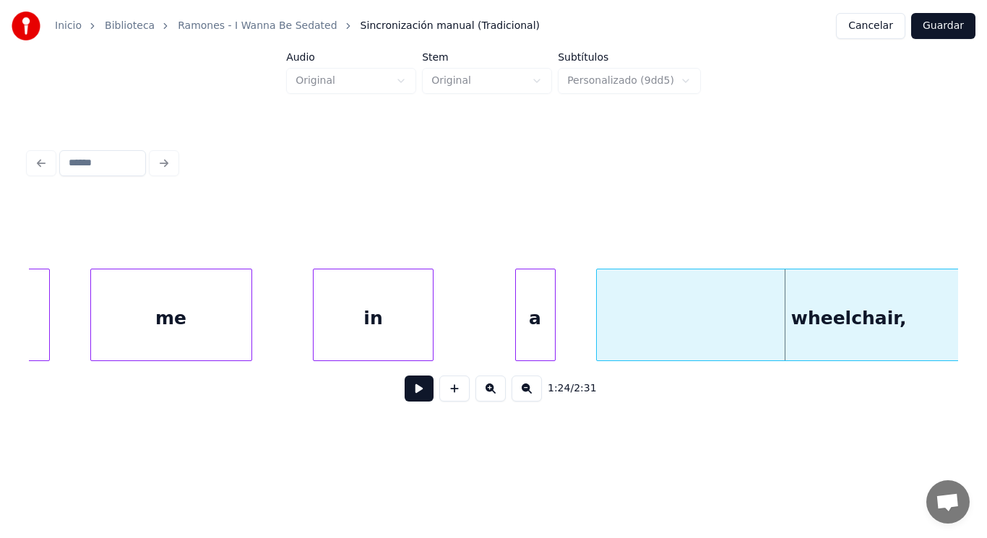
click at [171, 343] on div "me" at bounding box center [171, 319] width 160 height 98
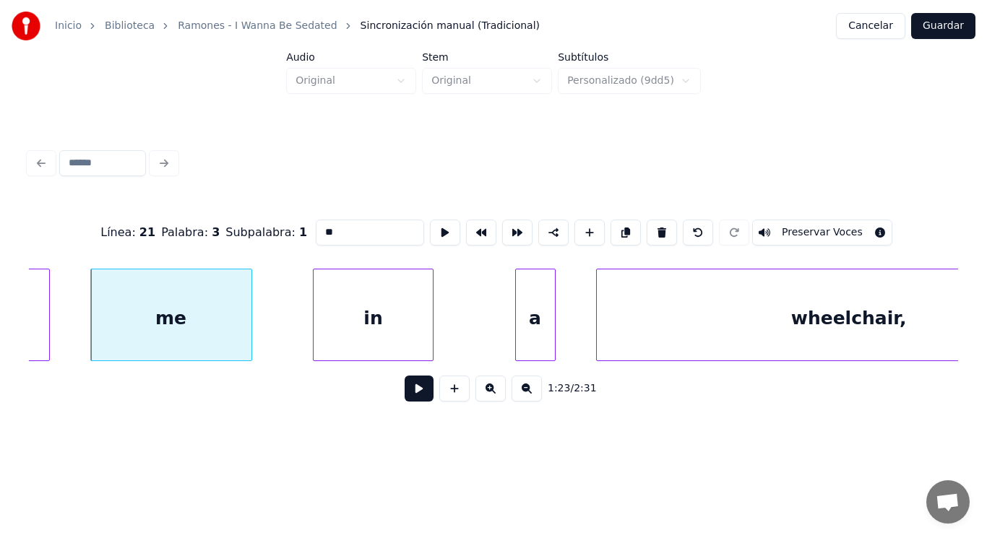
click at [411, 397] on button at bounding box center [419, 389] width 29 height 26
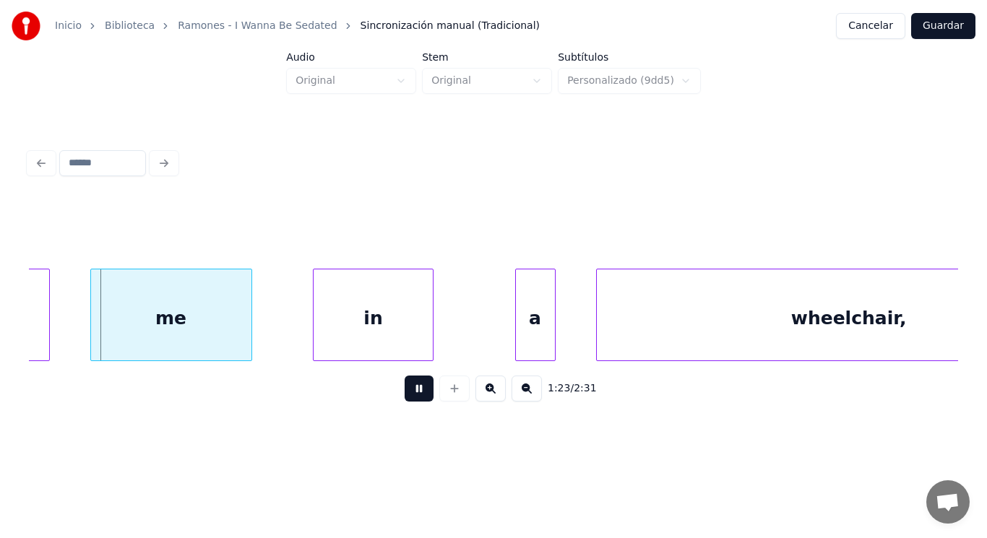
click at [411, 397] on button at bounding box center [419, 389] width 29 height 26
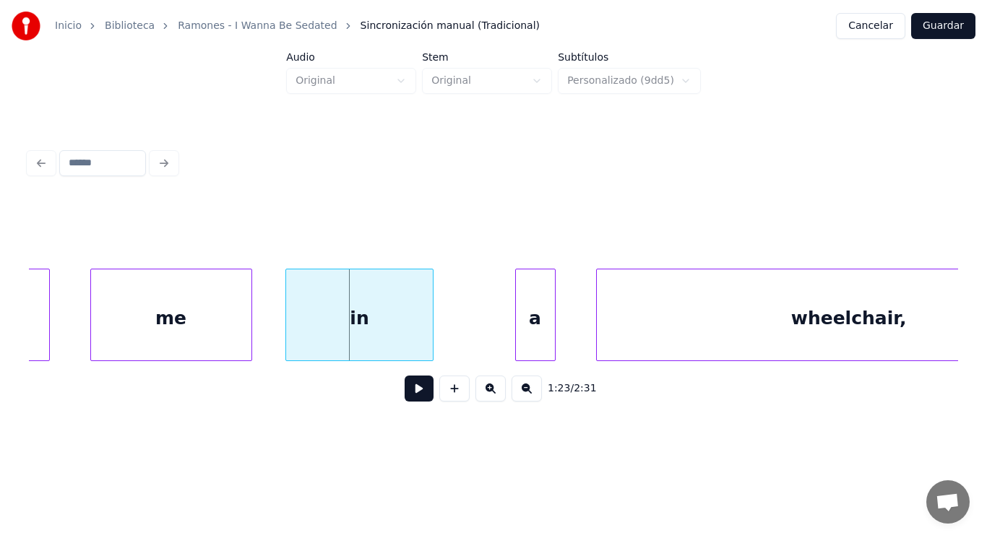
click at [287, 338] on div at bounding box center [288, 315] width 4 height 91
click at [466, 325] on div at bounding box center [468, 315] width 4 height 91
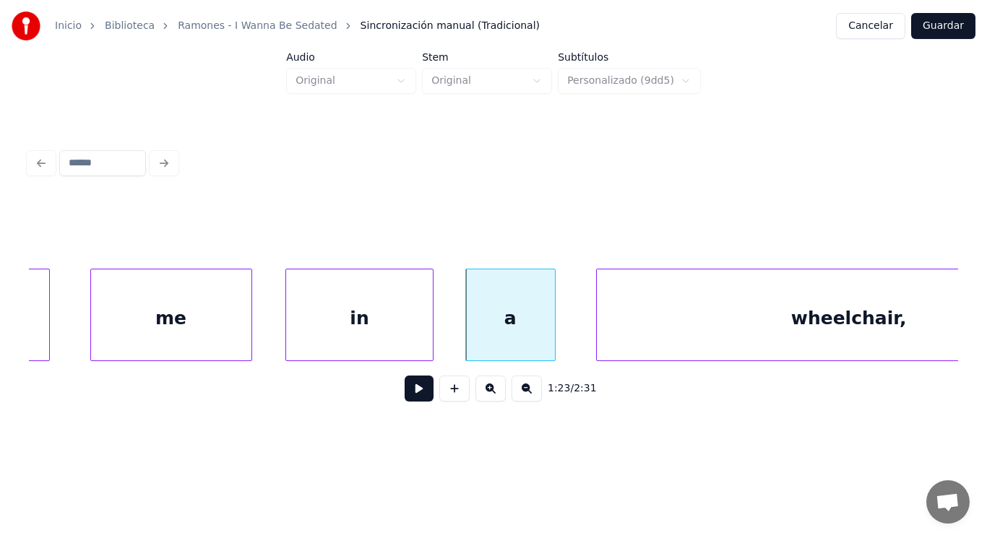
click at [413, 395] on button at bounding box center [419, 389] width 29 height 26
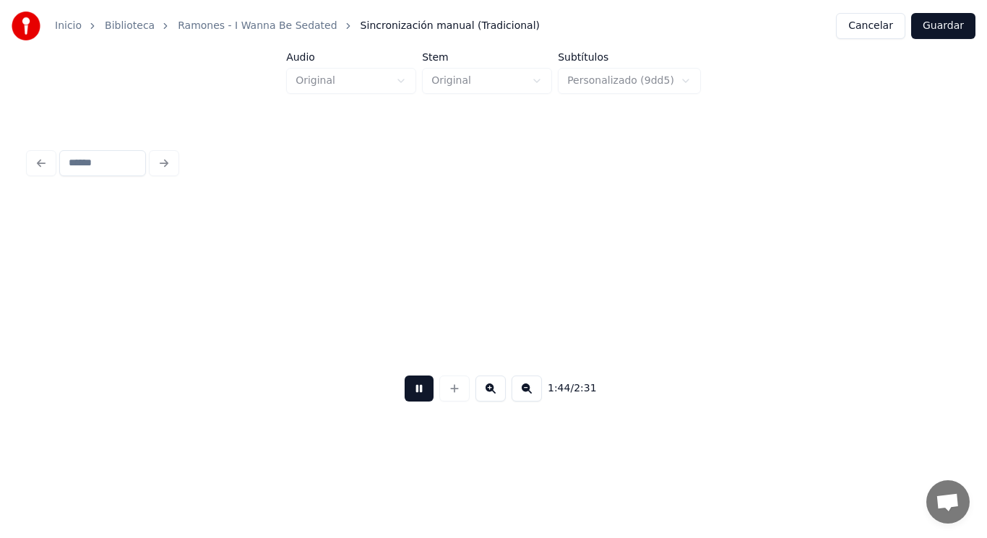
scroll to position [0, 105221]
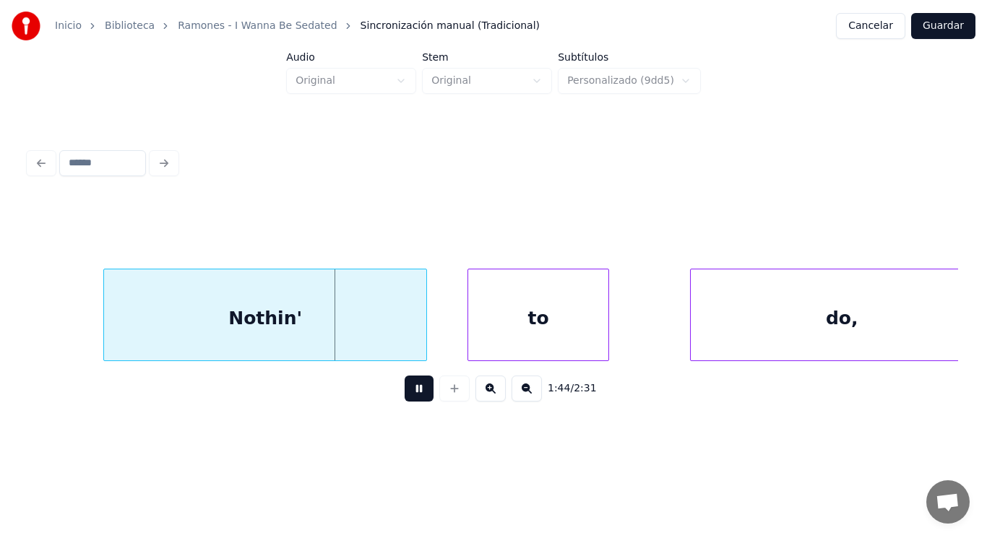
click at [413, 395] on button at bounding box center [419, 389] width 29 height 26
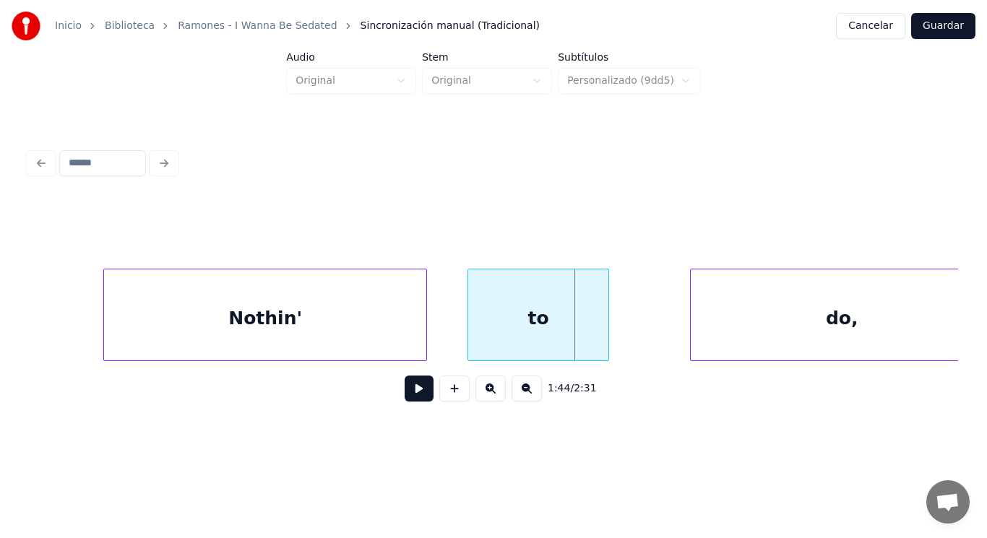
click at [336, 314] on div "Nothin'" at bounding box center [265, 319] width 322 height 98
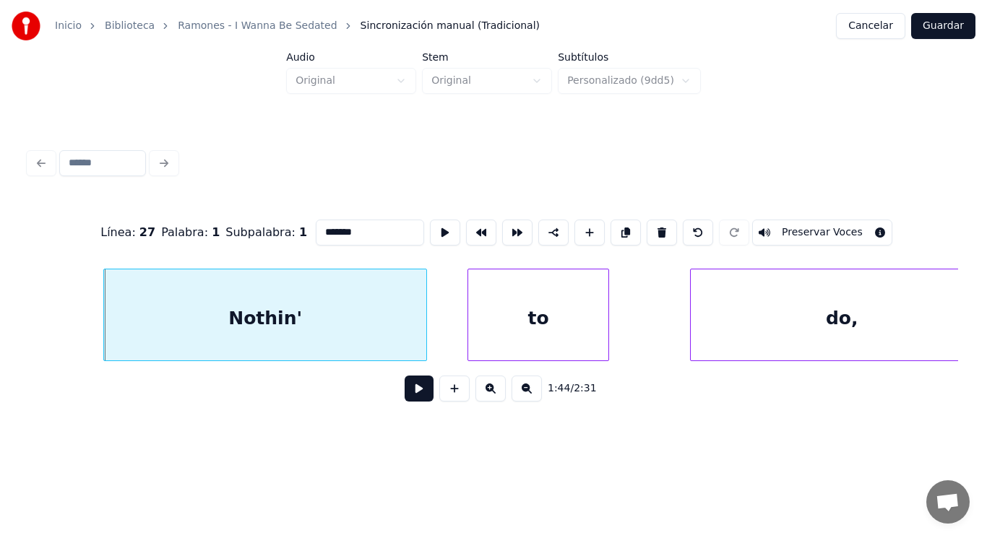
click at [405, 394] on button at bounding box center [419, 389] width 29 height 26
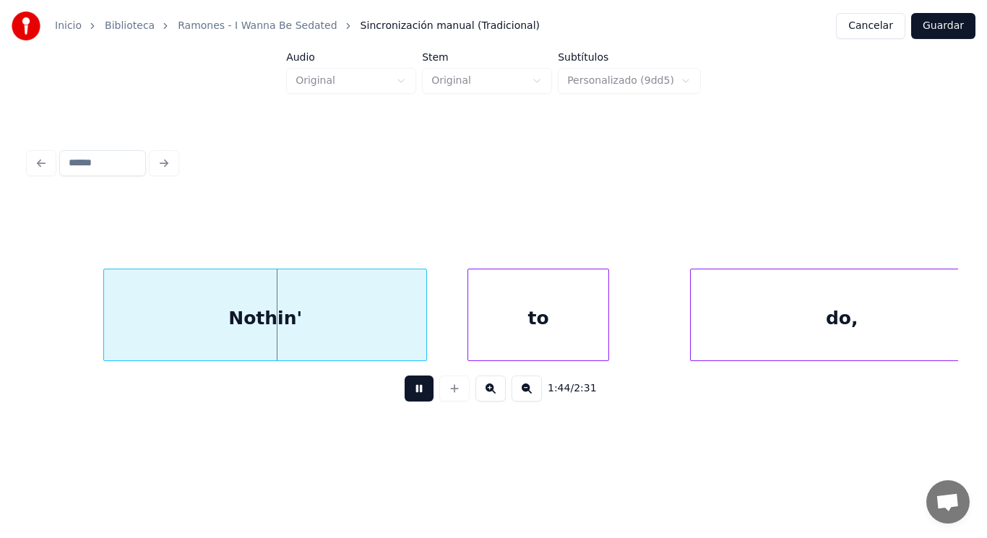
click at [405, 394] on button at bounding box center [419, 389] width 29 height 26
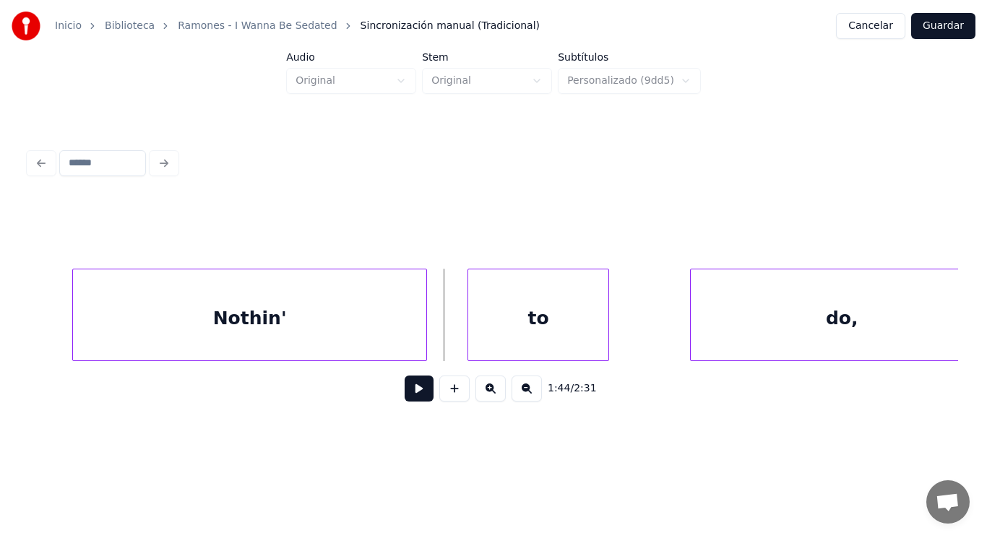
click at [73, 320] on div at bounding box center [75, 315] width 4 height 91
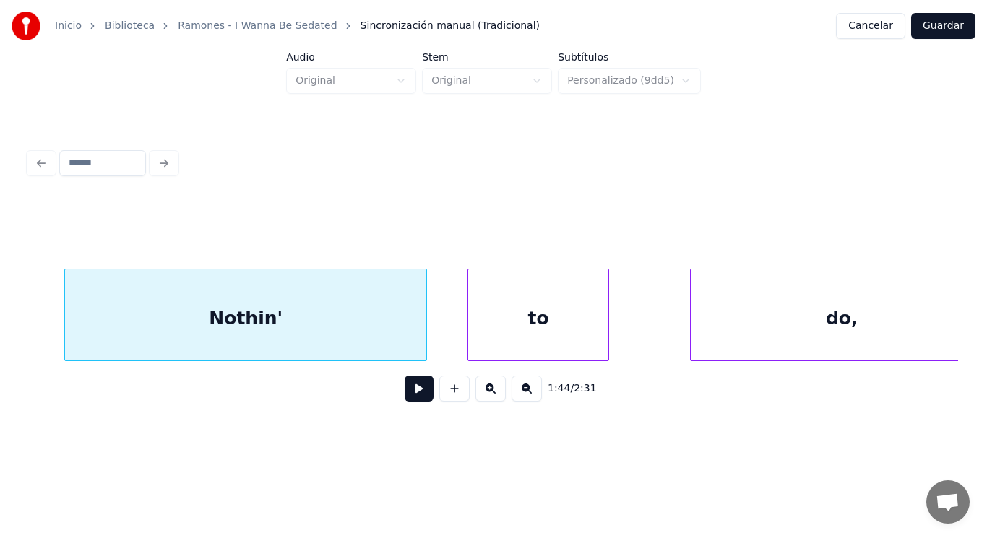
click at [407, 395] on button at bounding box center [419, 389] width 29 height 26
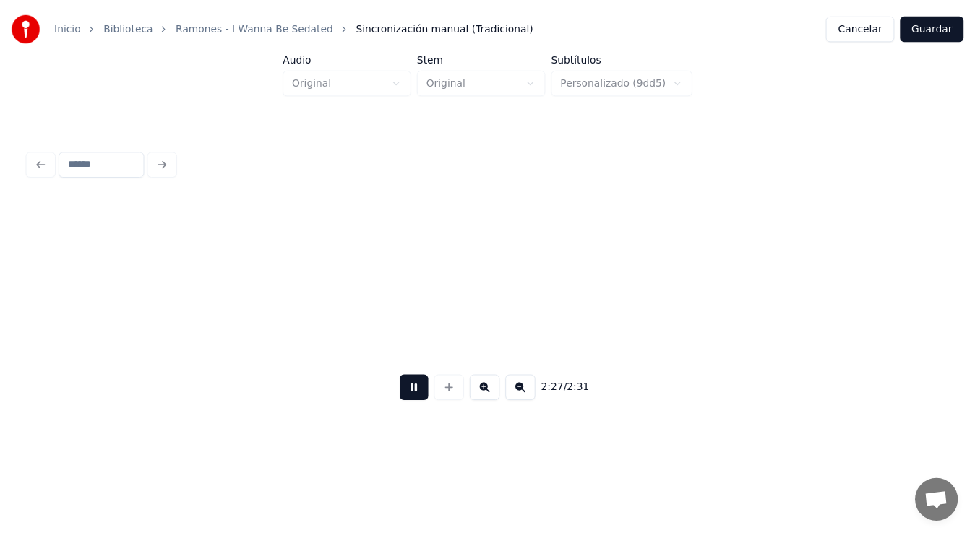
scroll to position [0, 149485]
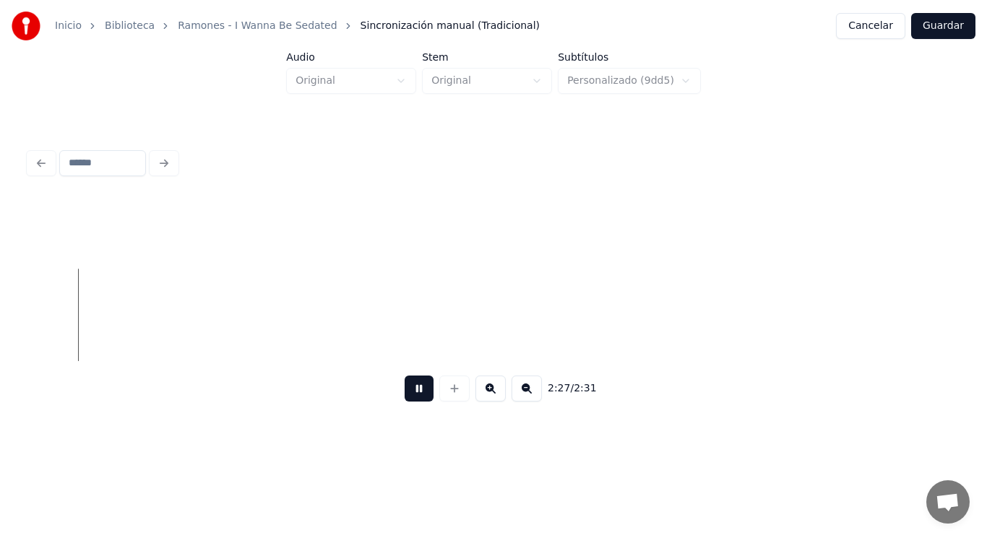
click at [407, 395] on button at bounding box center [419, 389] width 29 height 26
click at [946, 30] on button "Guardar" at bounding box center [943, 26] width 64 height 26
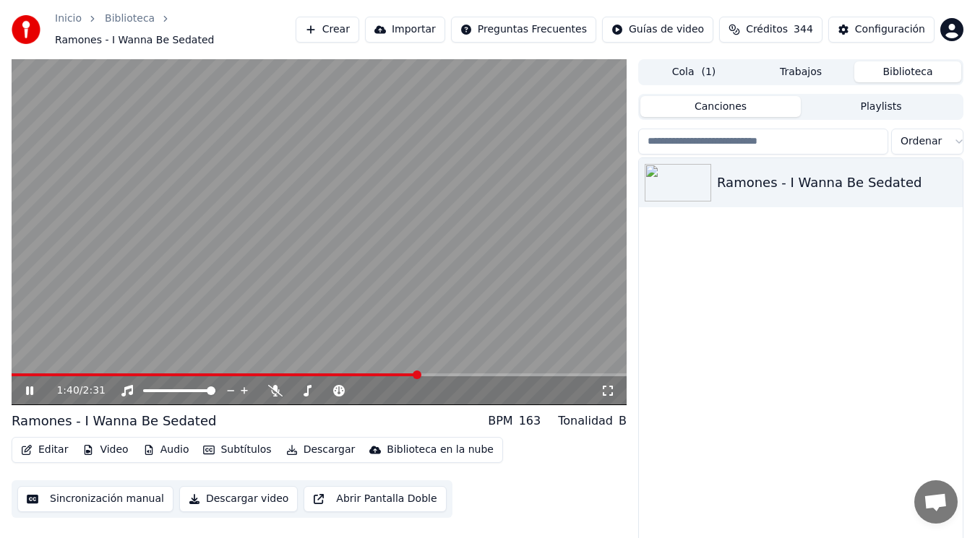
click at [32, 387] on icon at bounding box center [29, 391] width 7 height 9
click at [317, 452] on button "Descargar" at bounding box center [320, 450] width 81 height 20
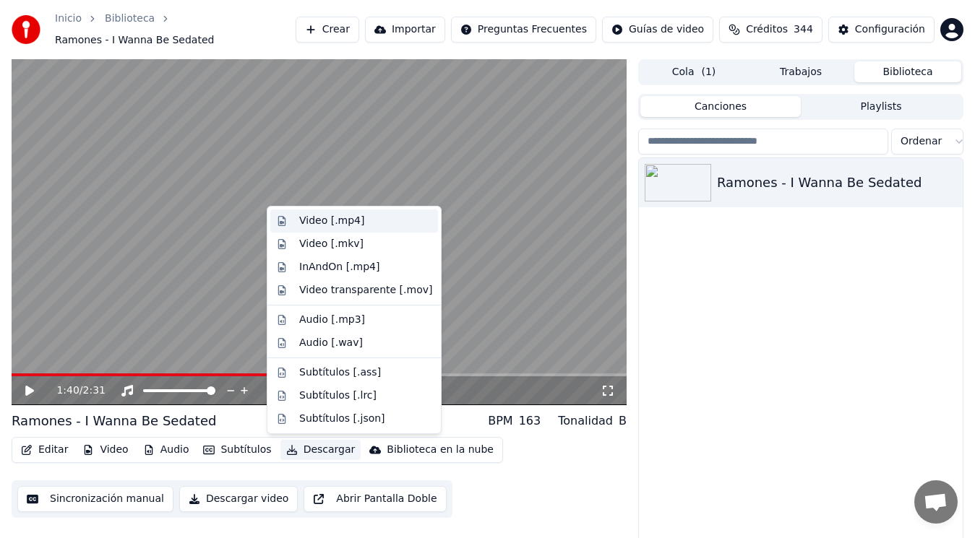
click at [322, 222] on div "Video [.mp4]" at bounding box center [331, 221] width 65 height 14
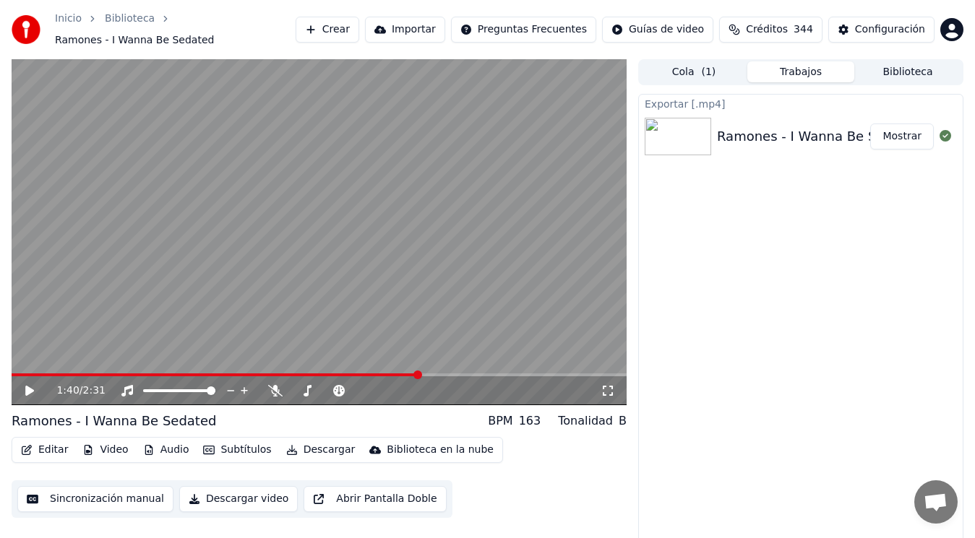
click at [906, 139] on button "Mostrar" at bounding box center [902, 137] width 64 height 26
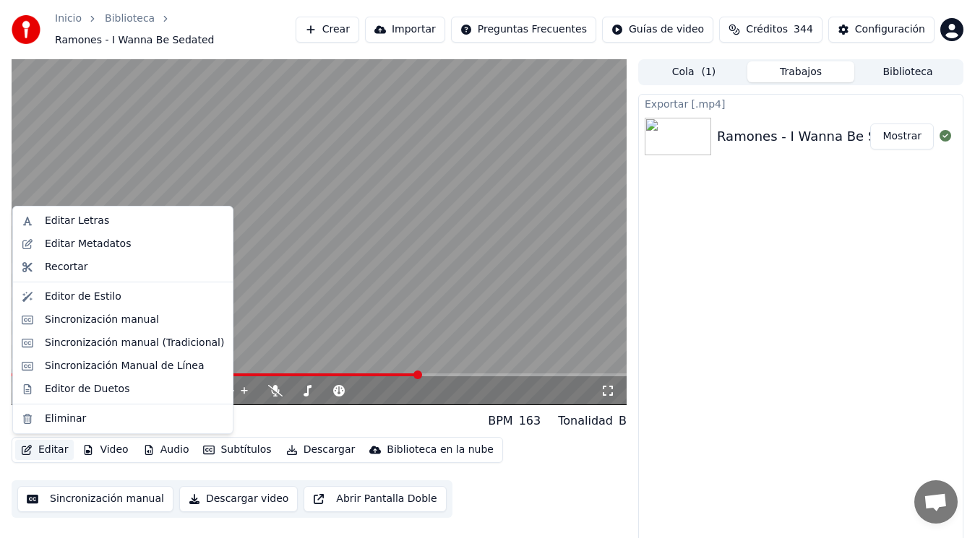
click at [44, 448] on button "Editar" at bounding box center [44, 450] width 59 height 20
click at [55, 420] on div "Eliminar" at bounding box center [65, 419] width 41 height 14
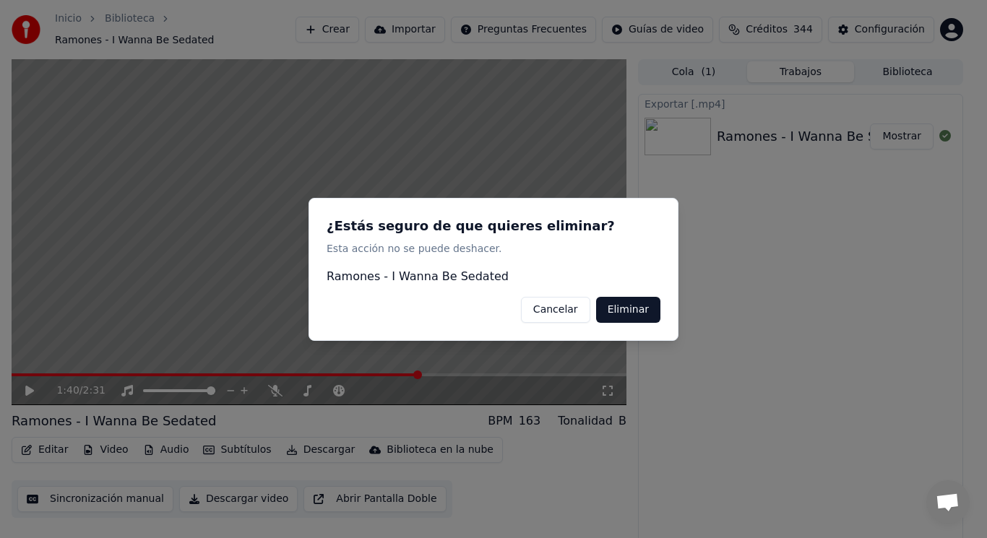
click at [628, 312] on button "Eliminar" at bounding box center [628, 309] width 64 height 26
